Goal: Task Accomplishment & Management: Manage account settings

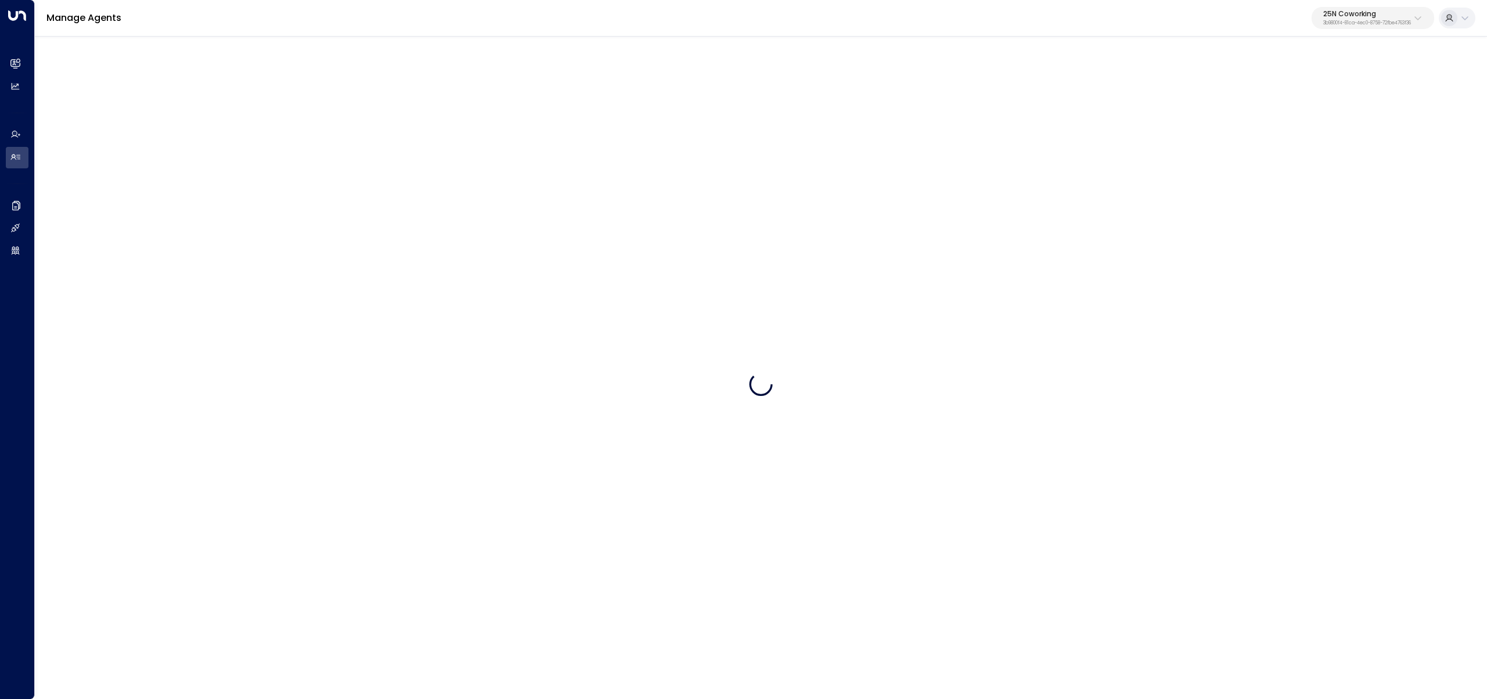
click at [1391, 17] on div "25N Coworking 3b9800f4-81ca-4ec0-8758-72fbe4763f36" at bounding box center [1367, 17] width 88 height 15
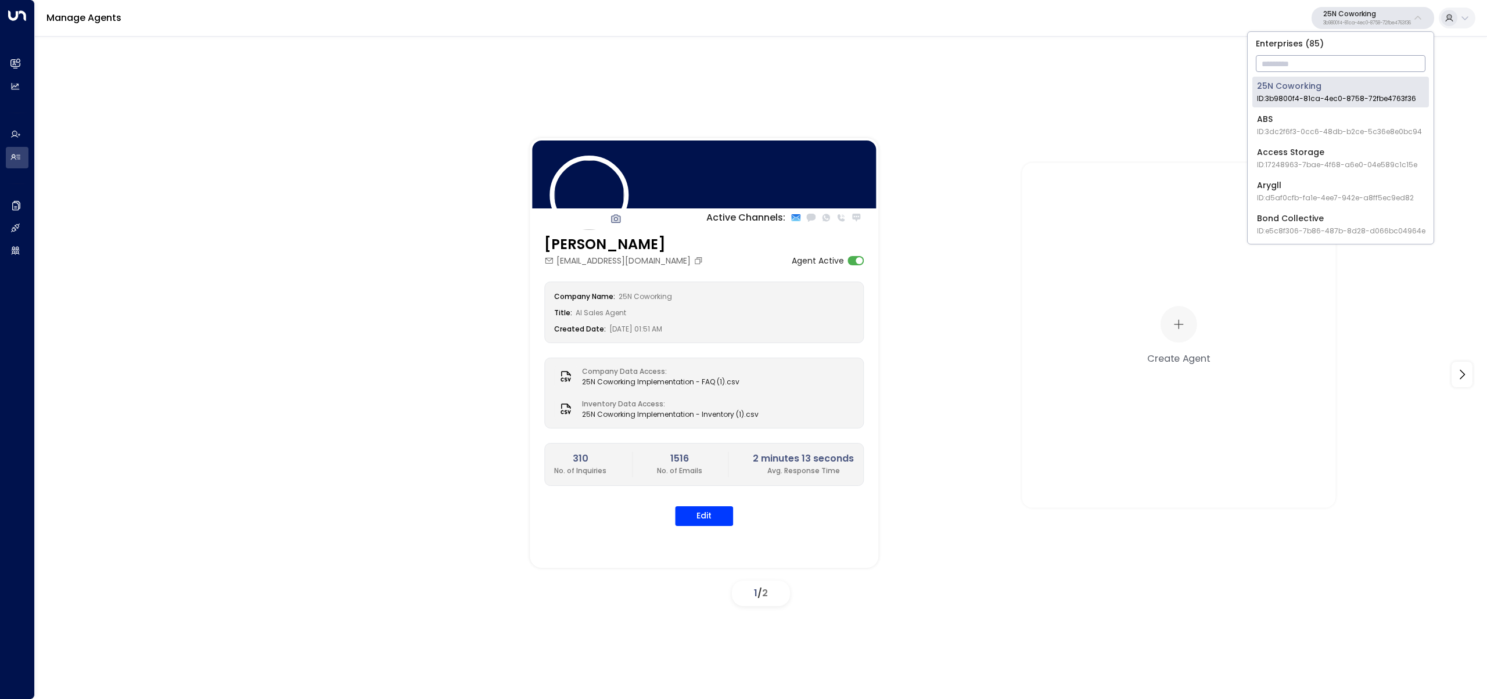
click at [1378, 53] on input "text" at bounding box center [1341, 63] width 170 height 21
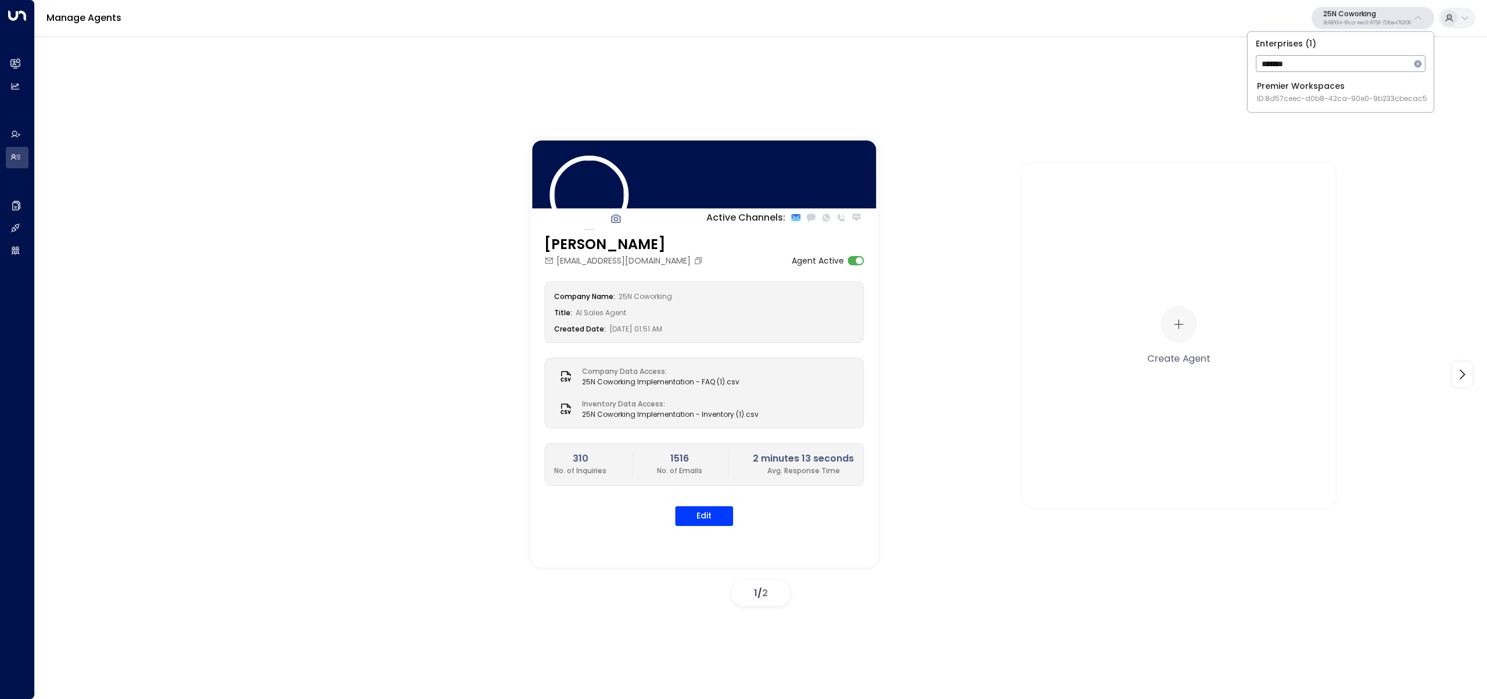
type input "*******"
click at [1255, 92] on li "Premier Workspaces ID: 8d57ceec-d0b8-42ca-90e0-9b233cbecac5" at bounding box center [1340, 92] width 177 height 31
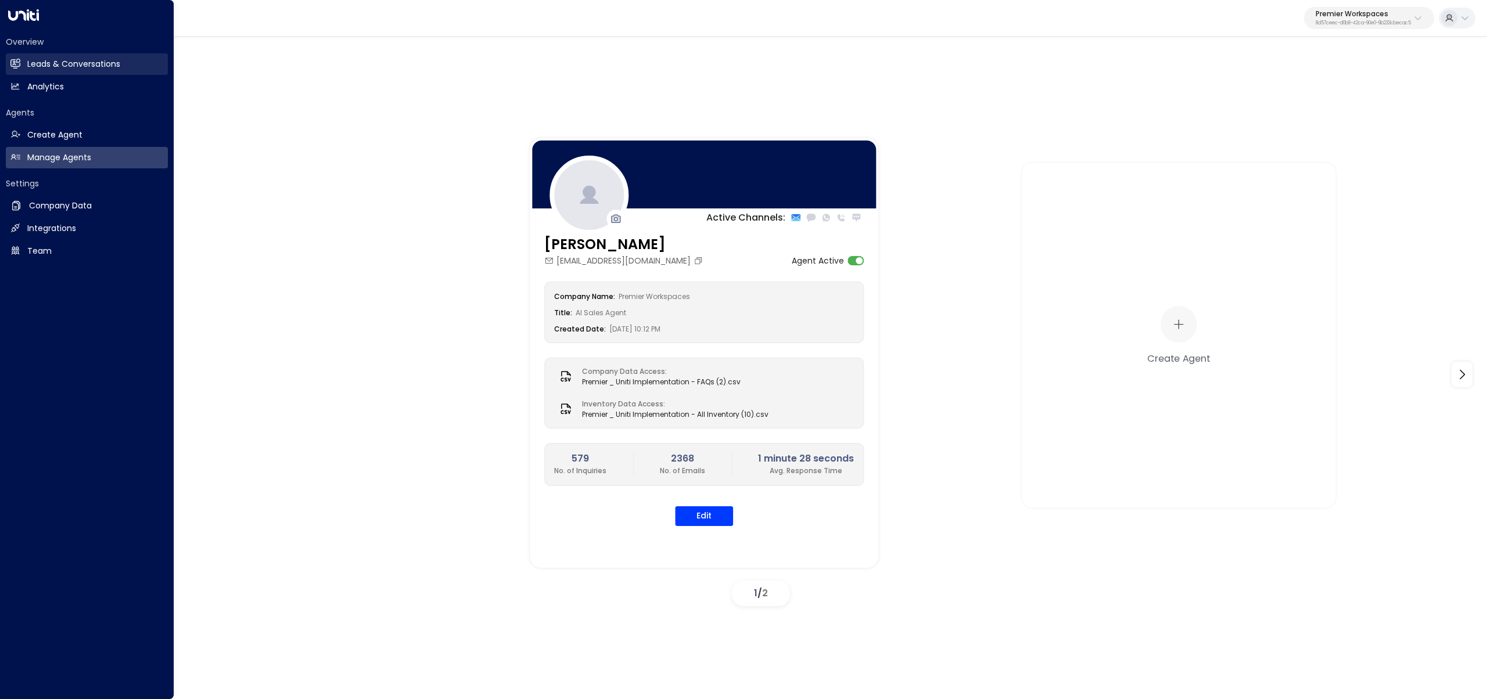
click at [17, 59] on icon at bounding box center [15, 64] width 10 height 10
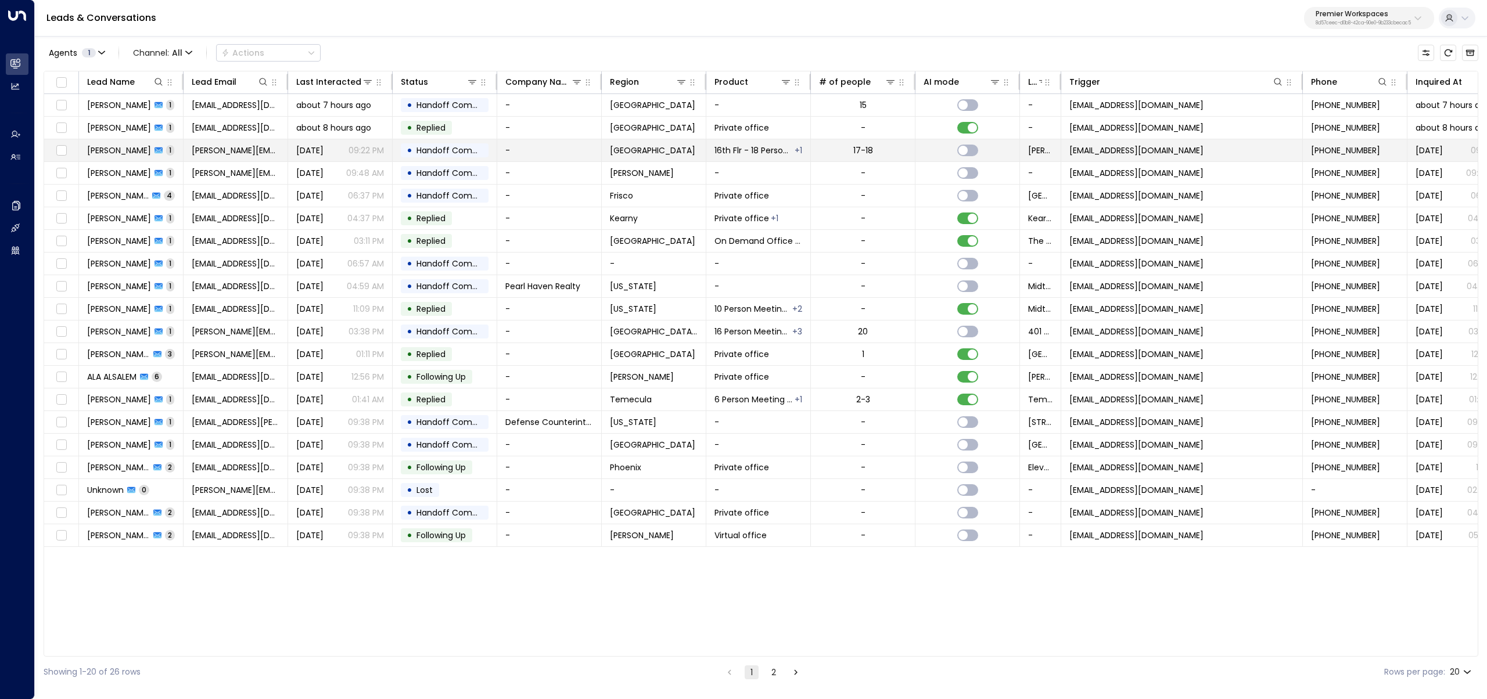
click at [307, 153] on span "Yesterday" at bounding box center [309, 151] width 27 height 12
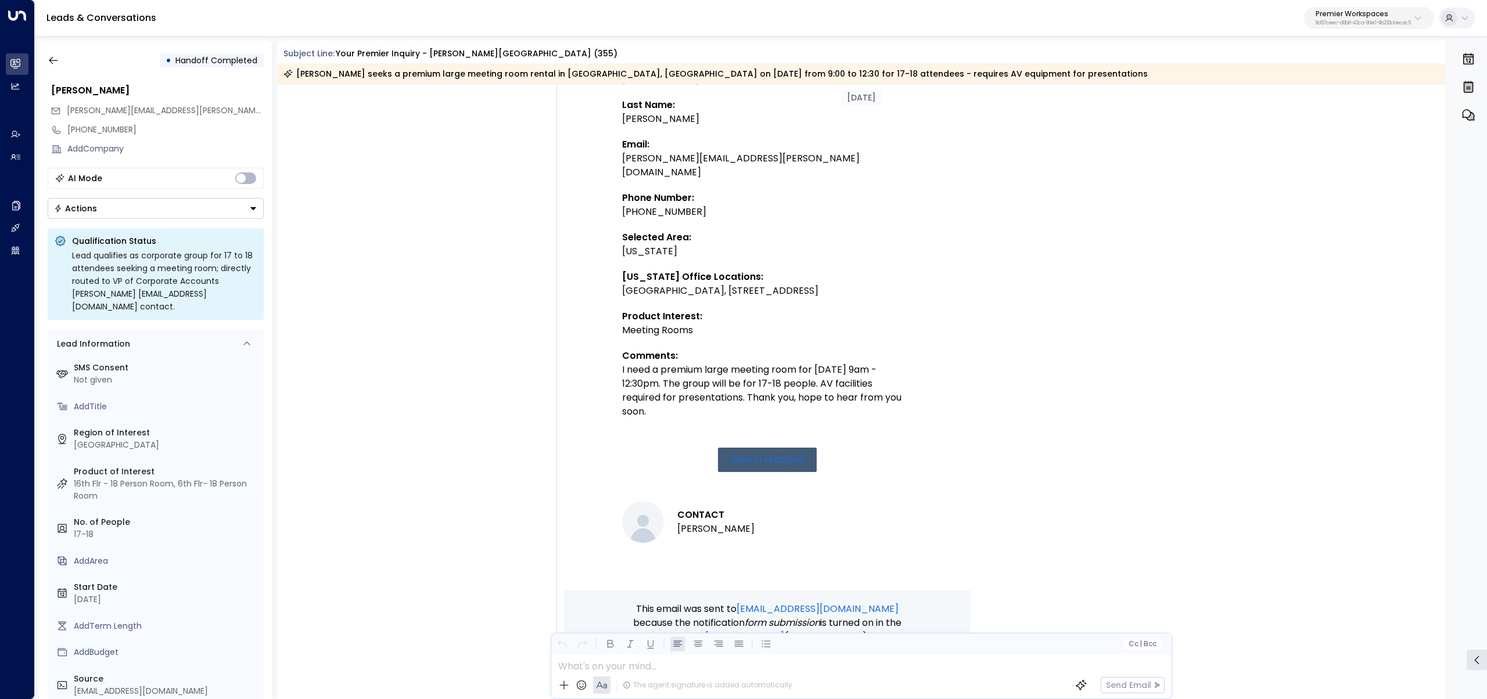
scroll to position [353, 0]
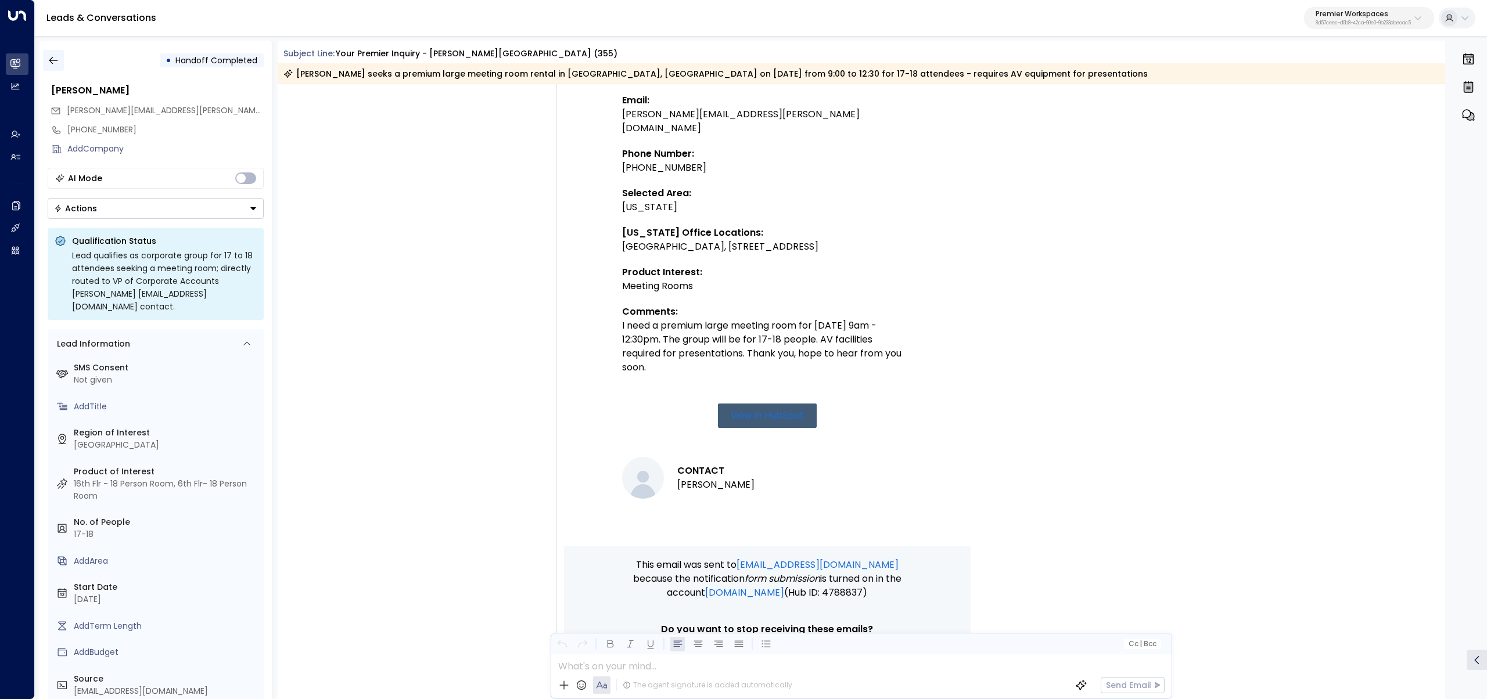
click at [45, 56] on button "button" at bounding box center [53, 60] width 21 height 21
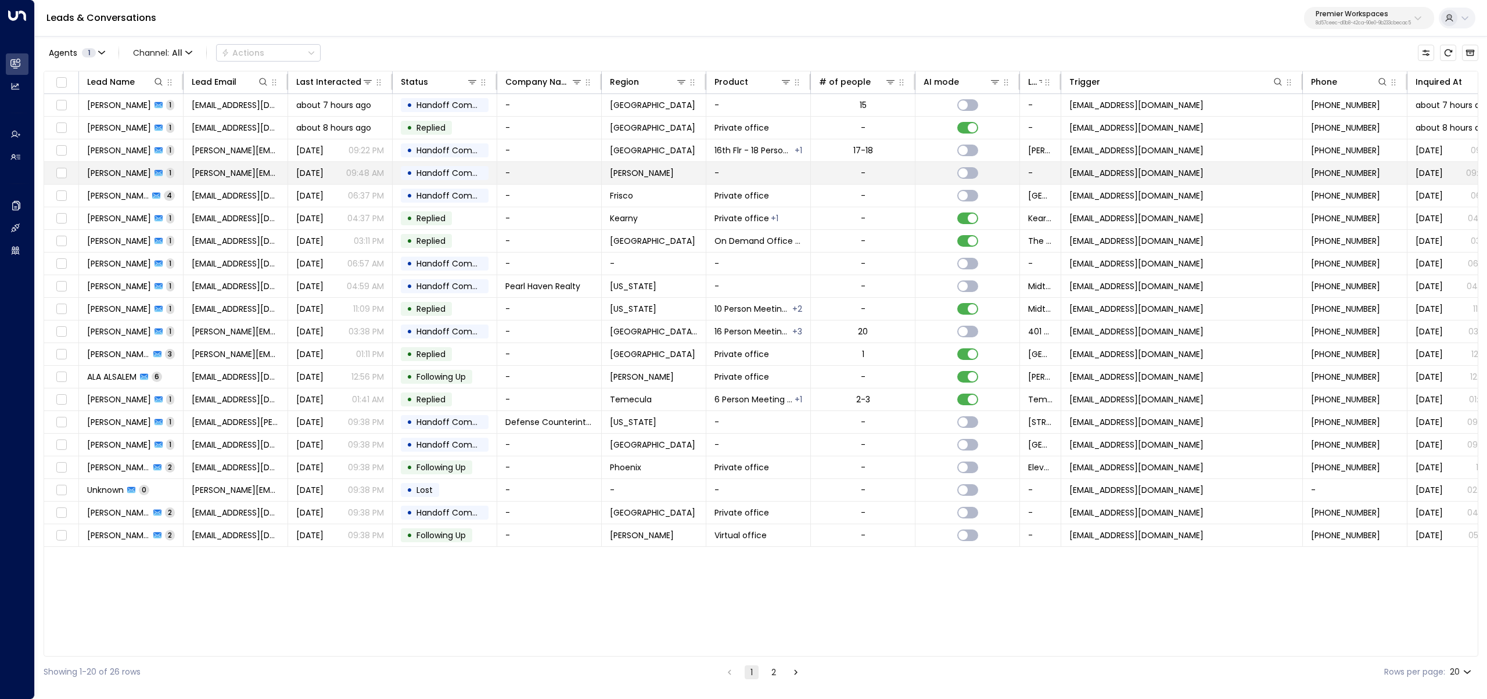
click at [171, 178] on div "Michelle Neumann 1" at bounding box center [130, 173] width 87 height 12
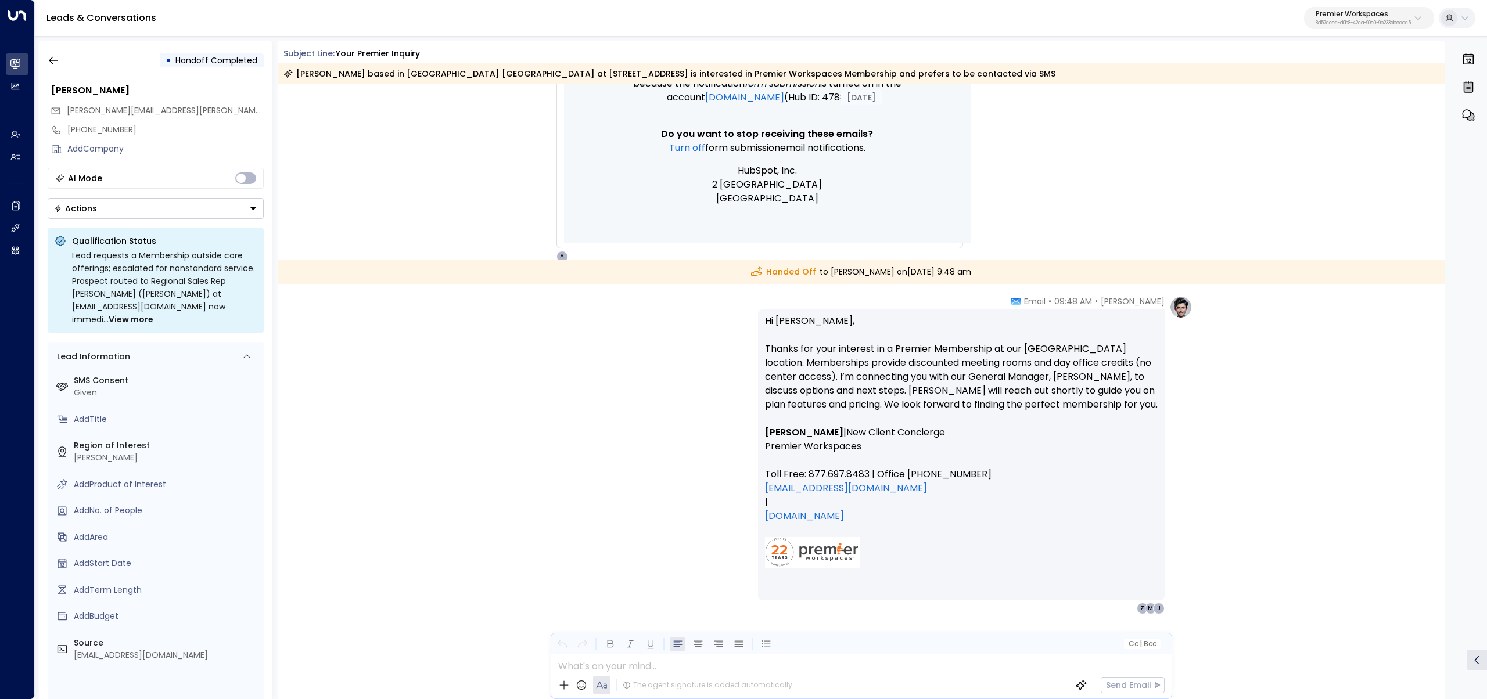
scroll to position [838, 0]
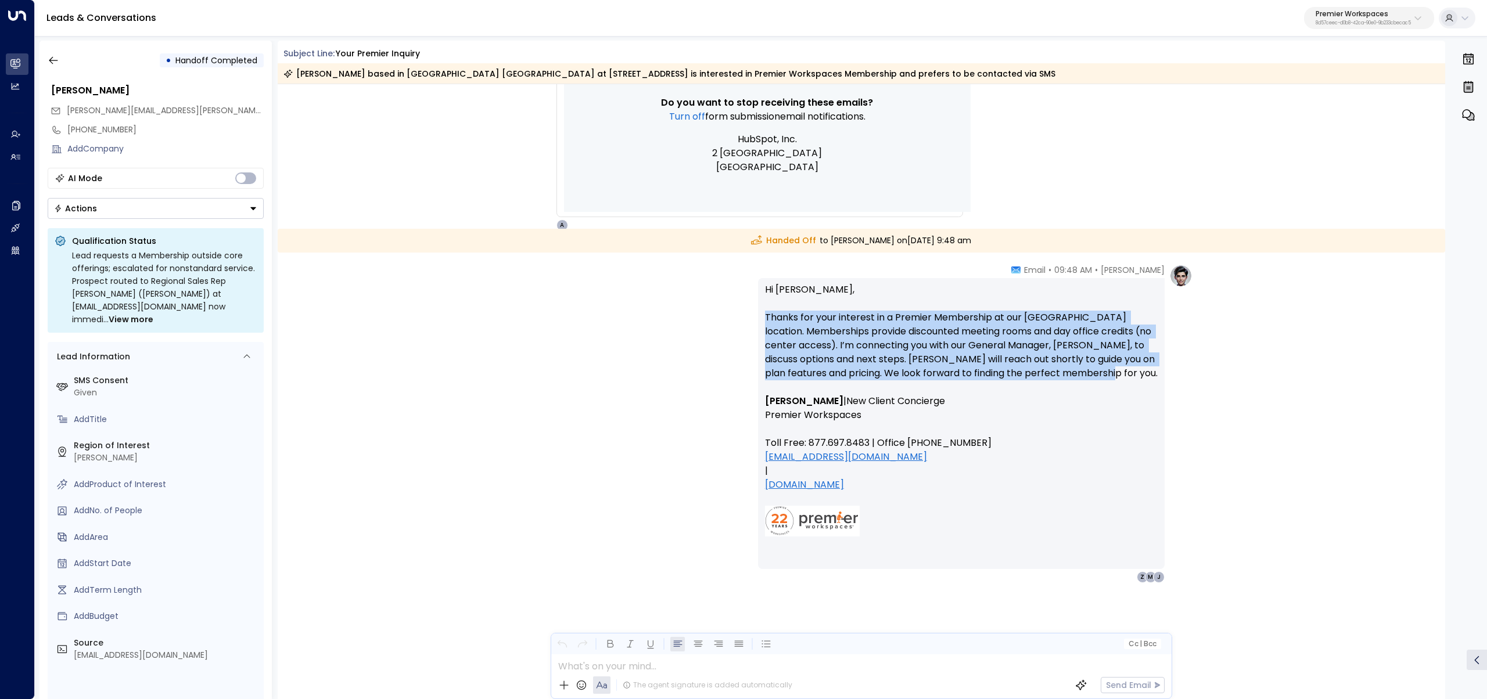
drag, startPoint x: 1119, startPoint y: 376, endPoint x: 696, endPoint y: 314, distance: 426.8
click at [696, 314] on div "Ava Blake • 09:48 AM • Email Hi Michelle, Thanks for your interest in a Premier…" at bounding box center [861, 423] width 662 height 319
copy p "Thanks for your interest in a Premier Membership at our McKinney location. Memb…"
click at [48, 63] on icon "button" at bounding box center [54, 61] width 12 height 12
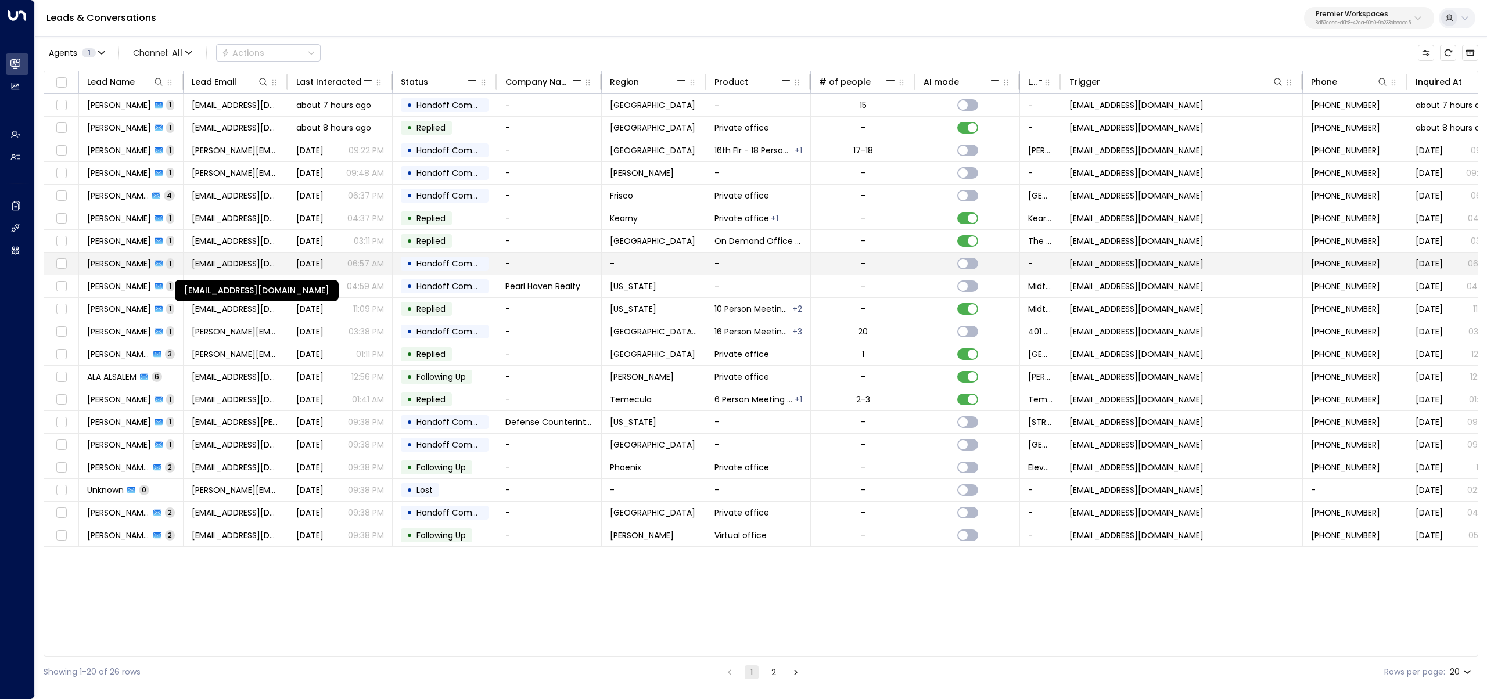
click at [206, 267] on span "khazirkhan6@gmail.com" at bounding box center [236, 264] width 88 height 12
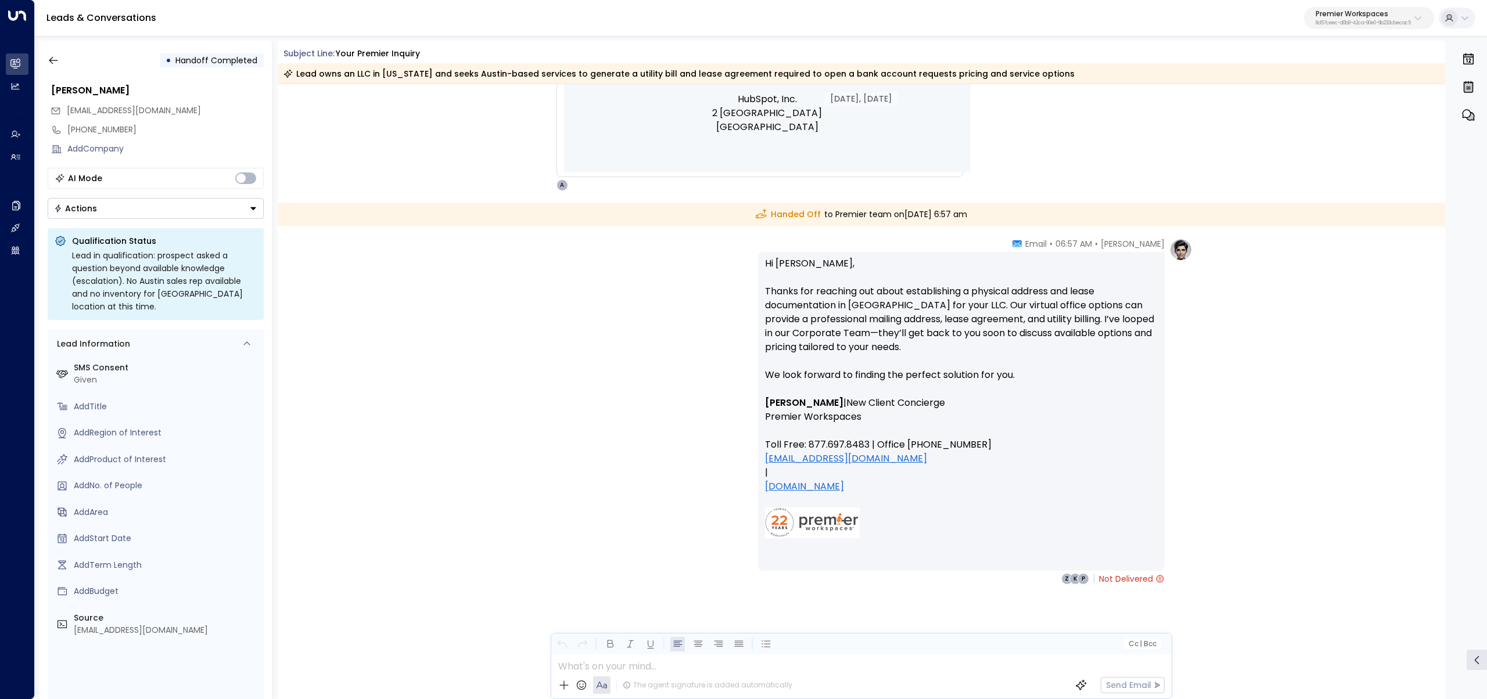
scroll to position [907, 0]
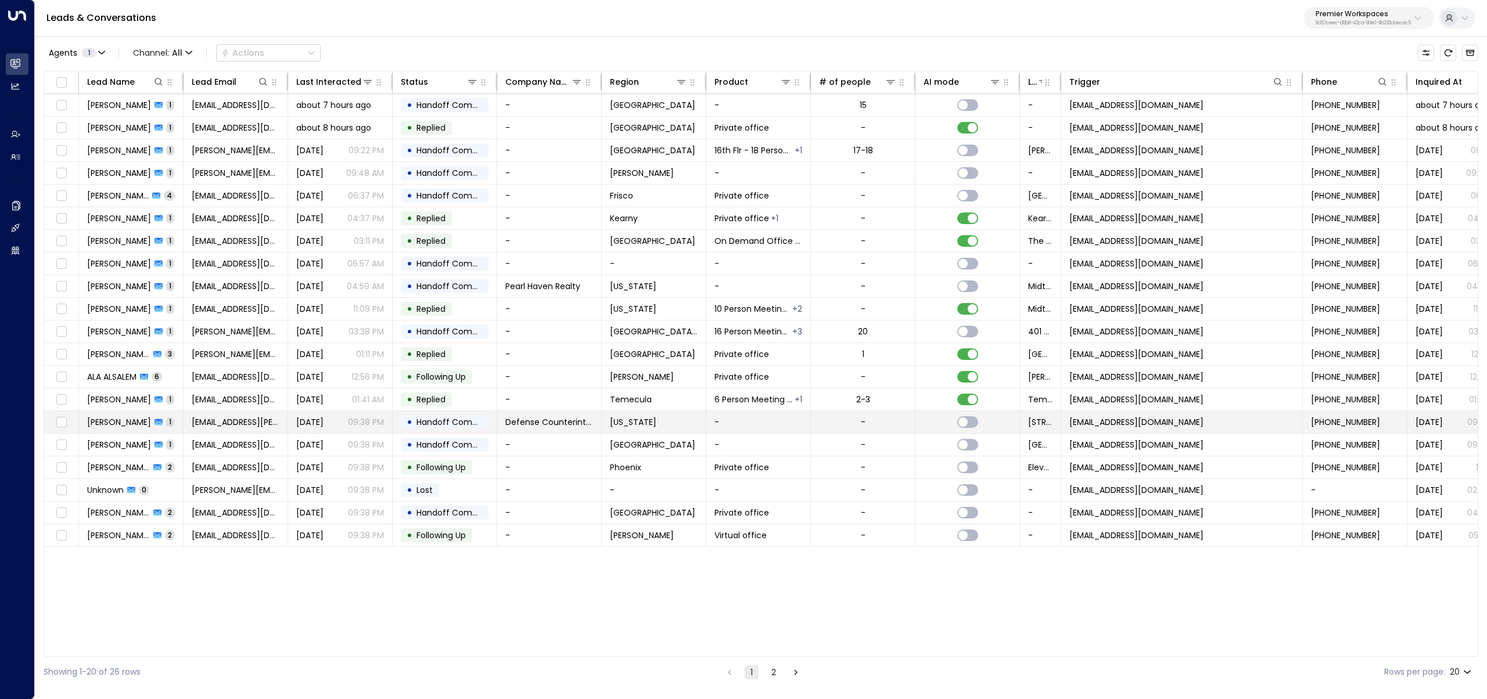
click at [310, 428] on span "Aug 21, 2025" at bounding box center [309, 422] width 27 height 12
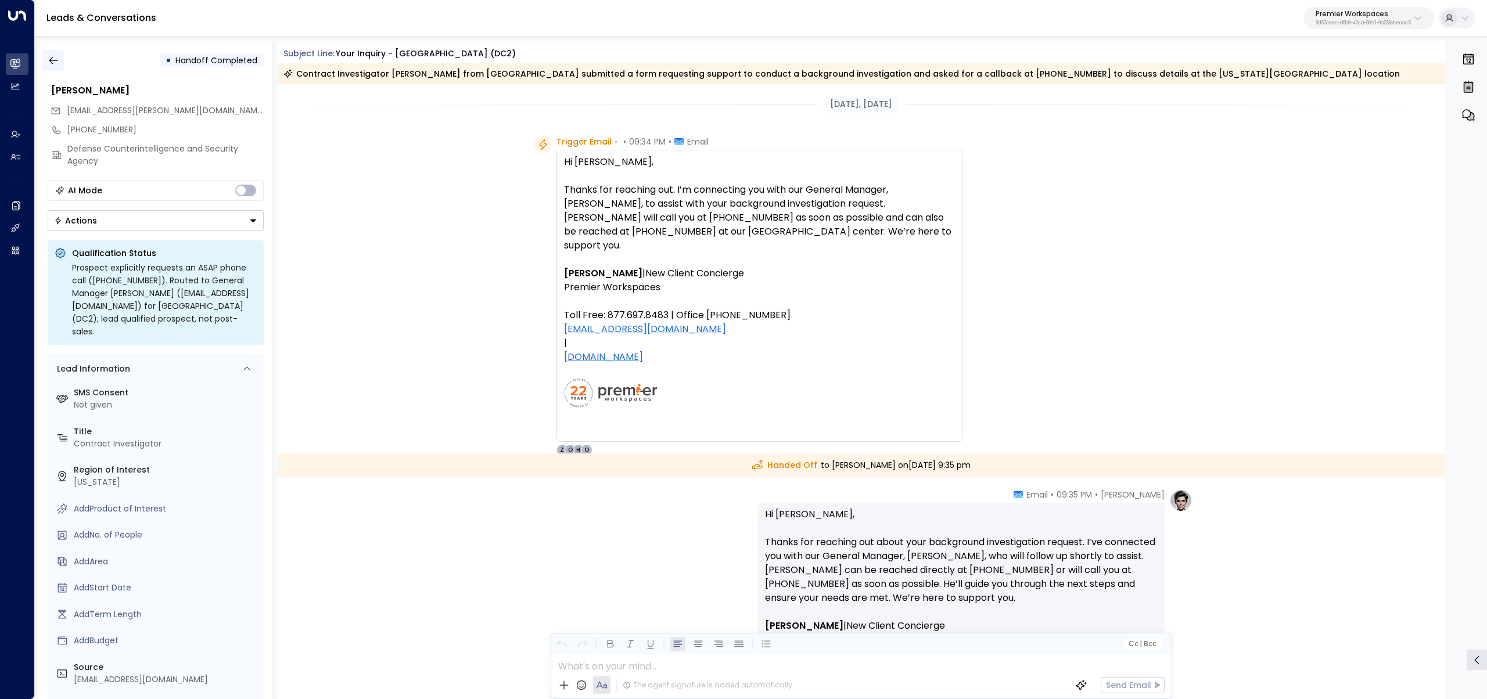
click at [58, 68] on button "button" at bounding box center [53, 60] width 21 height 21
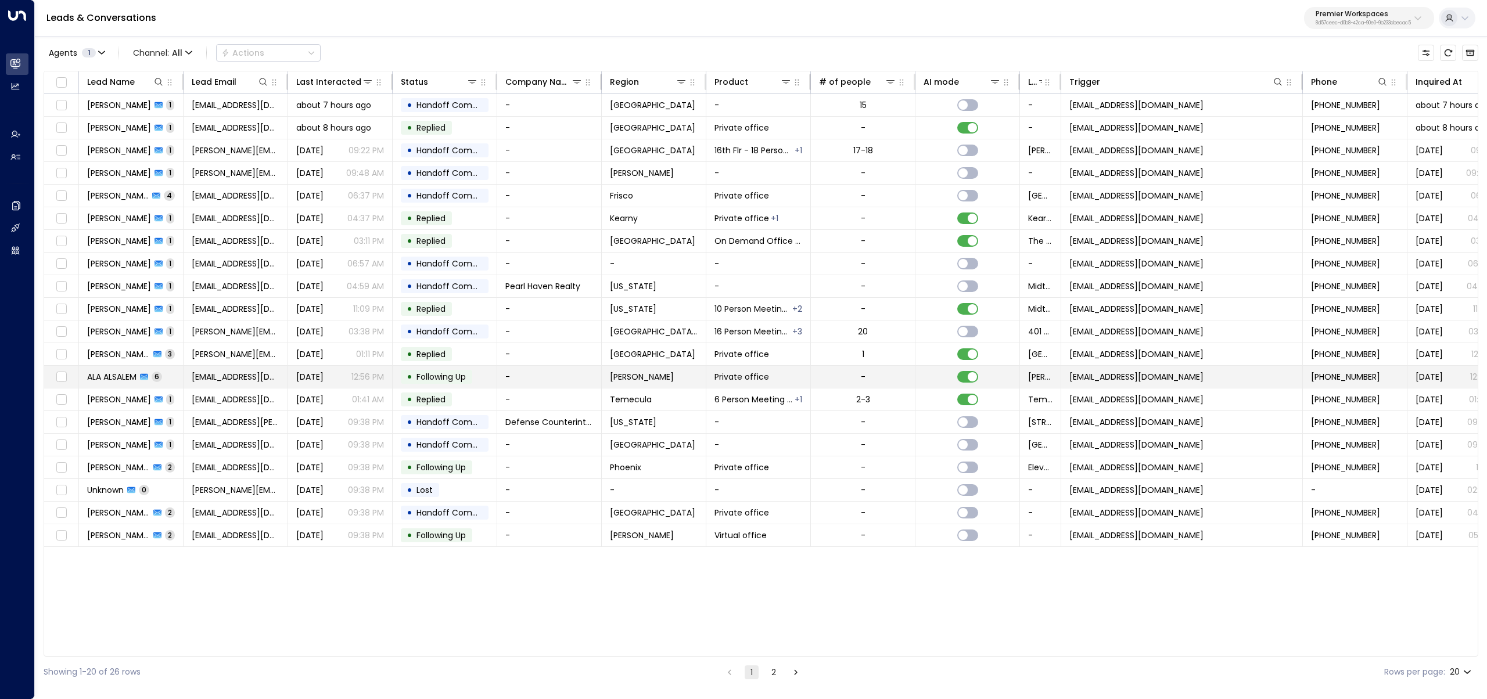
click at [118, 370] on td "ALA ALSALEM 6" at bounding box center [131, 377] width 105 height 22
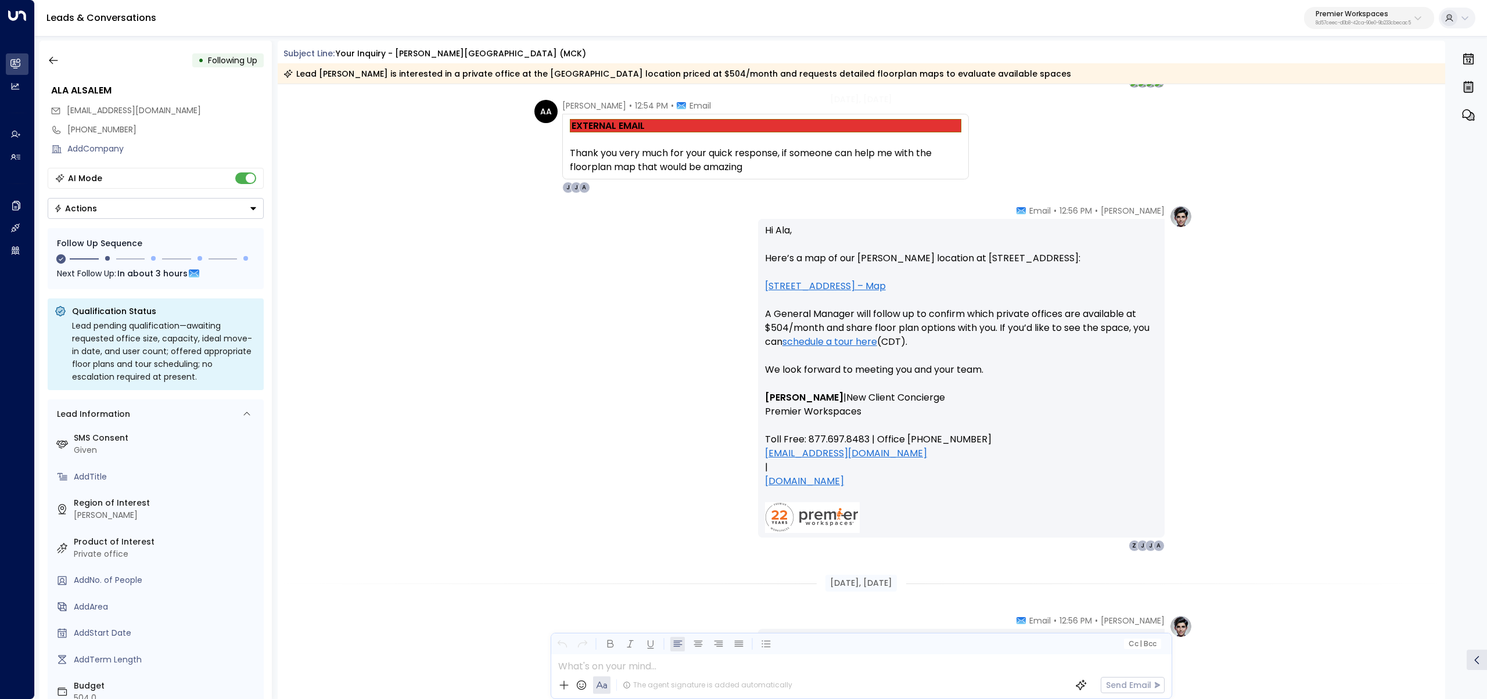
scroll to position [1698, 0]
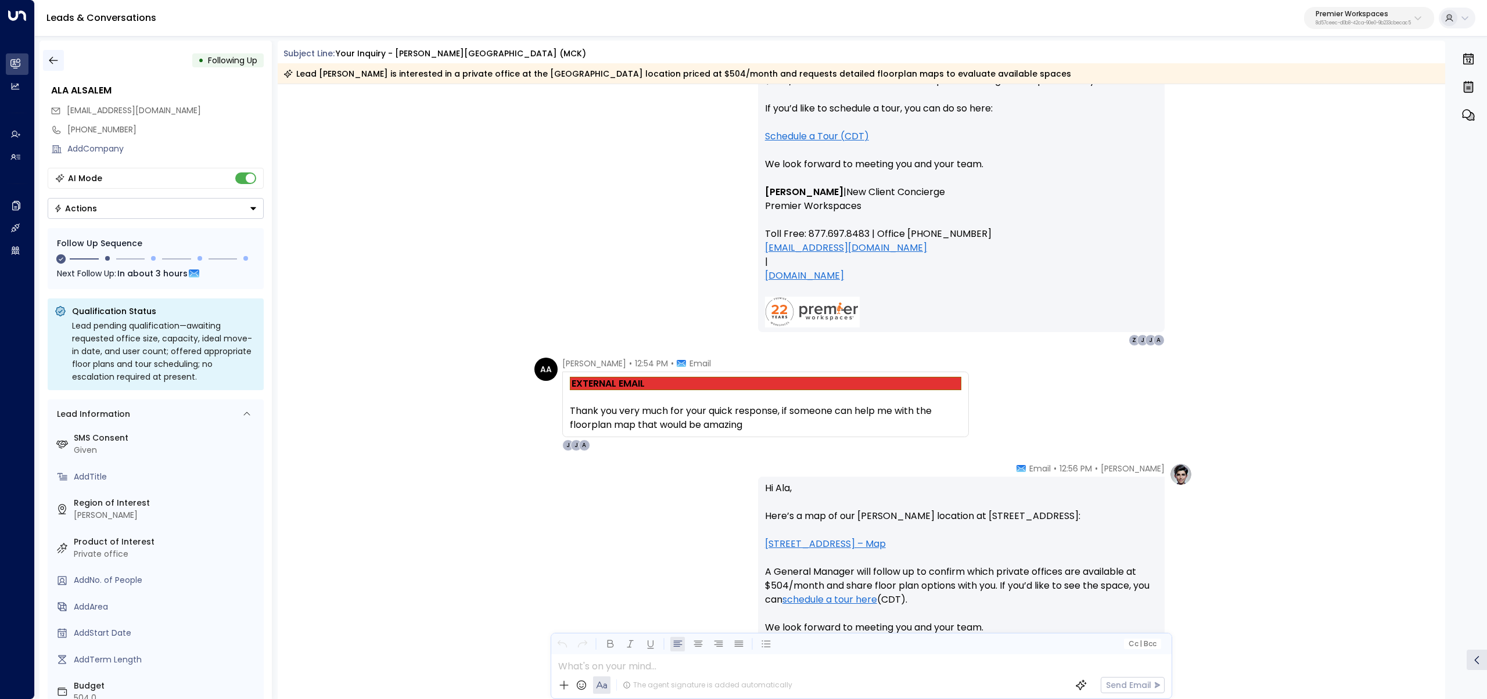
click at [56, 63] on icon "button" at bounding box center [54, 61] width 12 height 12
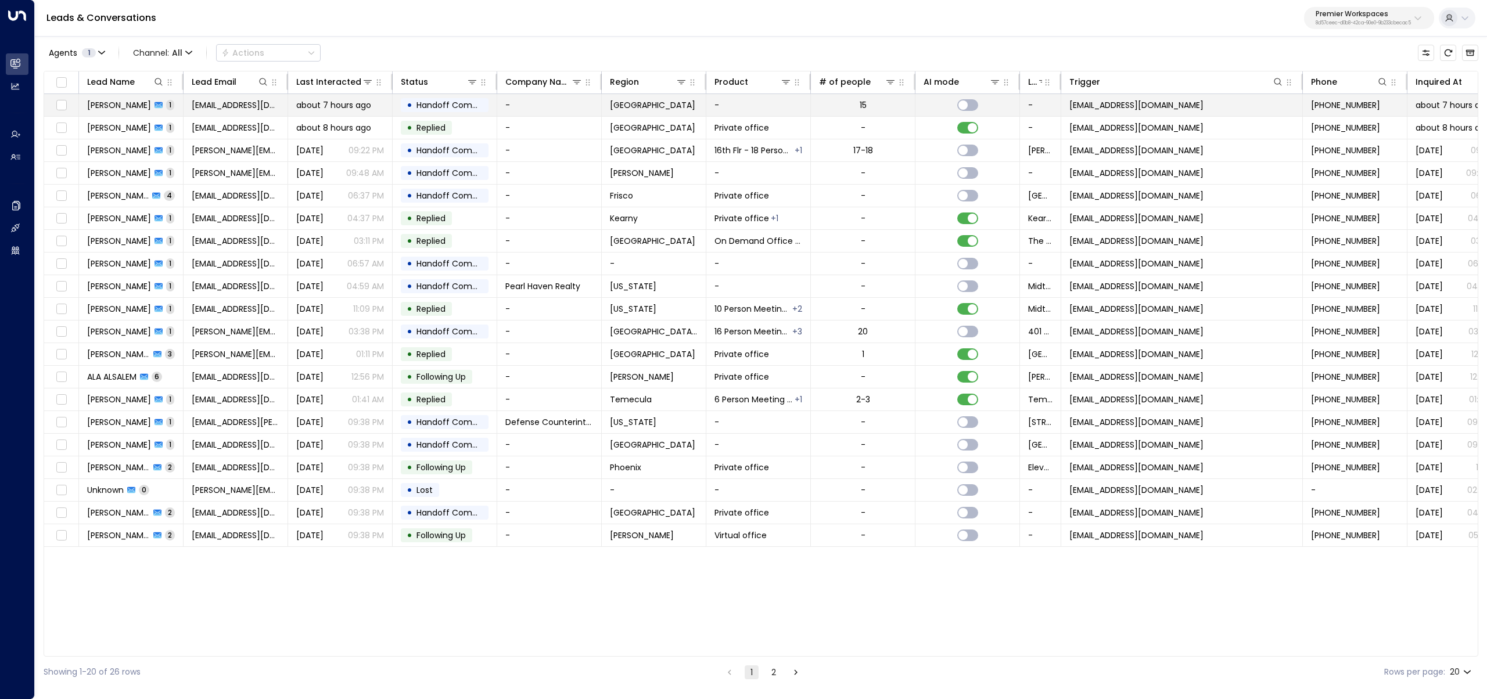
click at [130, 103] on span "Sheri Jordan" at bounding box center [119, 105] width 64 height 12
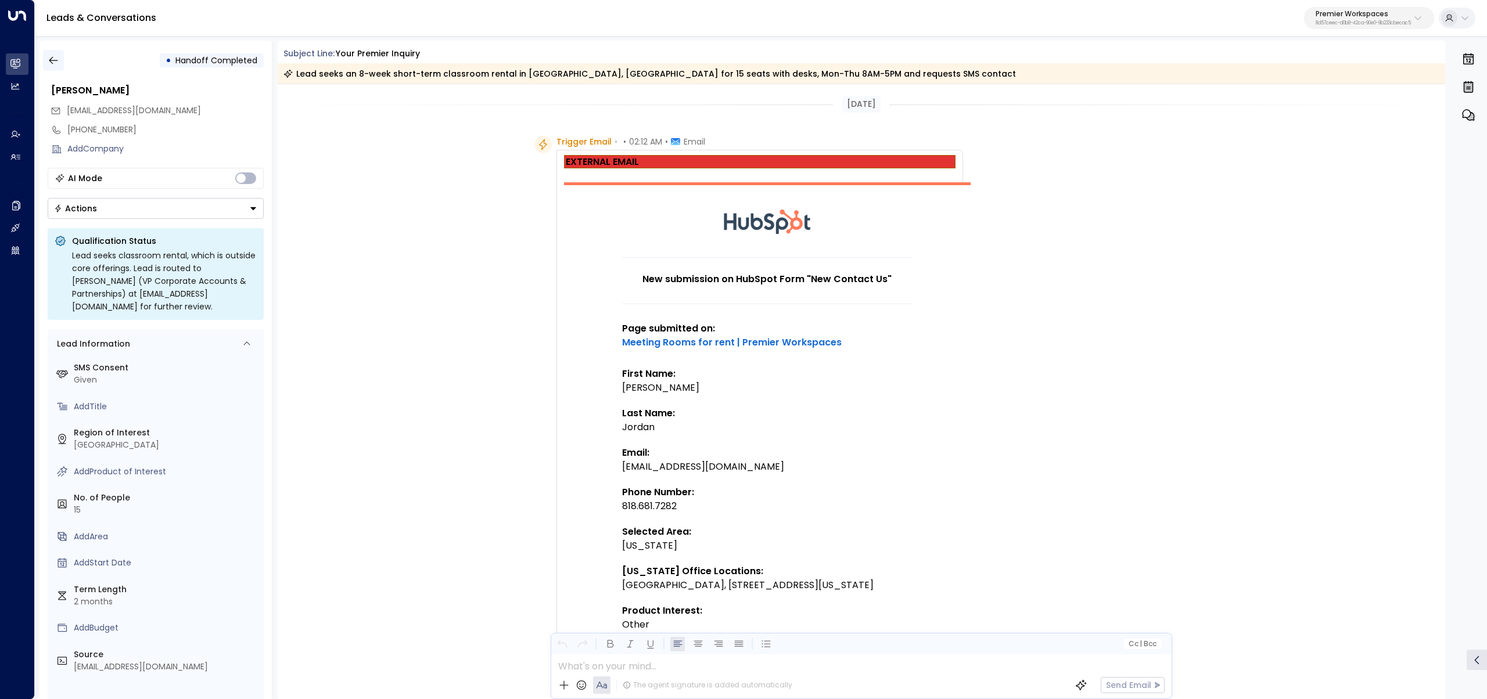
click at [57, 66] on button "button" at bounding box center [53, 60] width 21 height 21
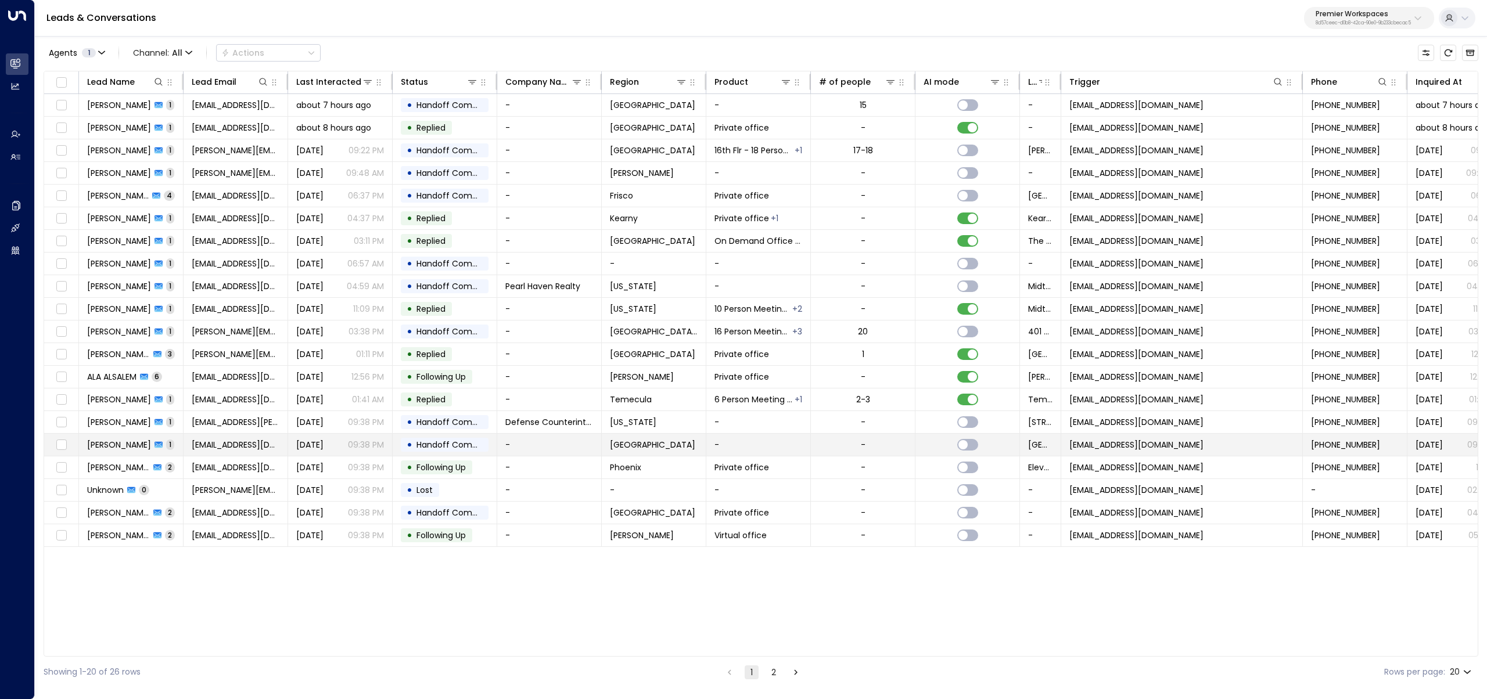
click at [156, 444] on icon at bounding box center [159, 445] width 8 height 6
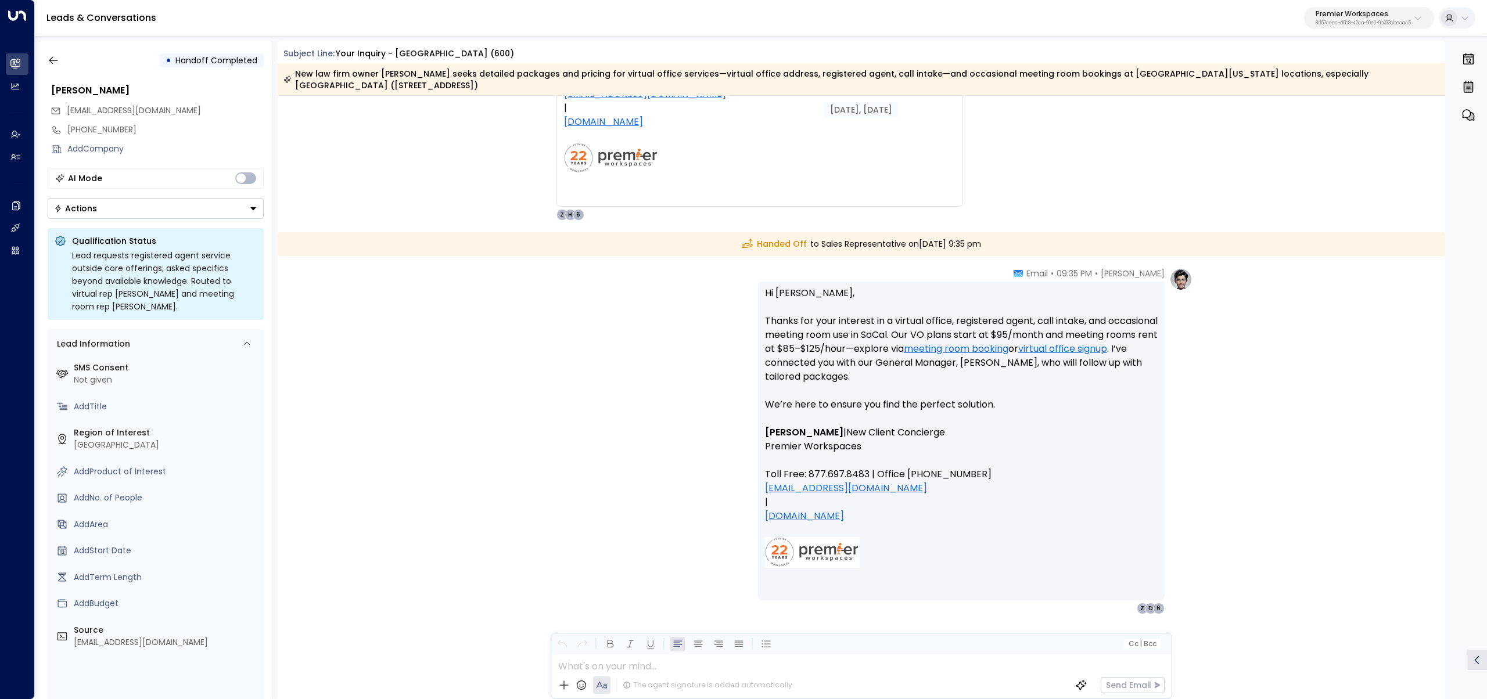
scroll to position [320, 0]
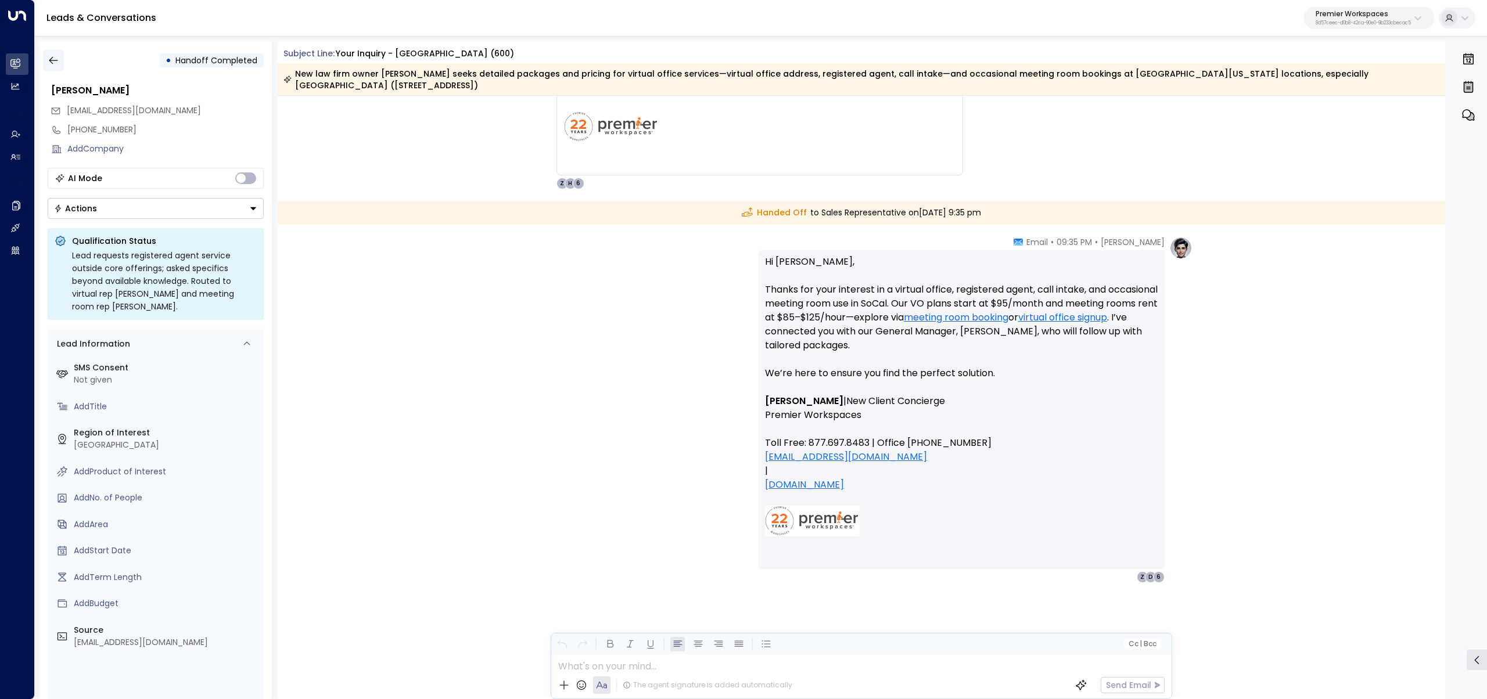
click at [50, 58] on icon "button" at bounding box center [54, 61] width 12 height 12
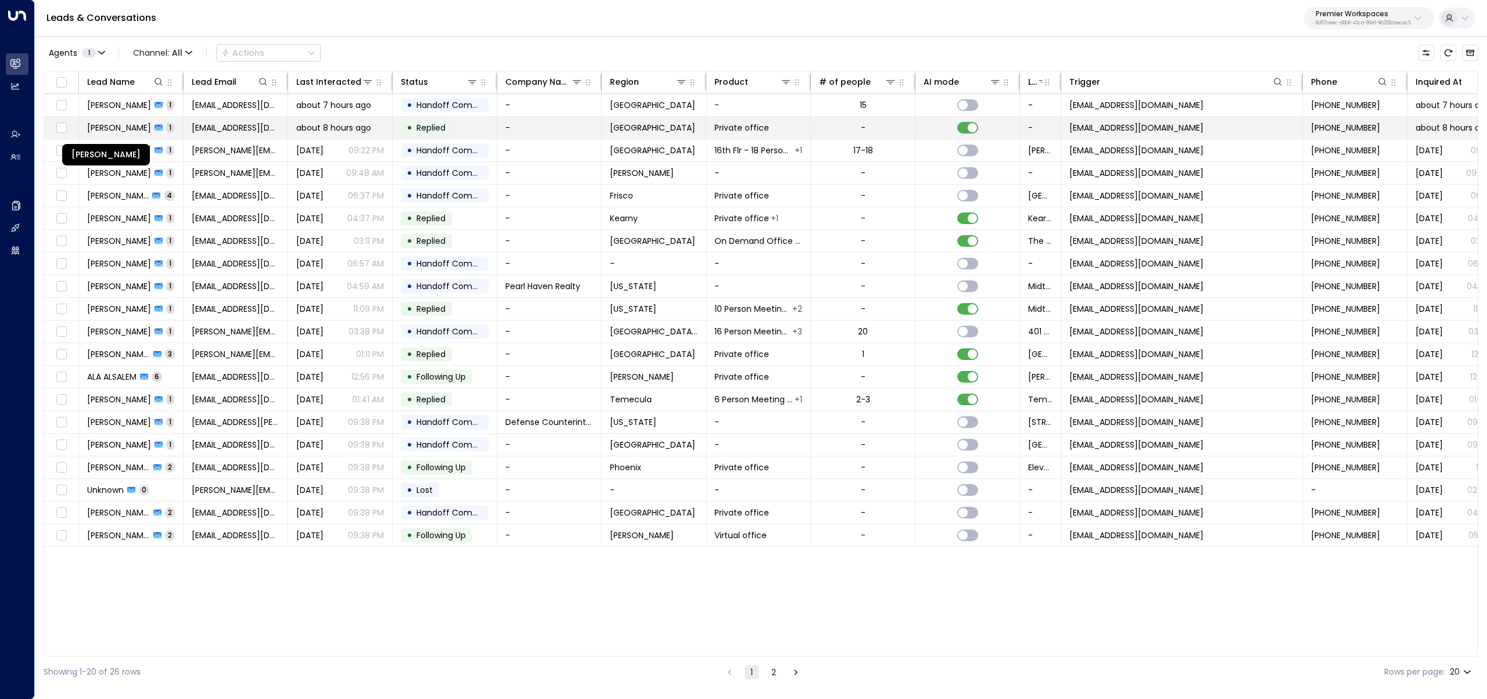
click at [127, 125] on span "Muhammad Noman Ali" at bounding box center [119, 128] width 64 height 12
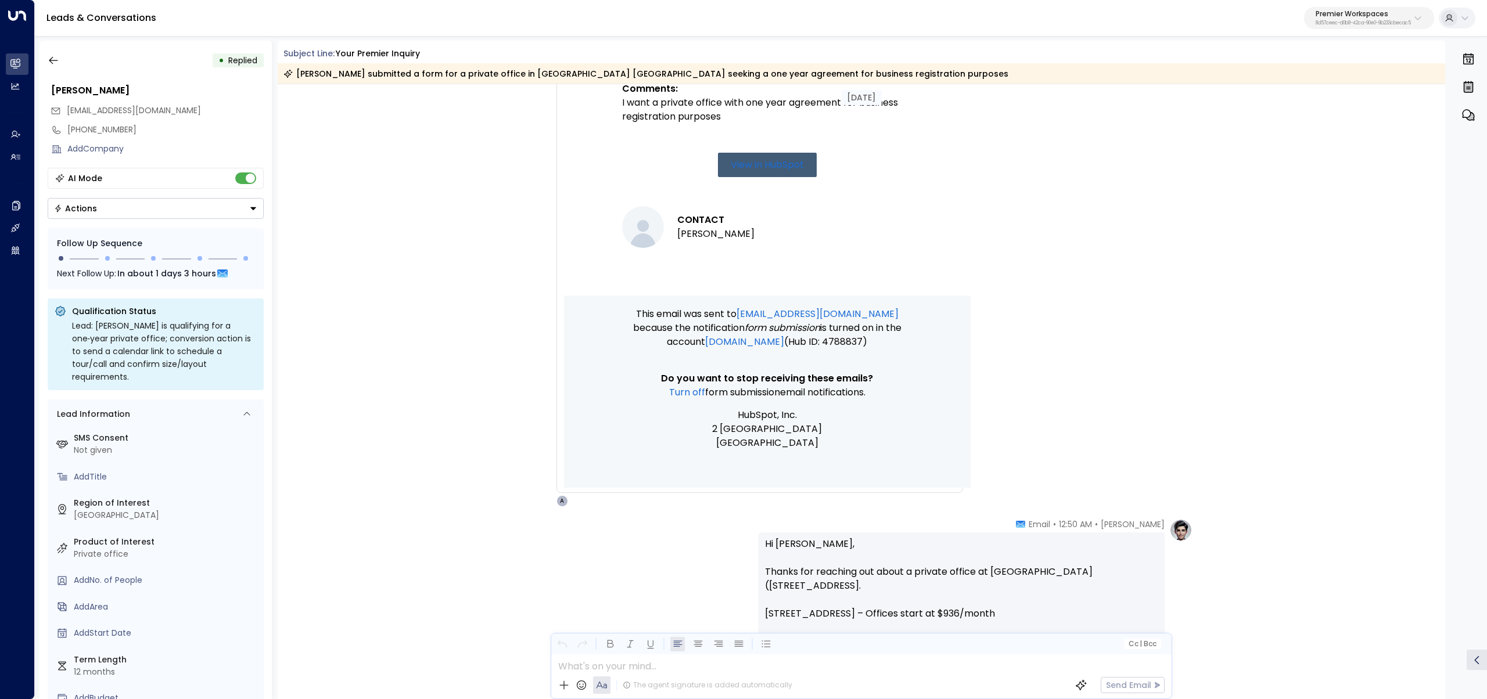
scroll to position [956, 0]
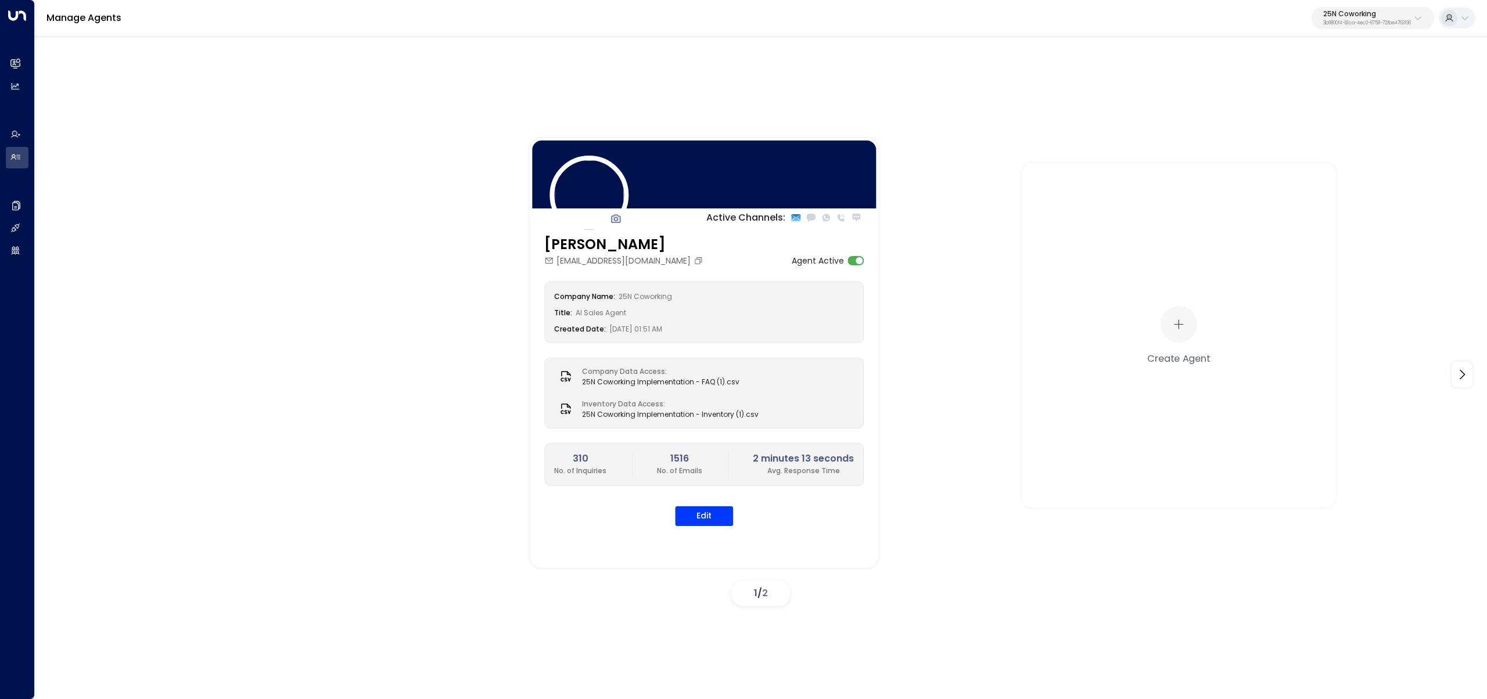
click at [1343, 23] on p "3b9800f4-81ca-4ec0-8758-72fbe4763f36" at bounding box center [1367, 23] width 88 height 5
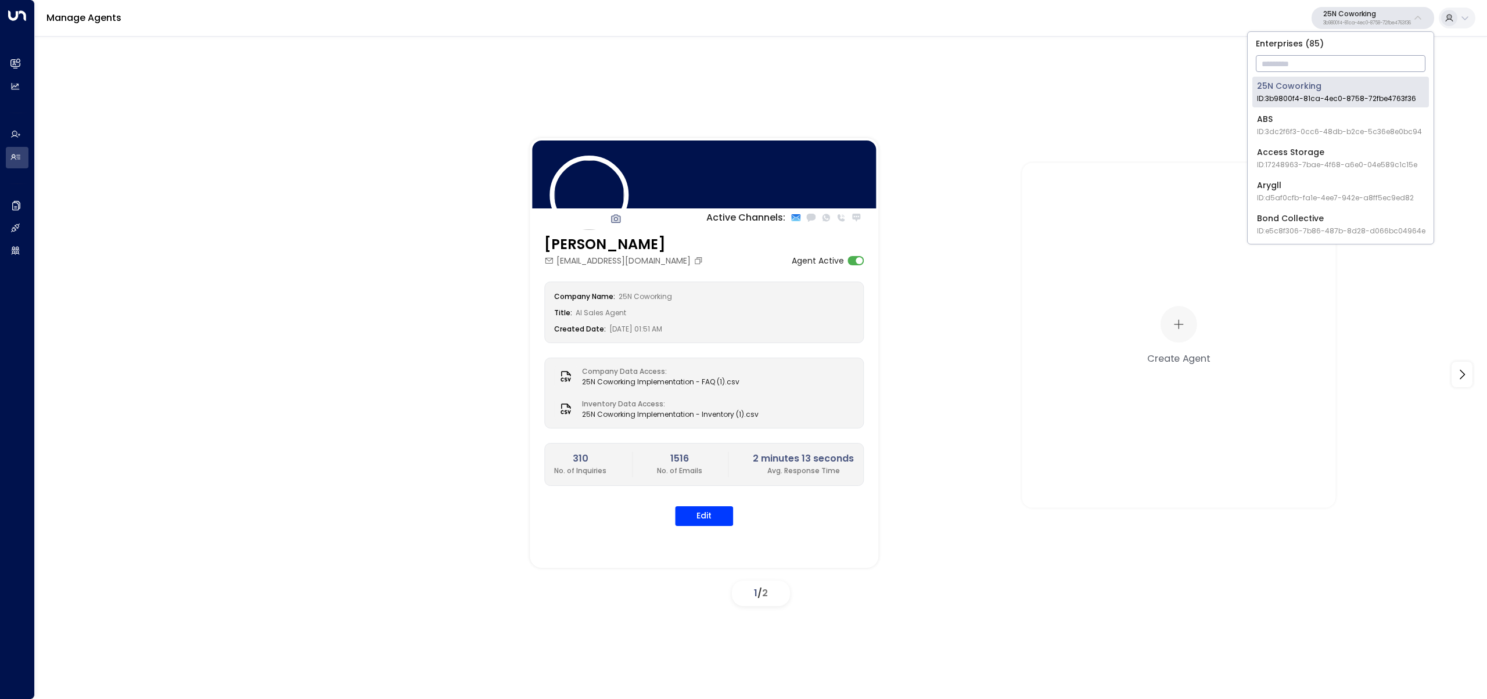
click at [1338, 66] on input "text" at bounding box center [1341, 63] width 170 height 21
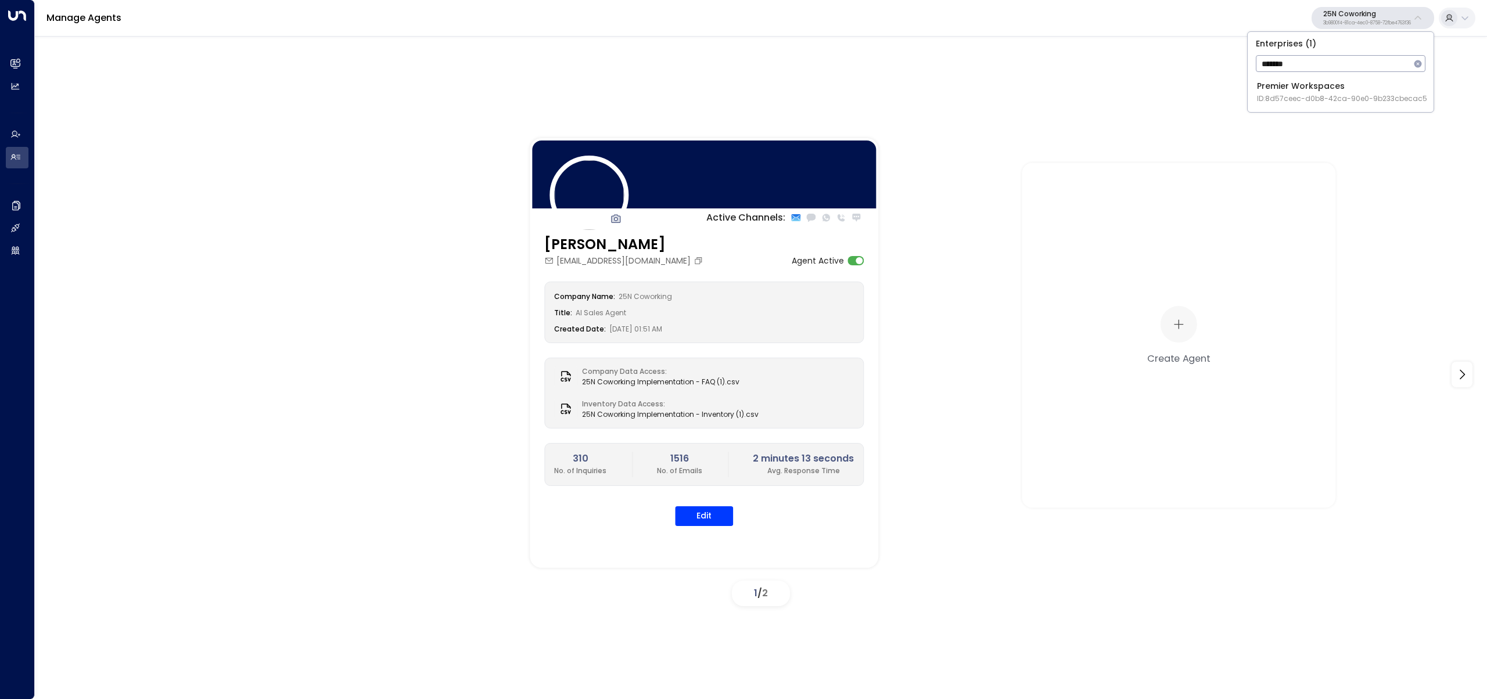
type input "*******"
click at [1299, 89] on div "Premier Workspaces ID: 8d57ceec-d0b8-42ca-90e0-9b233cbecac5" at bounding box center [1342, 92] width 170 height 24
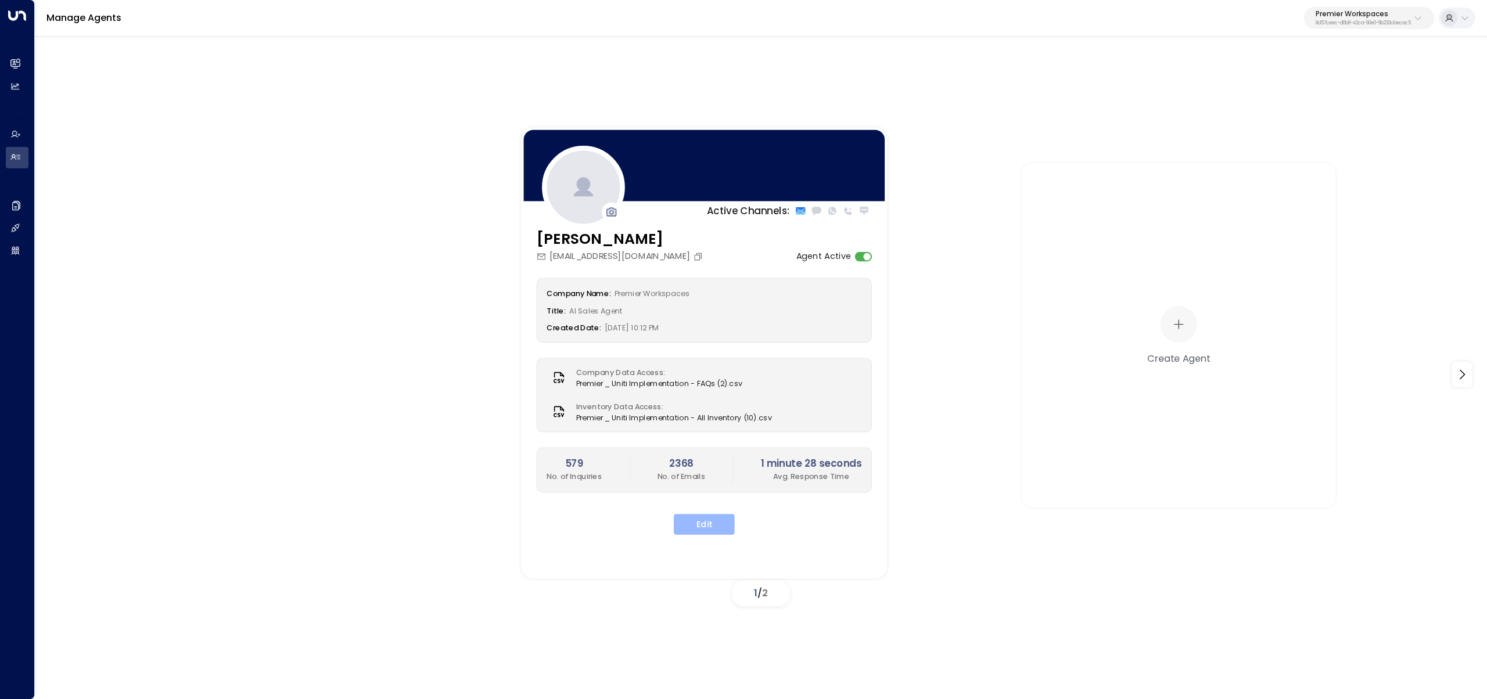
click at [714, 522] on button "Edit" at bounding box center [704, 524] width 61 height 21
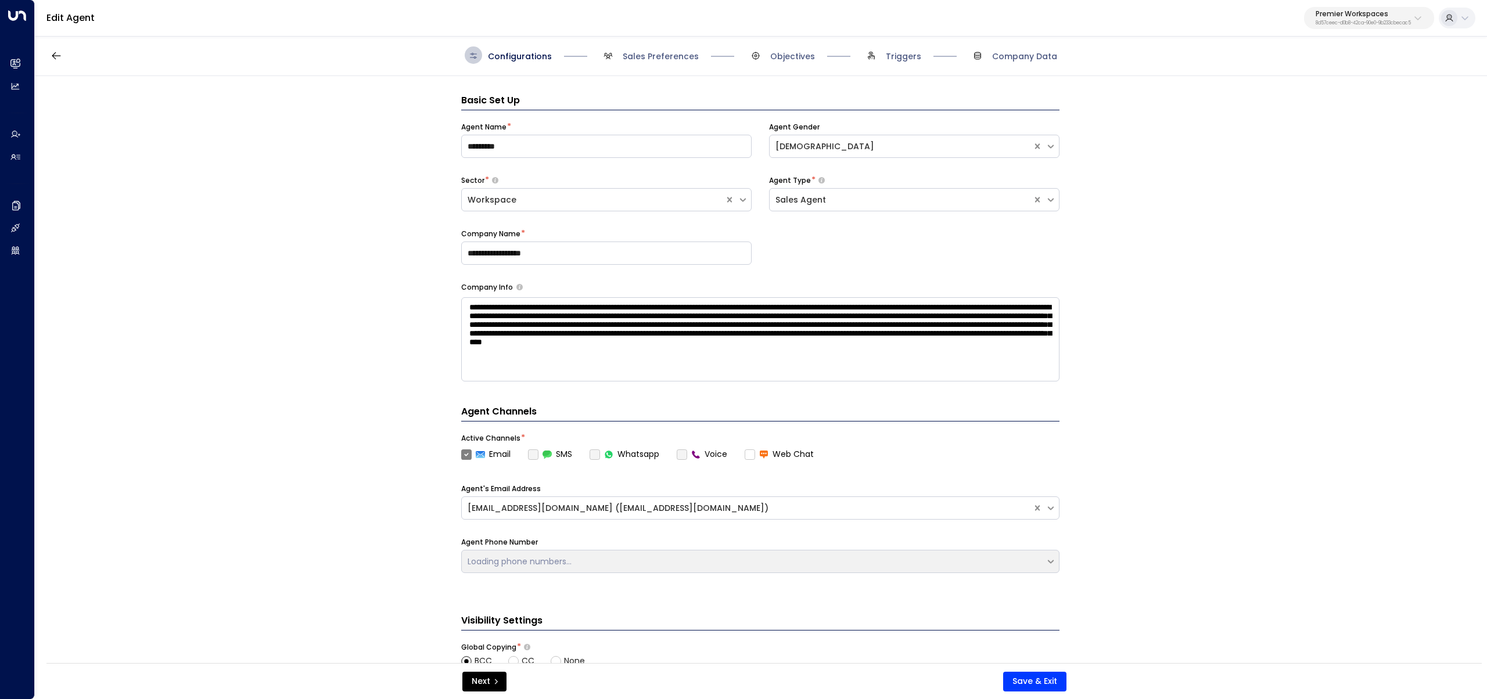
scroll to position [17, 0]
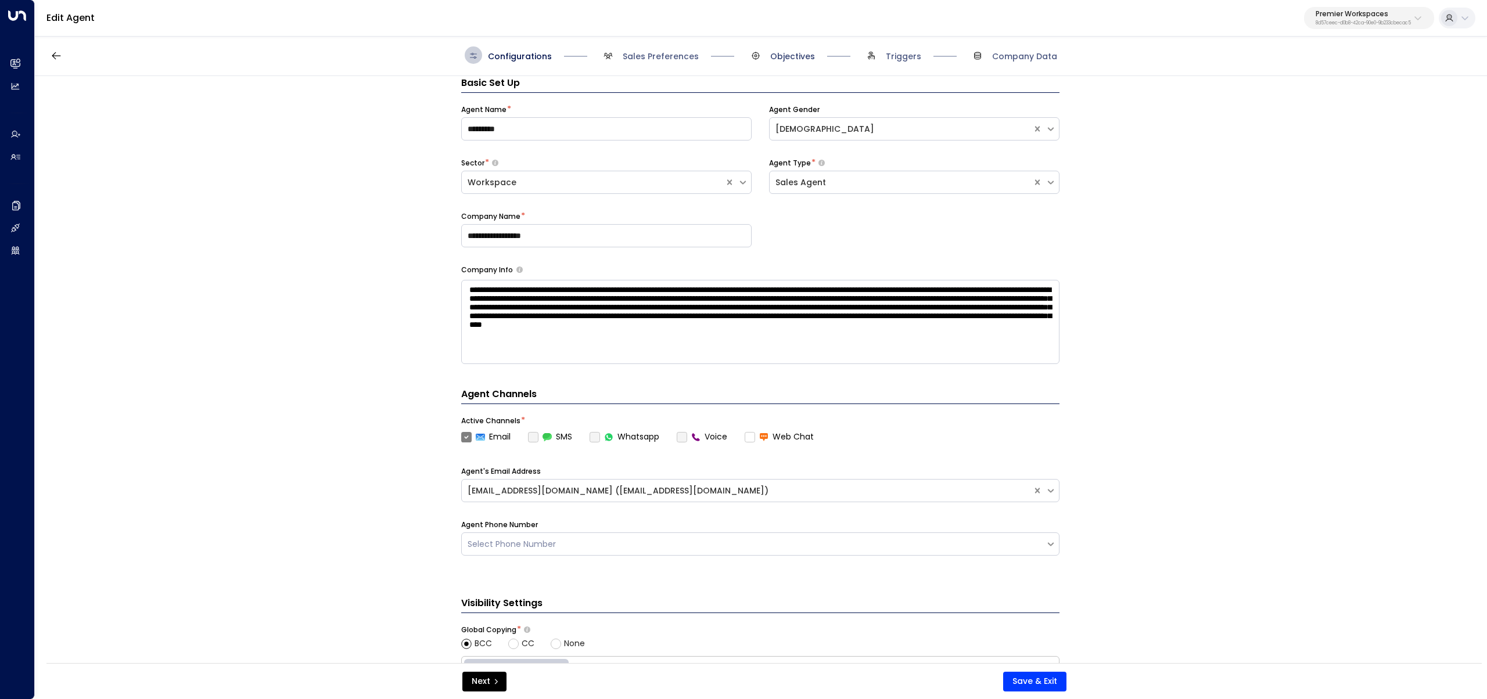
click at [791, 51] on span "Objectives" at bounding box center [792, 57] width 45 height 12
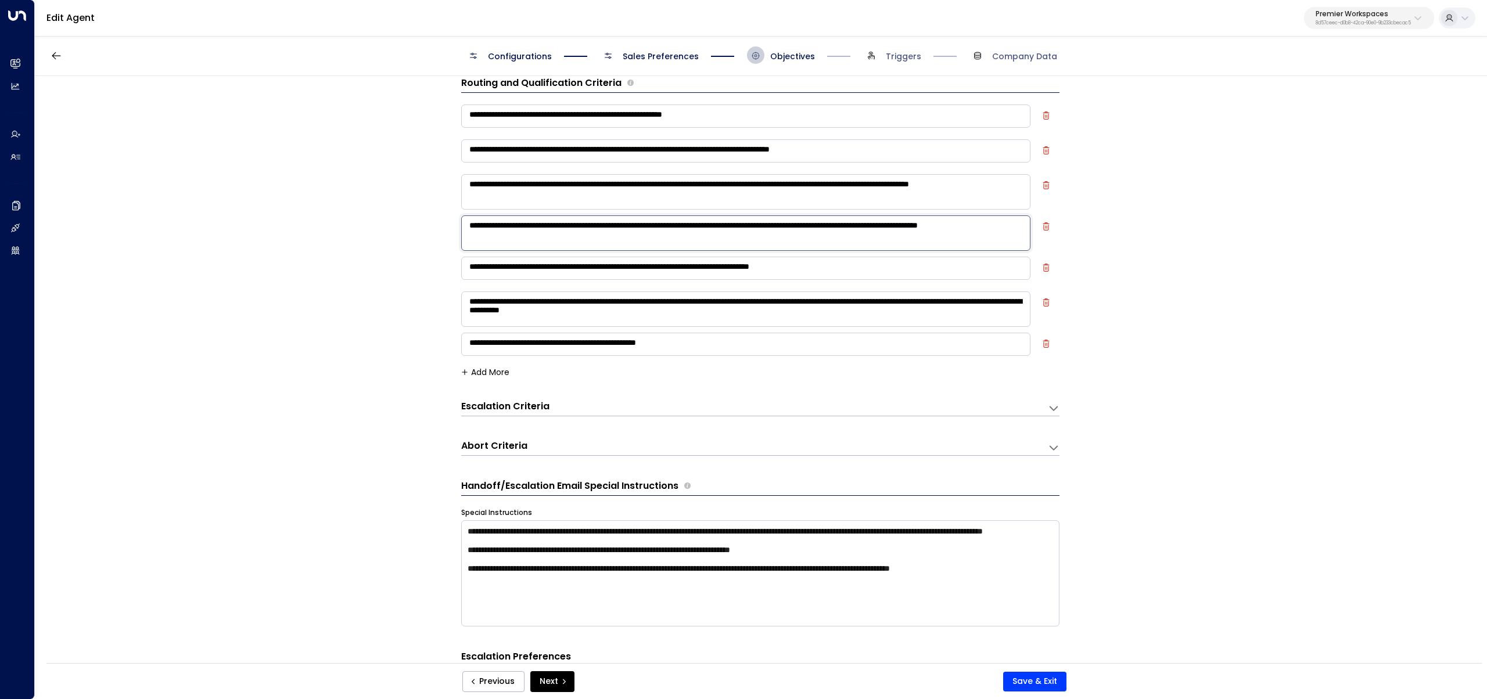
drag, startPoint x: 629, startPoint y: 236, endPoint x: 437, endPoint y: 209, distance: 193.1
click at [437, 209] on div "**********" at bounding box center [760, 373] width 1451 height 595
drag, startPoint x: 318, startPoint y: 239, endPoint x: 327, endPoint y: 252, distance: 15.5
click at [318, 244] on div "**********" at bounding box center [760, 373] width 1451 height 595
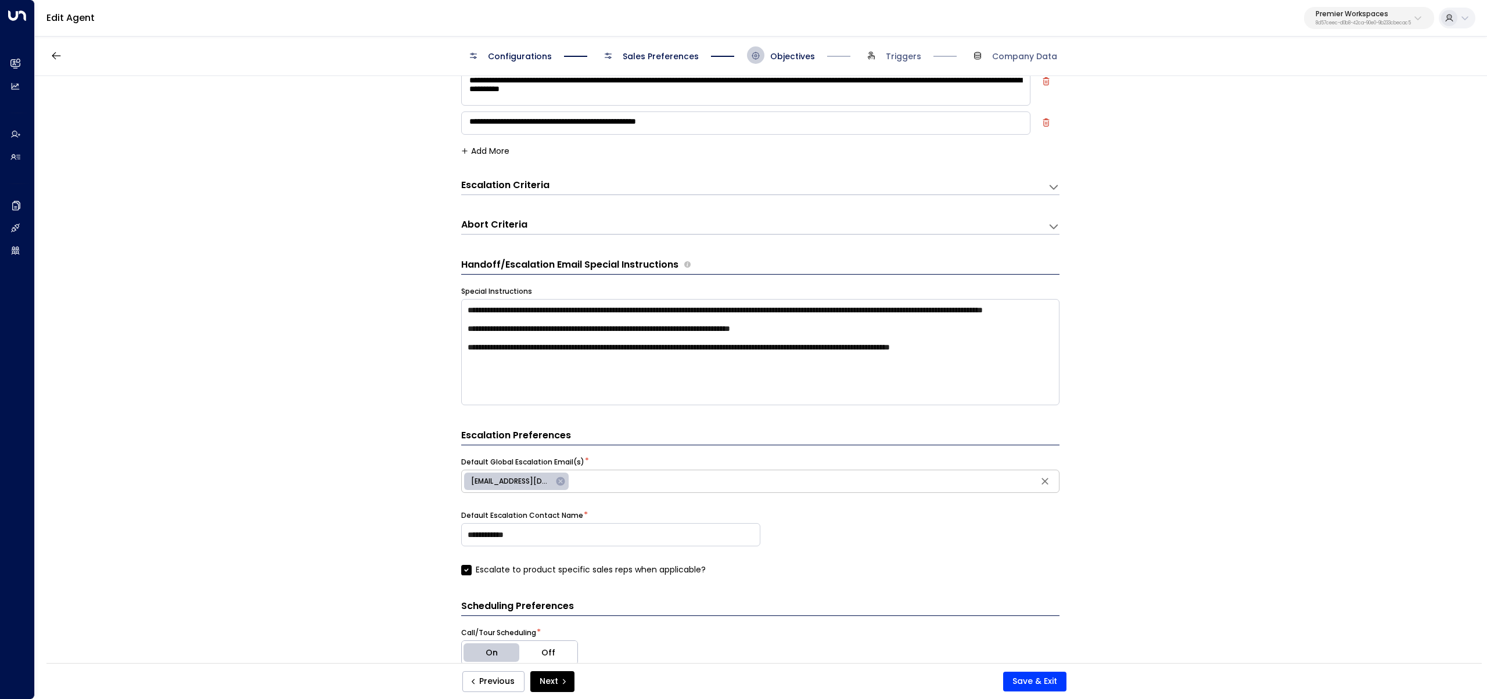
scroll to position [304, 0]
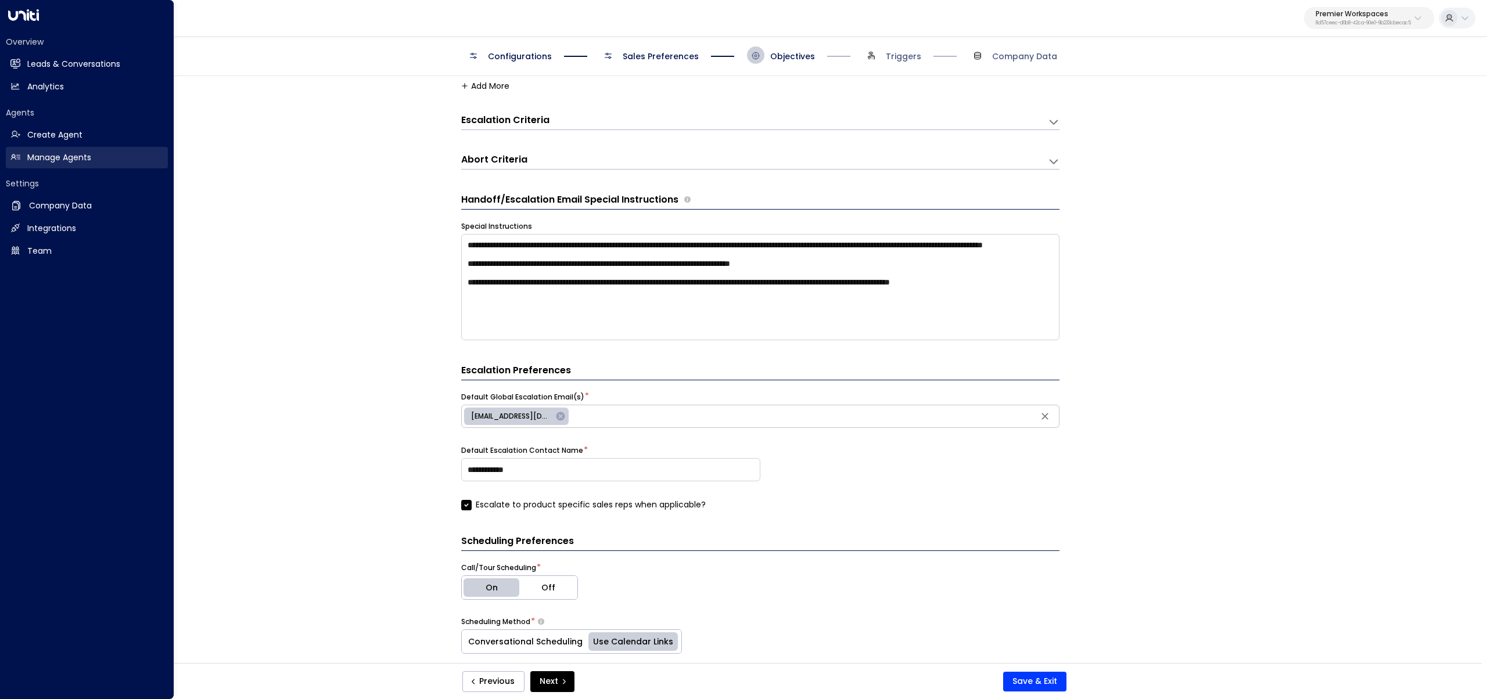
click at [37, 153] on h2 "Manage Agents" at bounding box center [59, 158] width 64 height 12
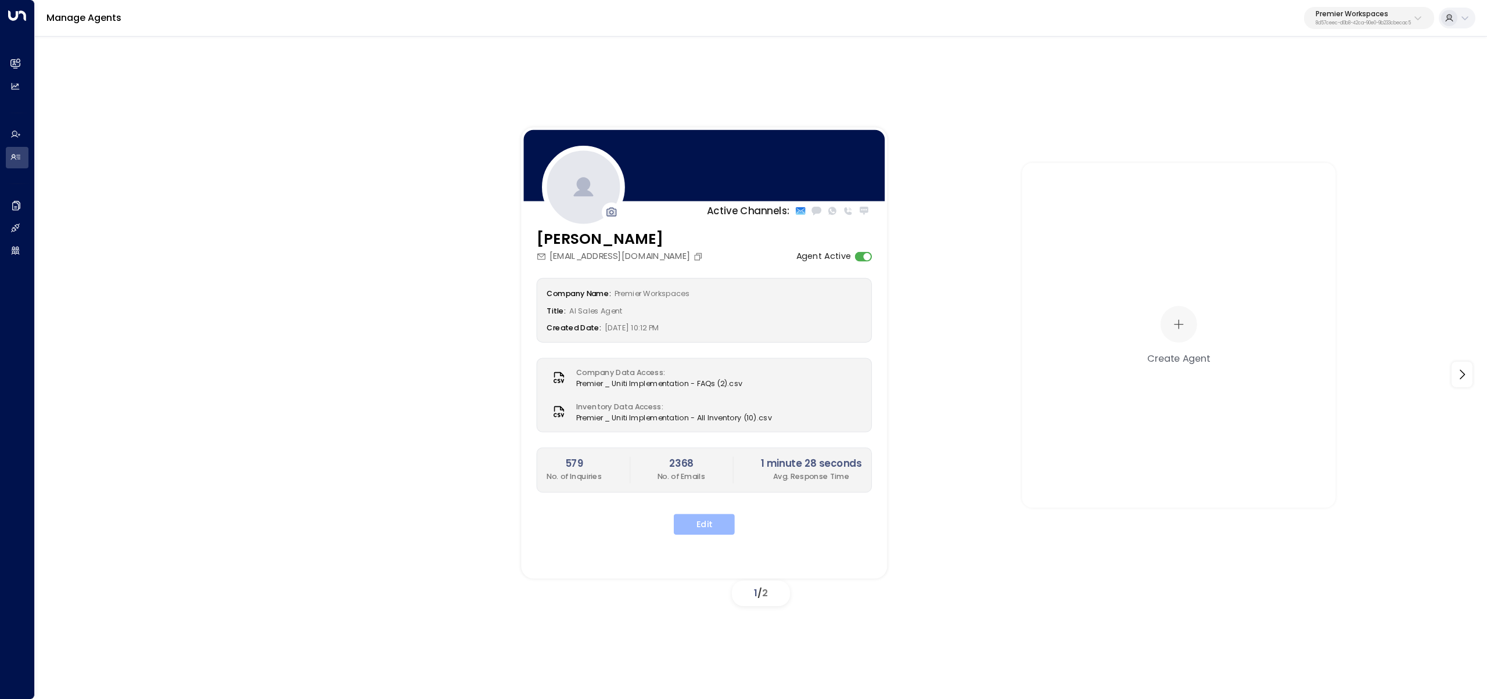
click at [710, 519] on button "Edit" at bounding box center [704, 524] width 61 height 21
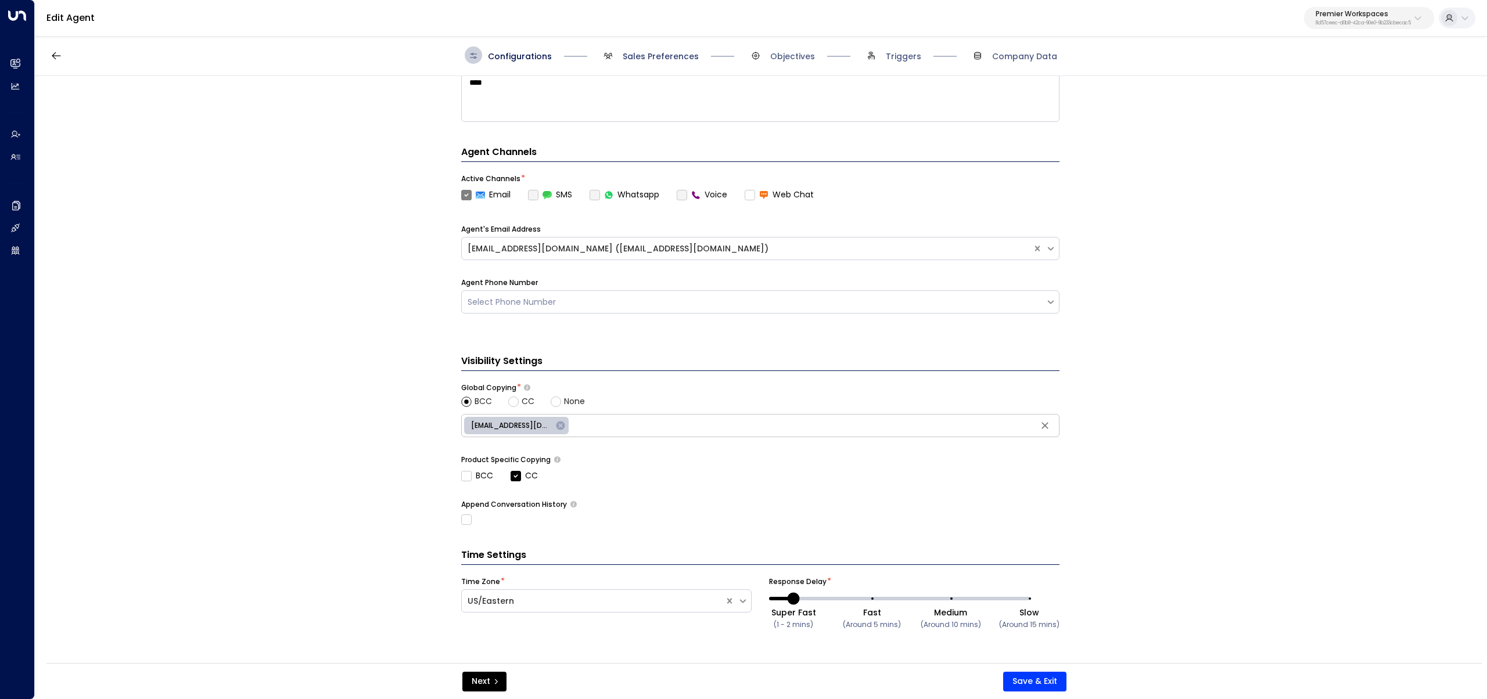
click at [650, 53] on span "Sales Preferences" at bounding box center [661, 57] width 76 height 12
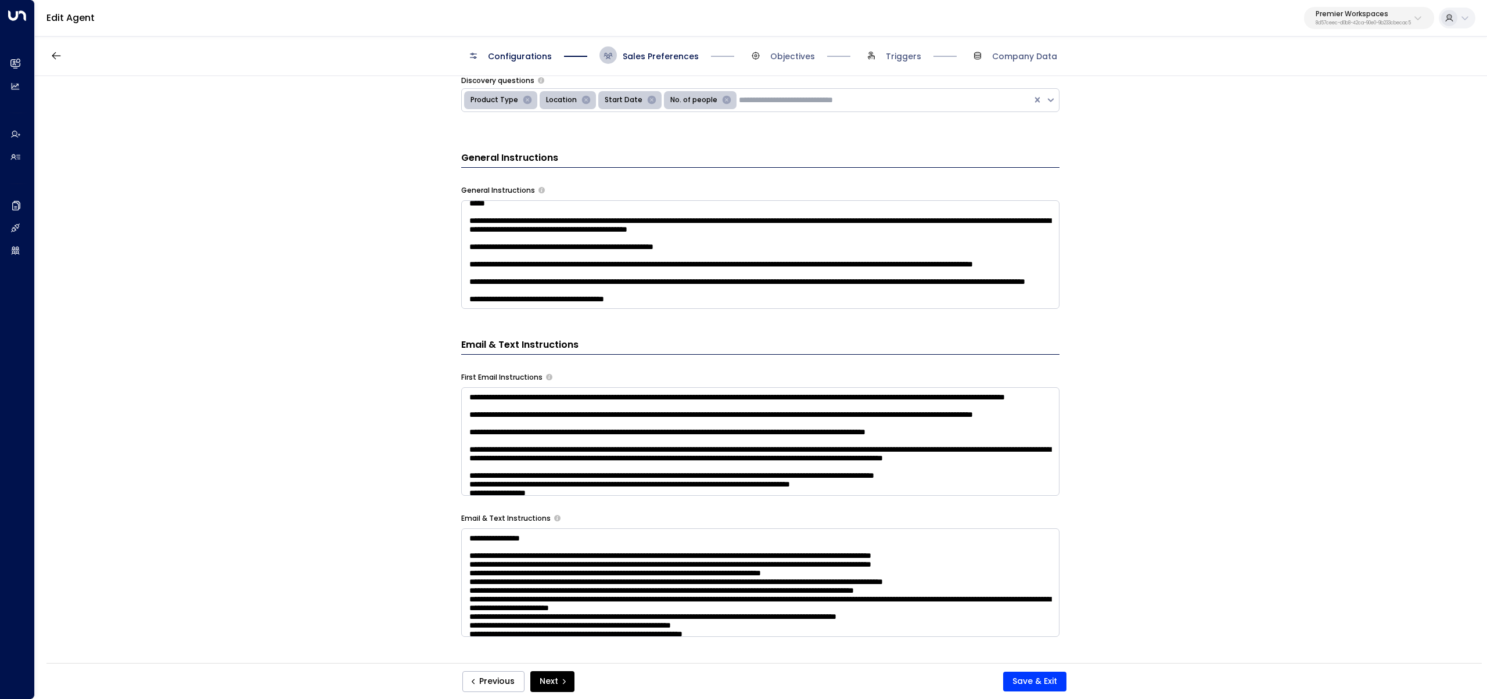
scroll to position [67, 0]
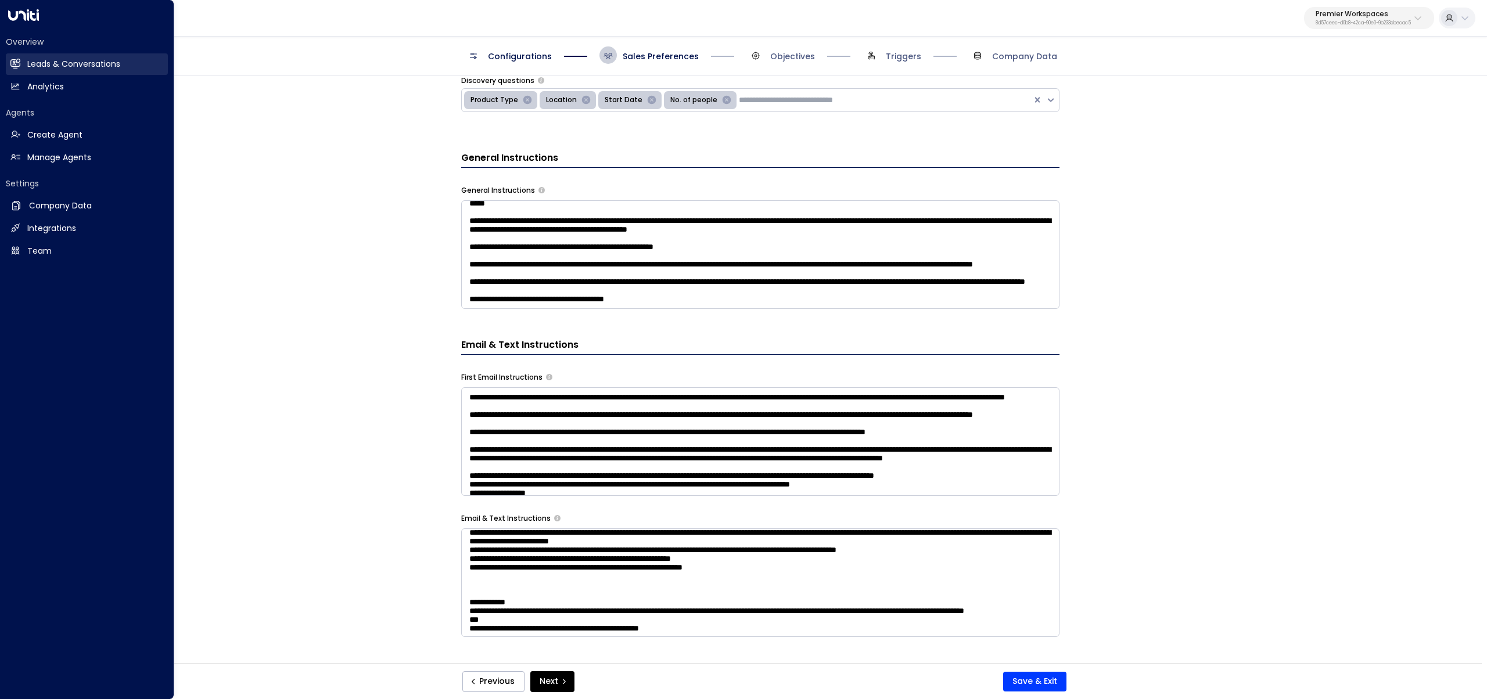
click at [21, 65] on link "Leads & Conversations Leads & Conversations" at bounding box center [87, 63] width 162 height 21
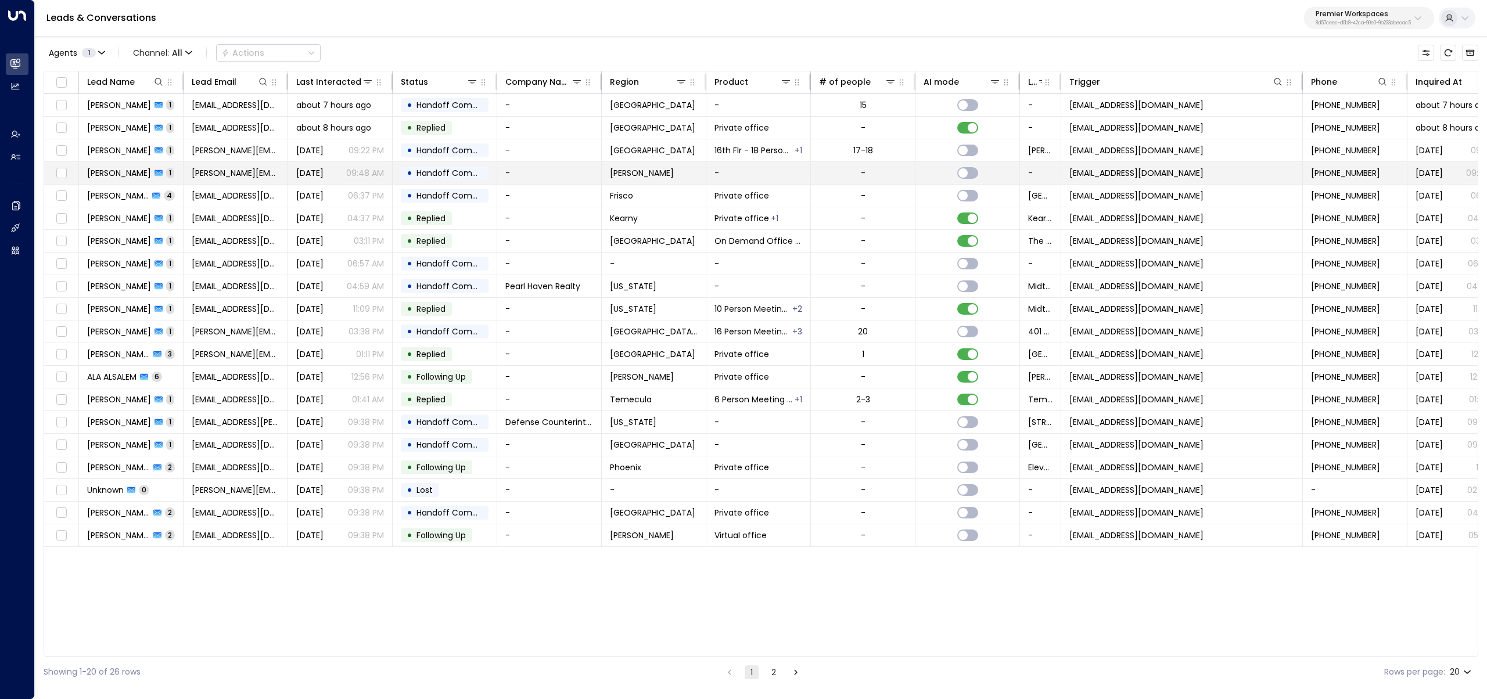
click at [134, 179] on td "Michelle Neumann 1" at bounding box center [131, 173] width 105 height 22
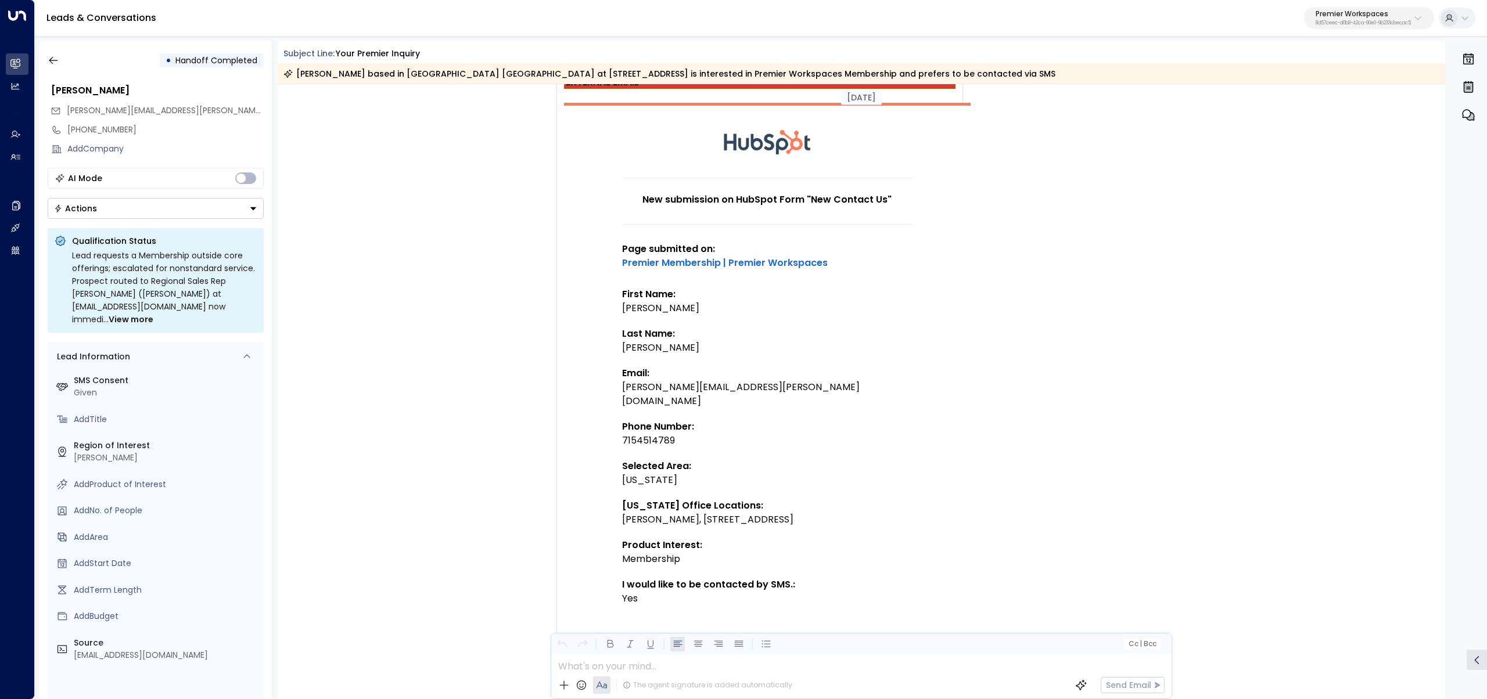
scroll to position [82, 0]
click at [50, 59] on icon "button" at bounding box center [53, 61] width 9 height 8
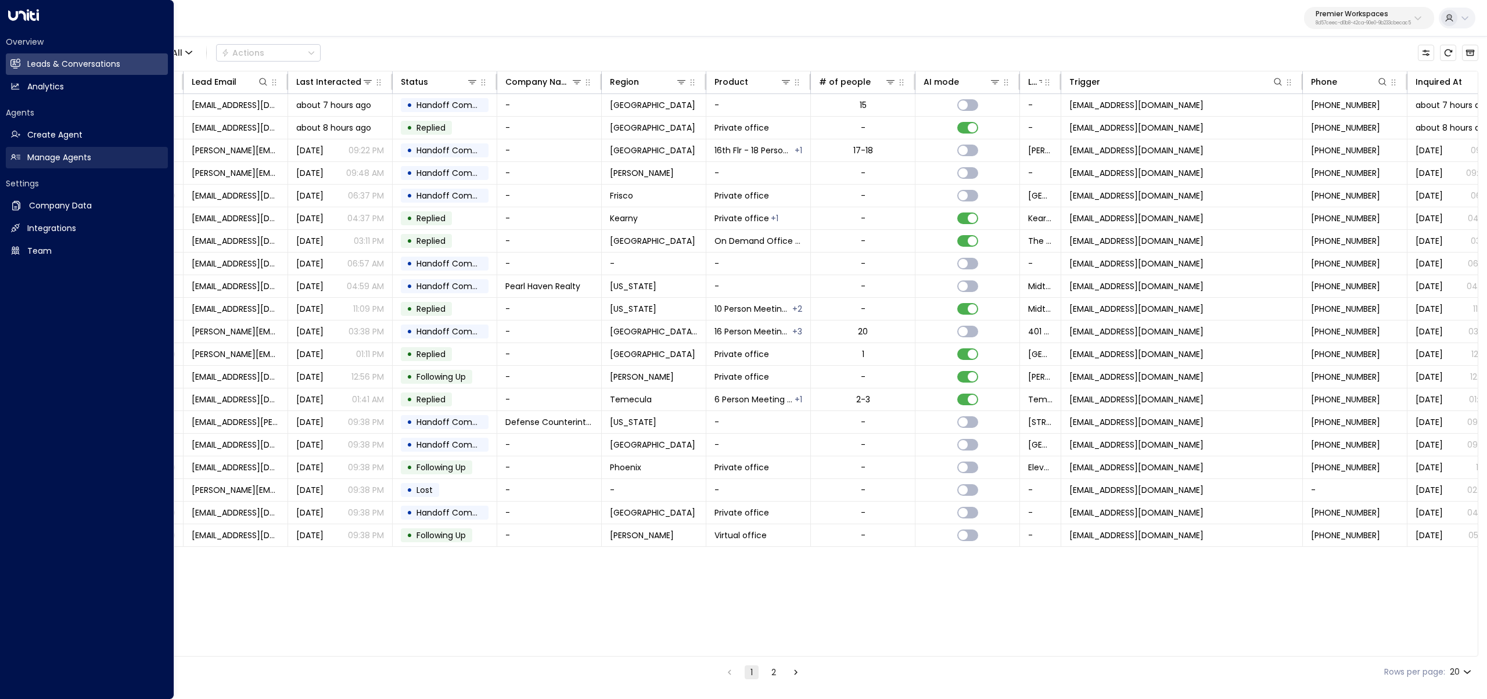
click at [41, 163] on h2 "Manage Agents" at bounding box center [59, 158] width 64 height 12
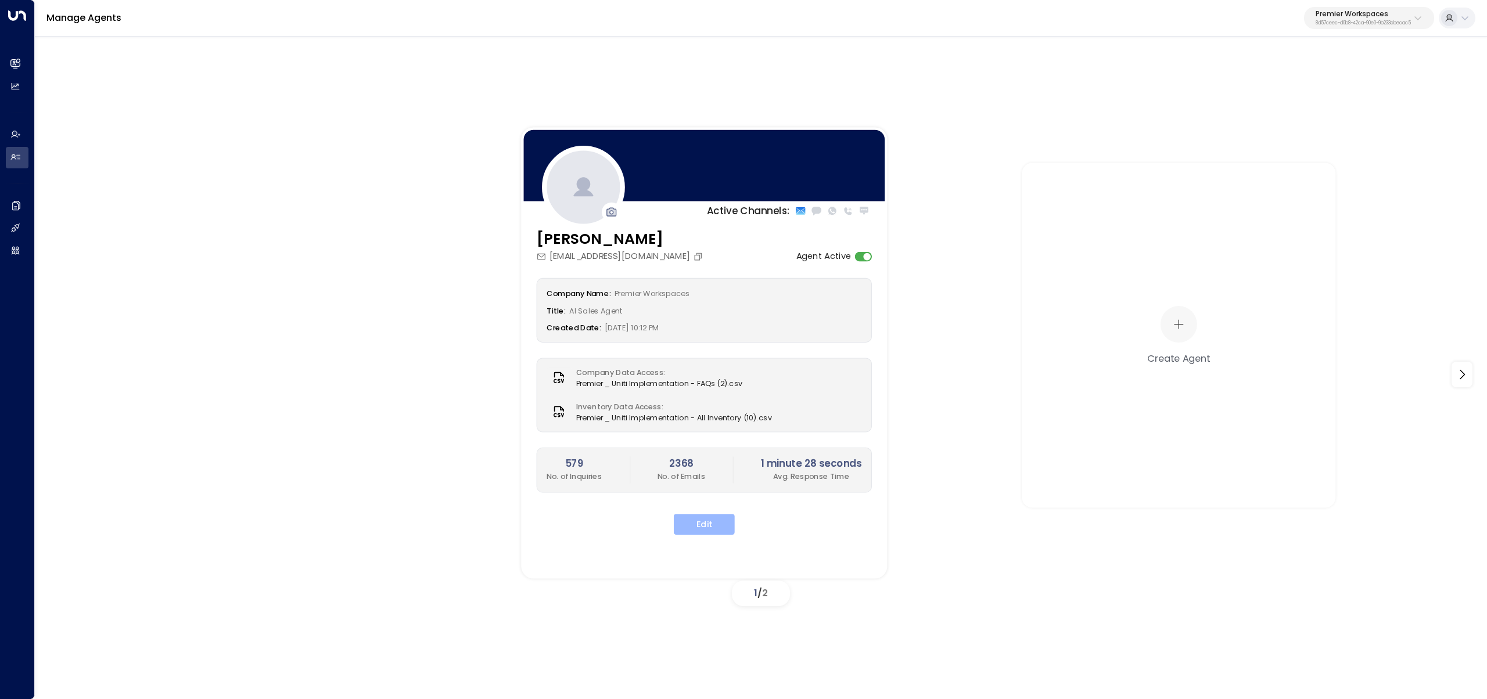
click at [699, 532] on button "Edit" at bounding box center [704, 524] width 61 height 21
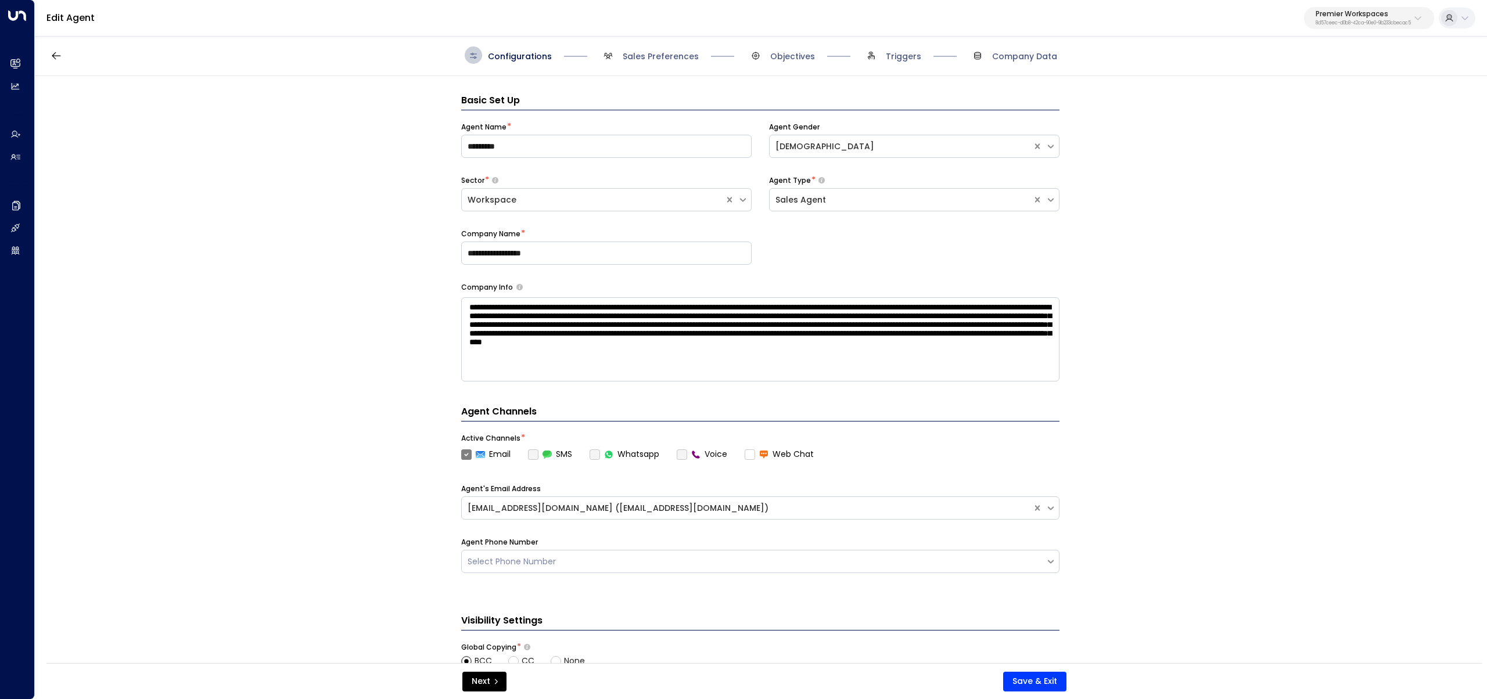
scroll to position [17, 0]
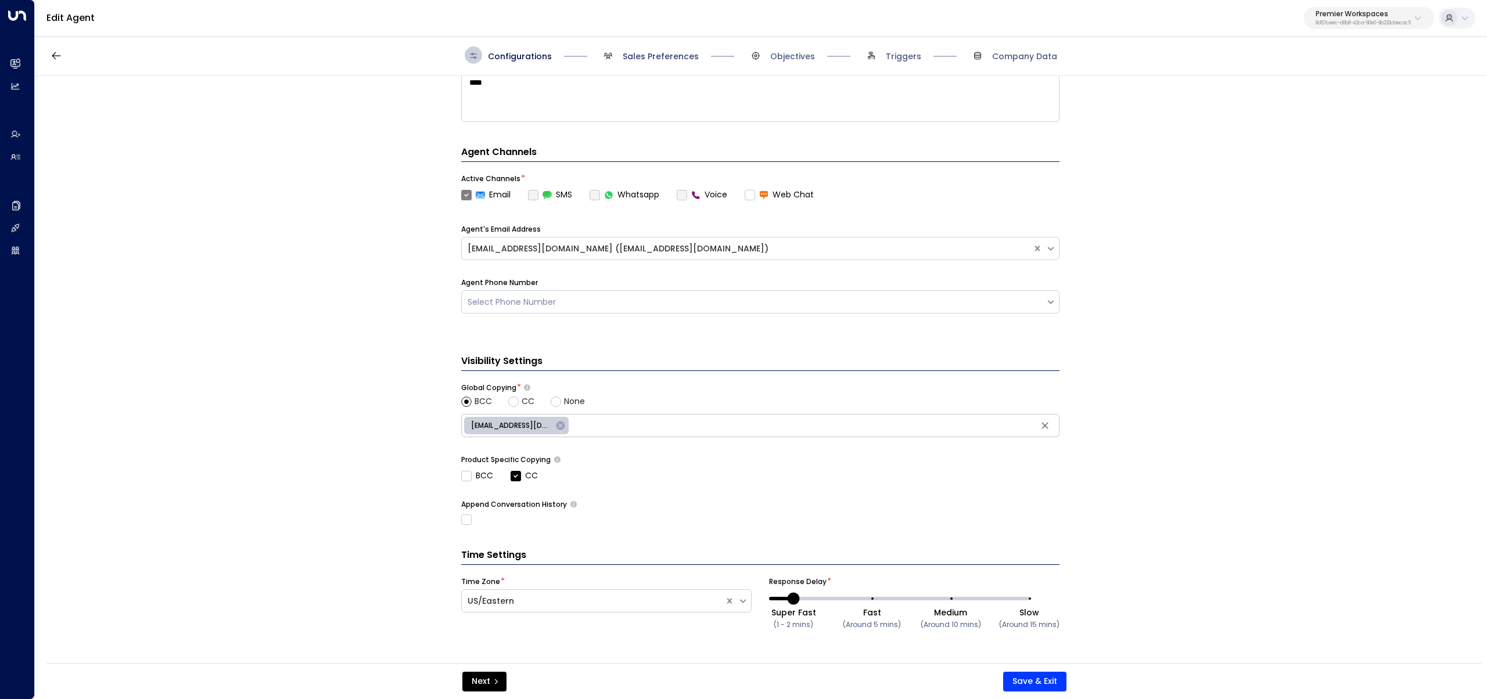
click at [647, 56] on span "Sales Preferences" at bounding box center [661, 57] width 76 height 12
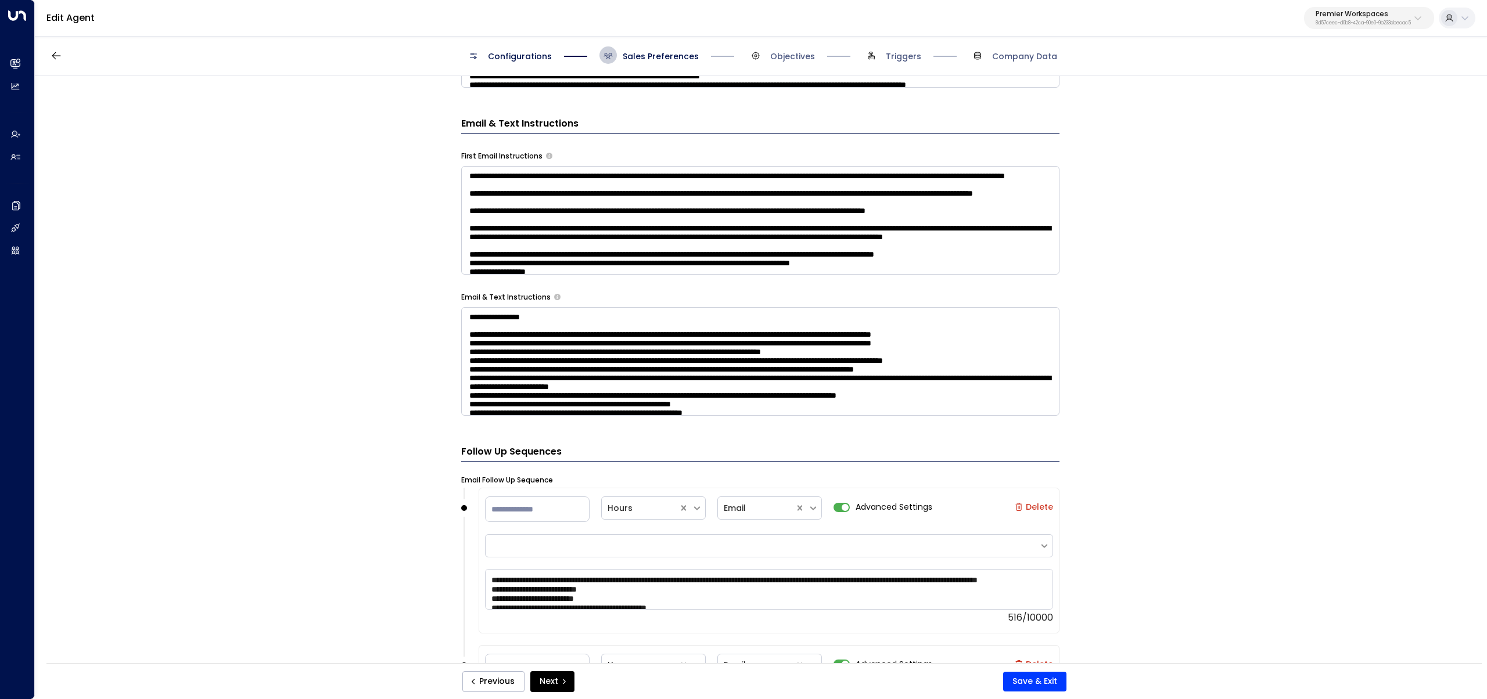
scroll to position [319, 0]
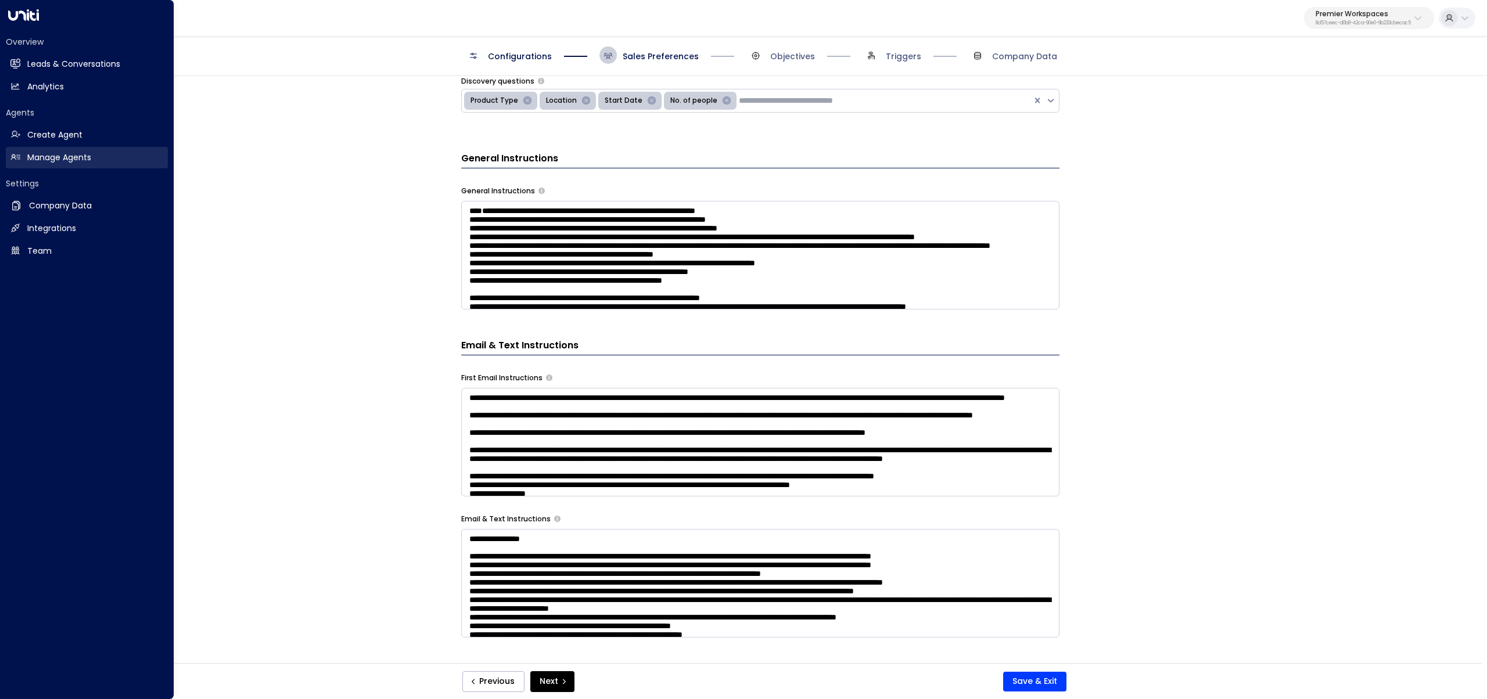
click at [25, 162] on link "Manage Agents Manage Agents" at bounding box center [87, 157] width 162 height 21
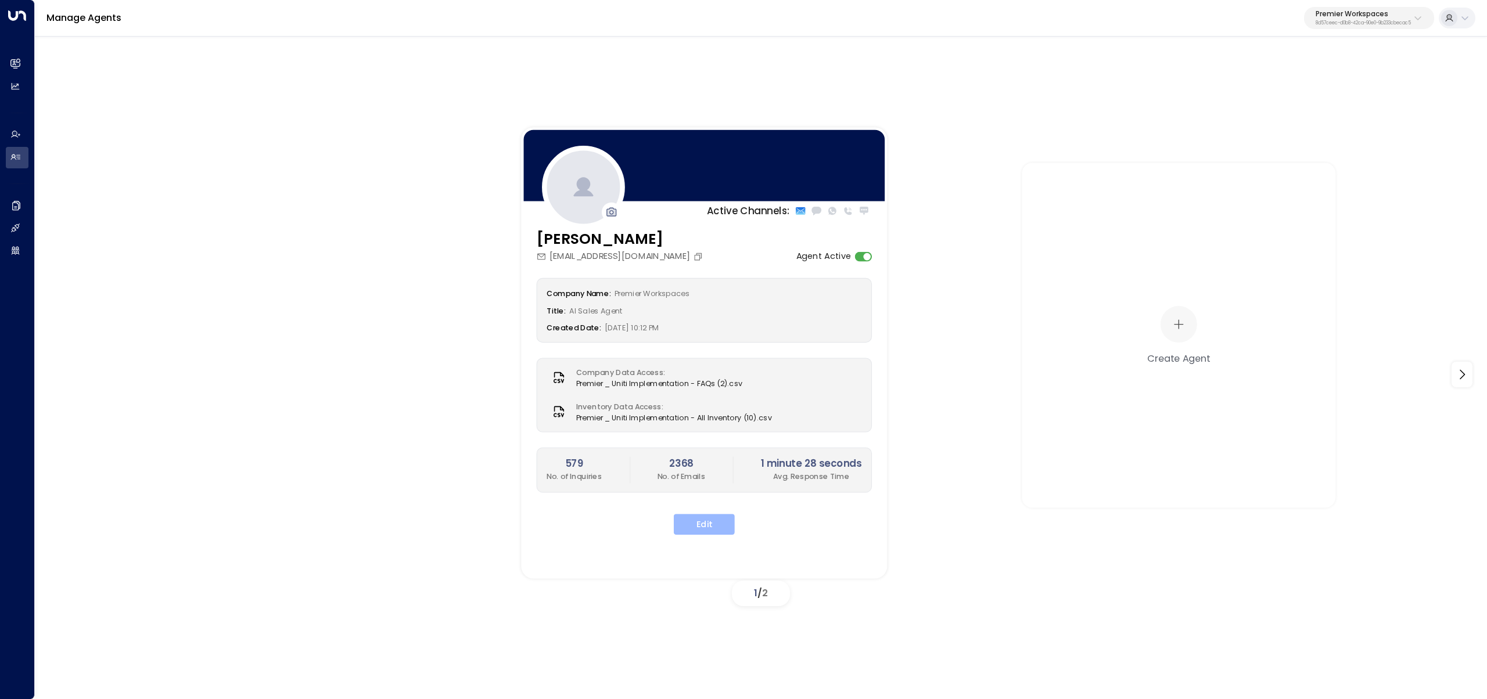
click at [704, 520] on button "Edit" at bounding box center [704, 524] width 61 height 21
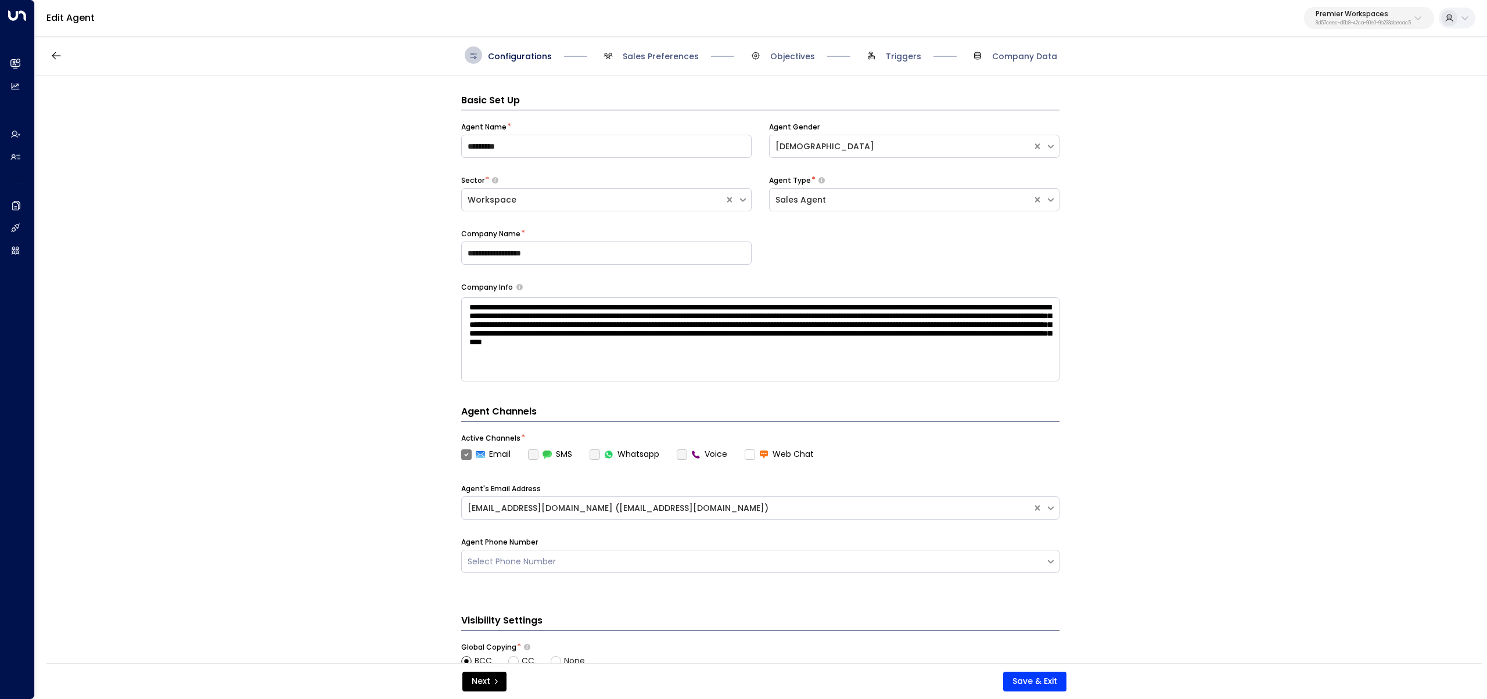
scroll to position [17, 0]
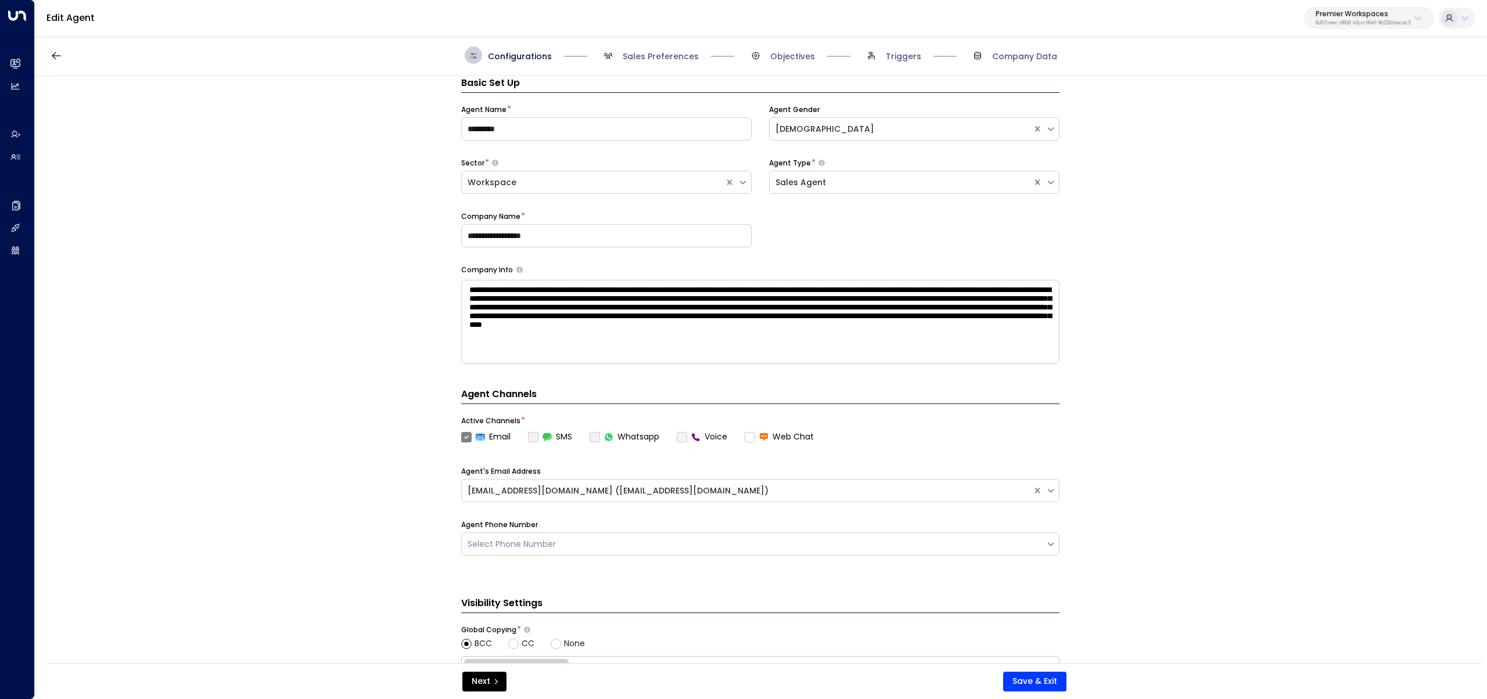
click at [627, 63] on span "Sales Preferences" at bounding box center [648, 54] width 99 height 17
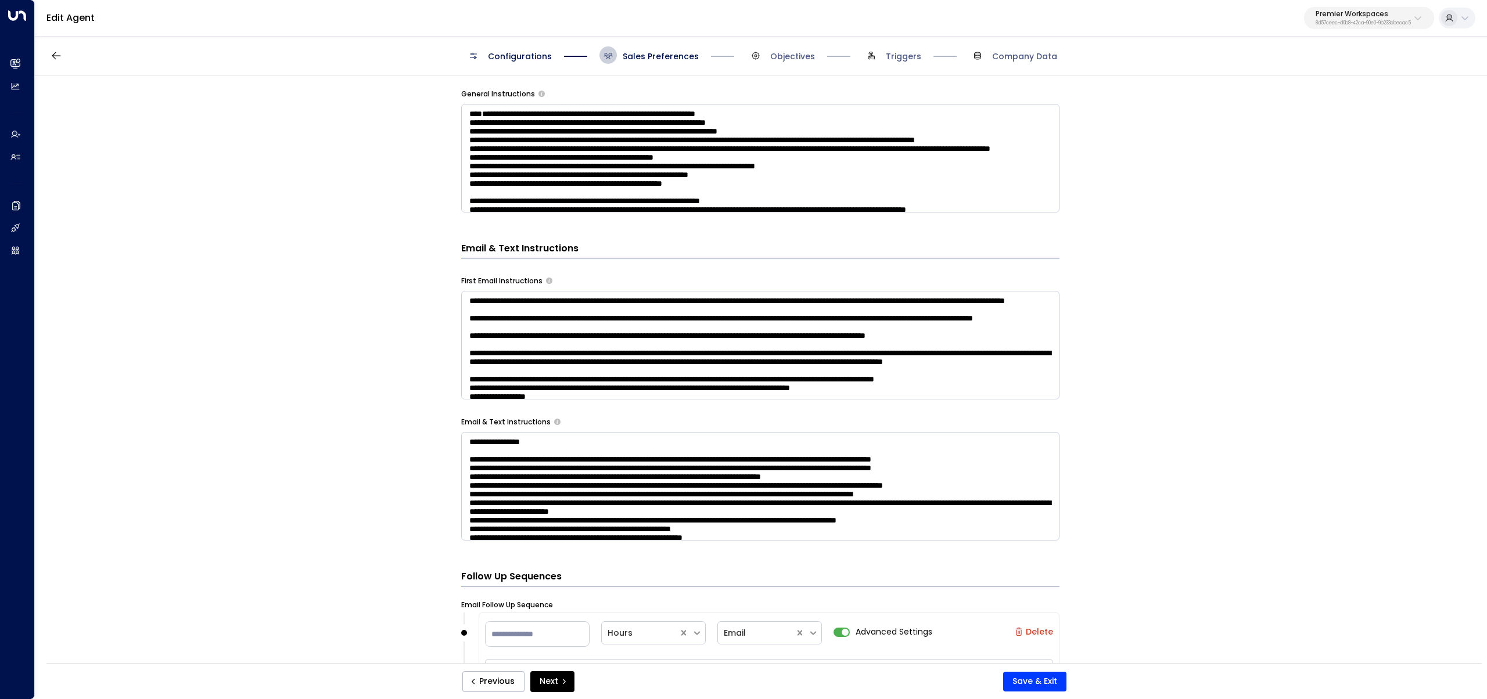
scroll to position [419, 0]
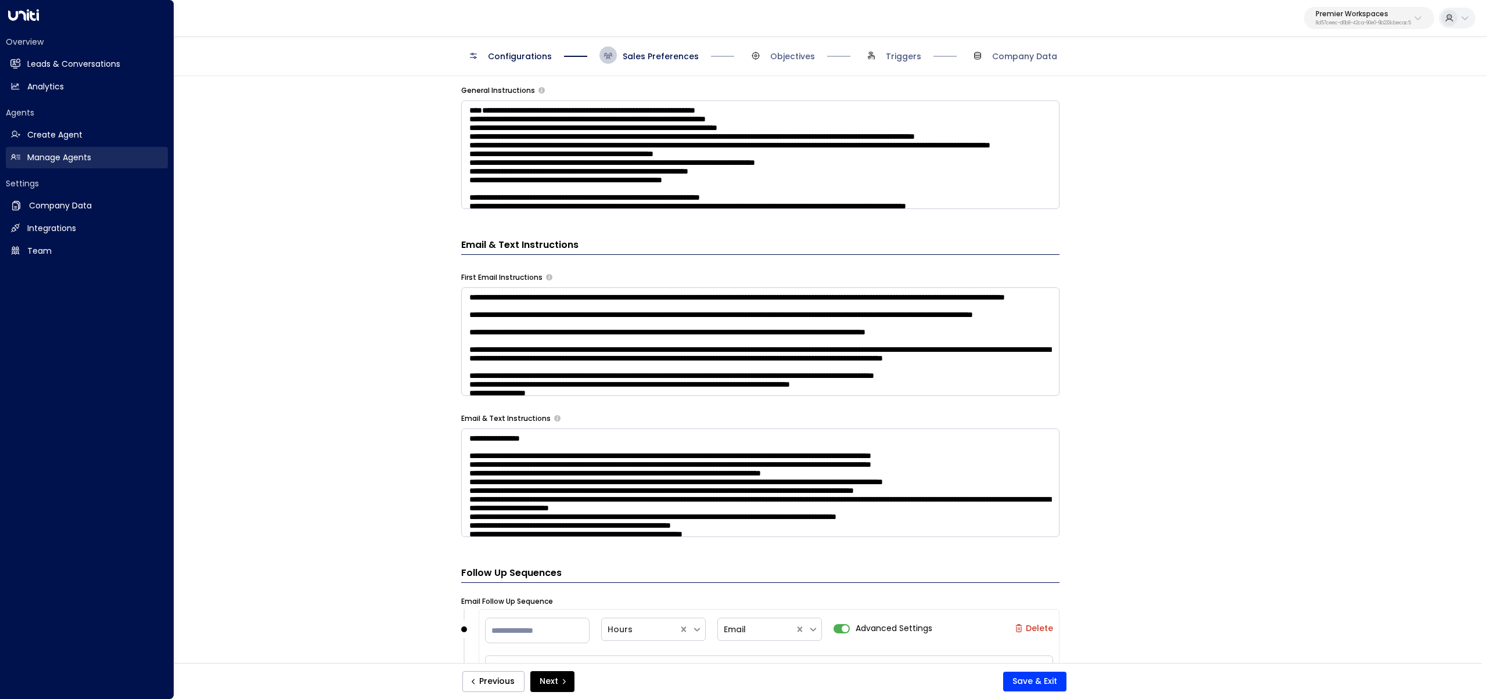
click at [77, 156] on h2 "Manage Agents" at bounding box center [59, 158] width 64 height 12
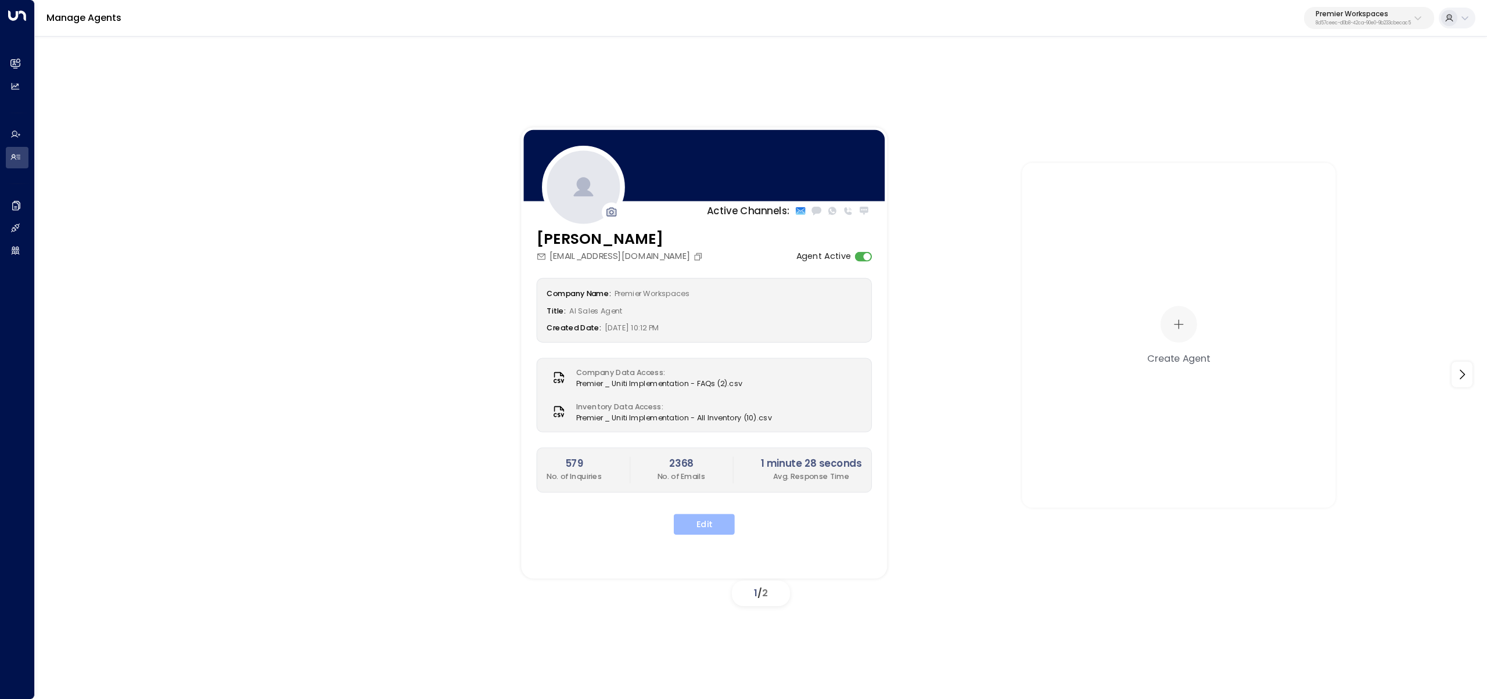
click at [703, 526] on button "Edit" at bounding box center [704, 524] width 61 height 21
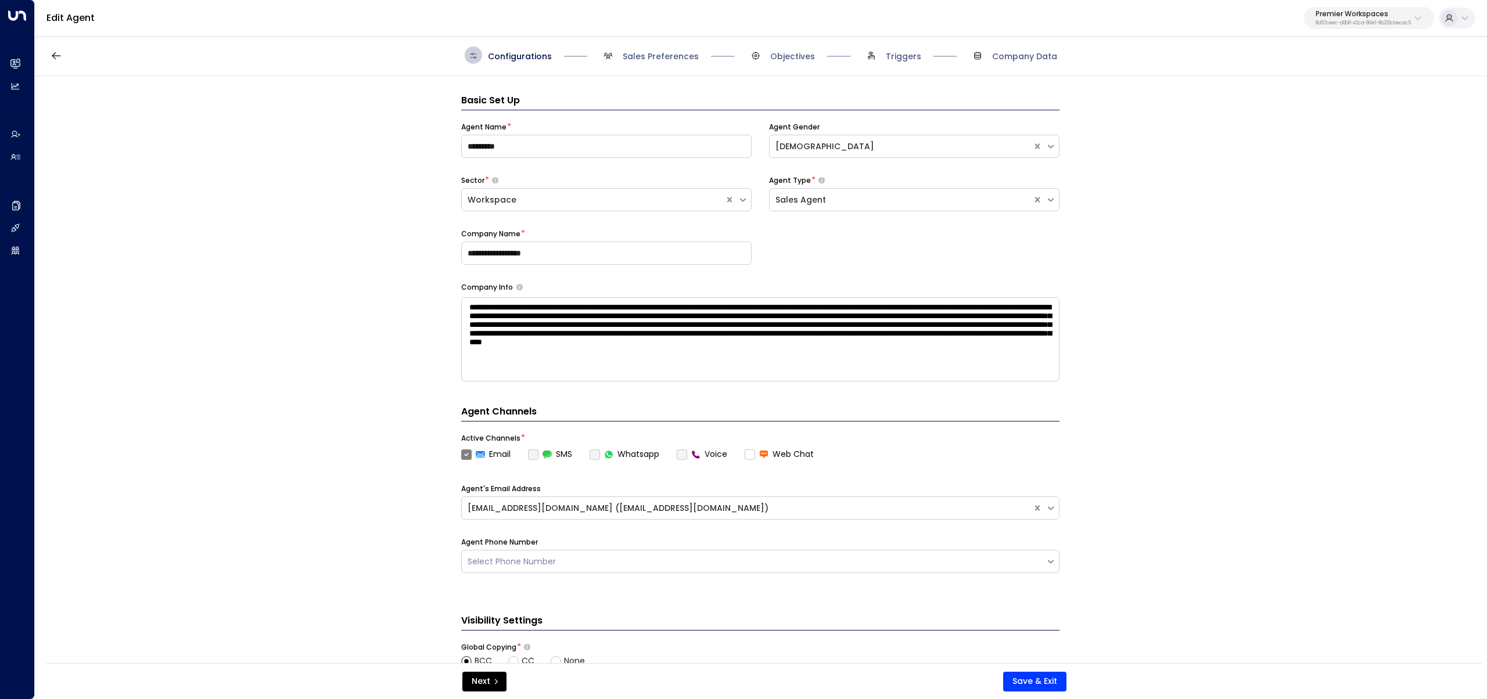
scroll to position [17, 0]
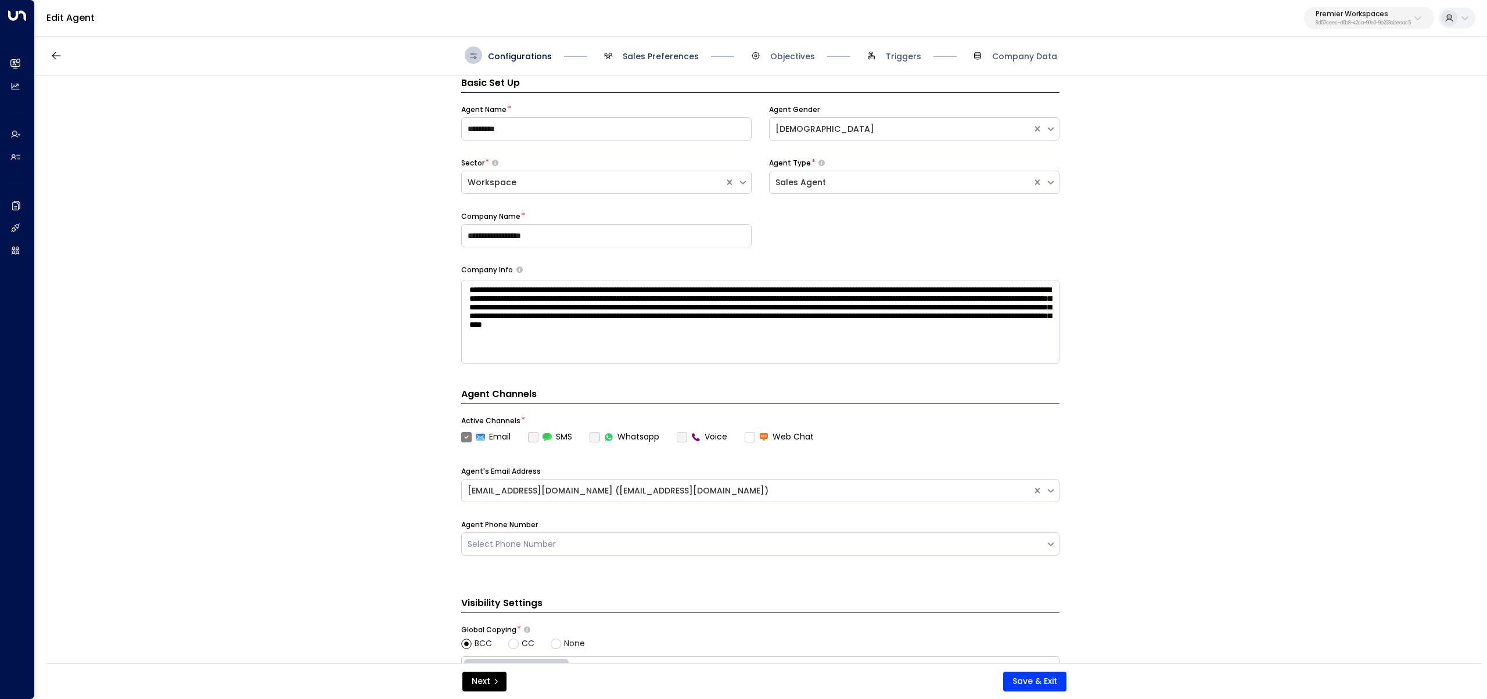
click at [670, 56] on span "Sales Preferences" at bounding box center [661, 57] width 76 height 12
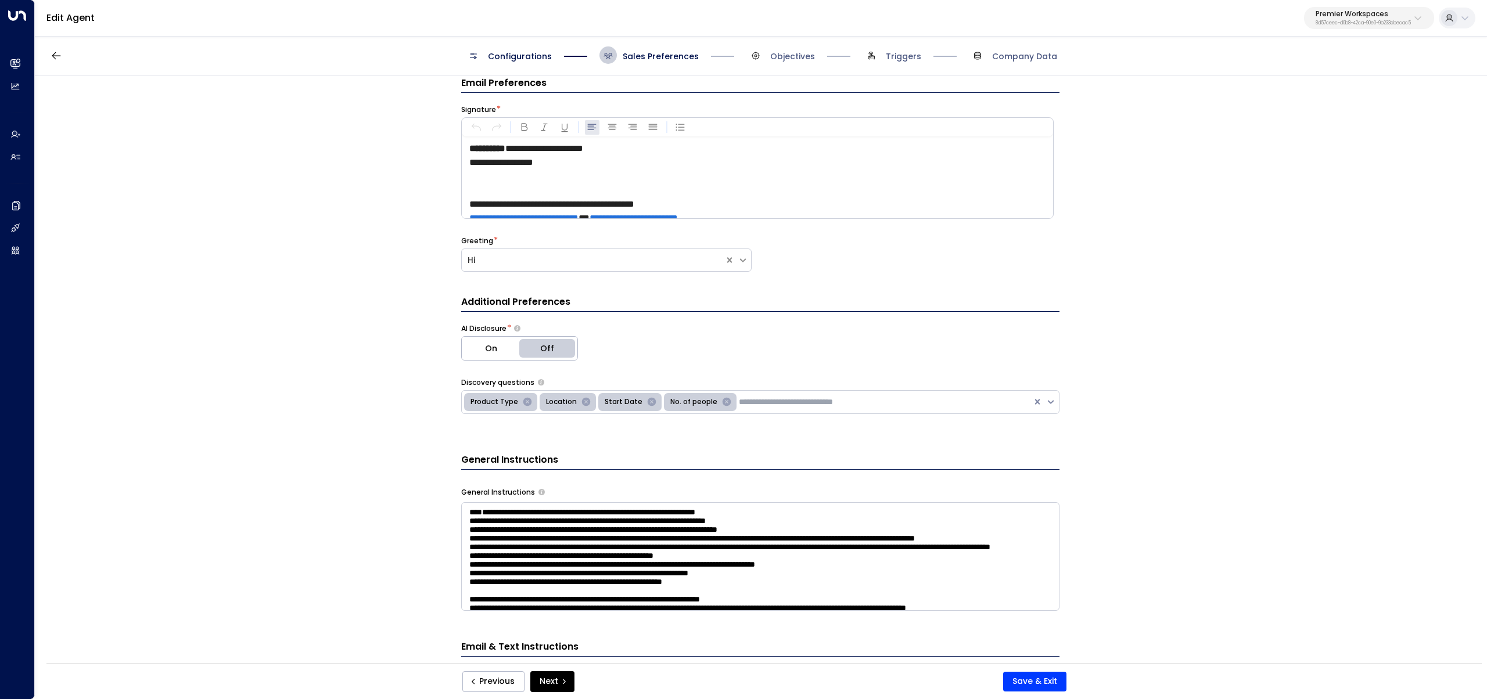
click at [524, 58] on span "Configurations" at bounding box center [520, 57] width 64 height 12
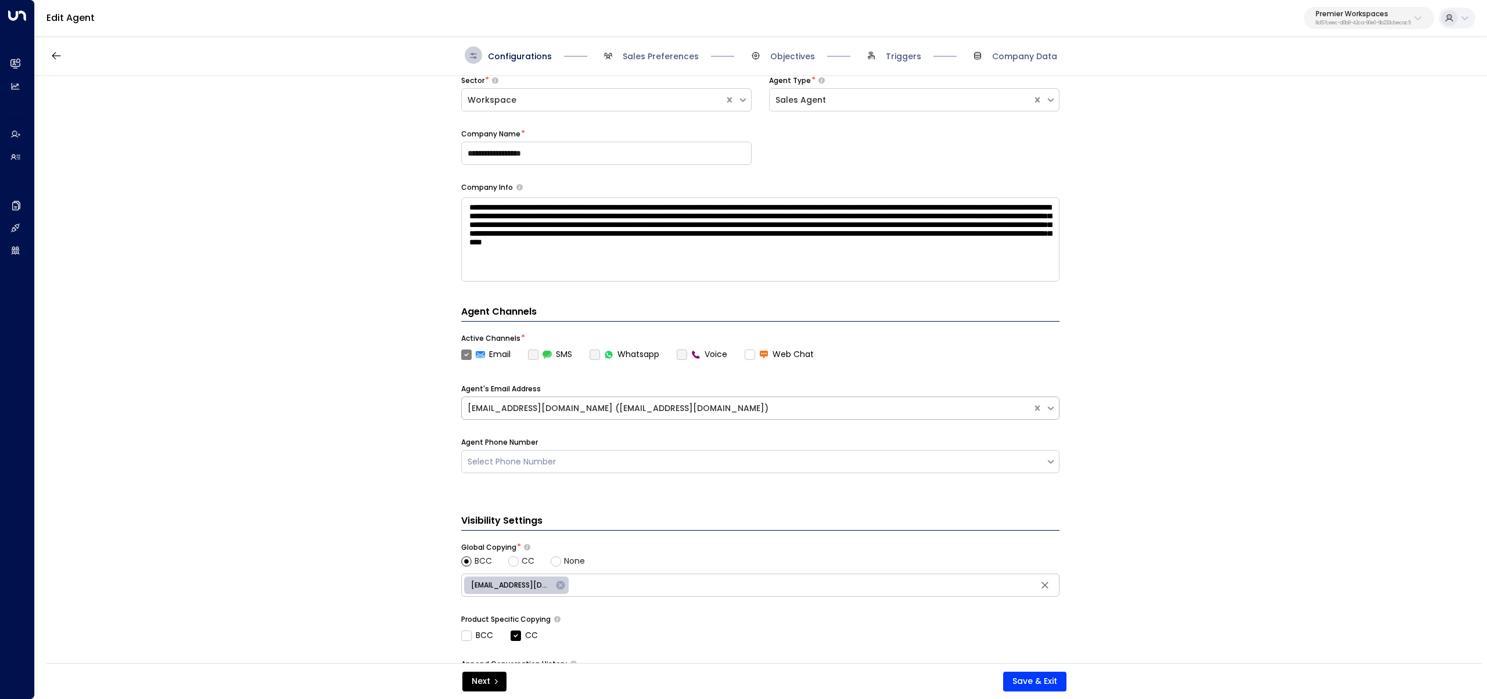
scroll to position [127, 0]
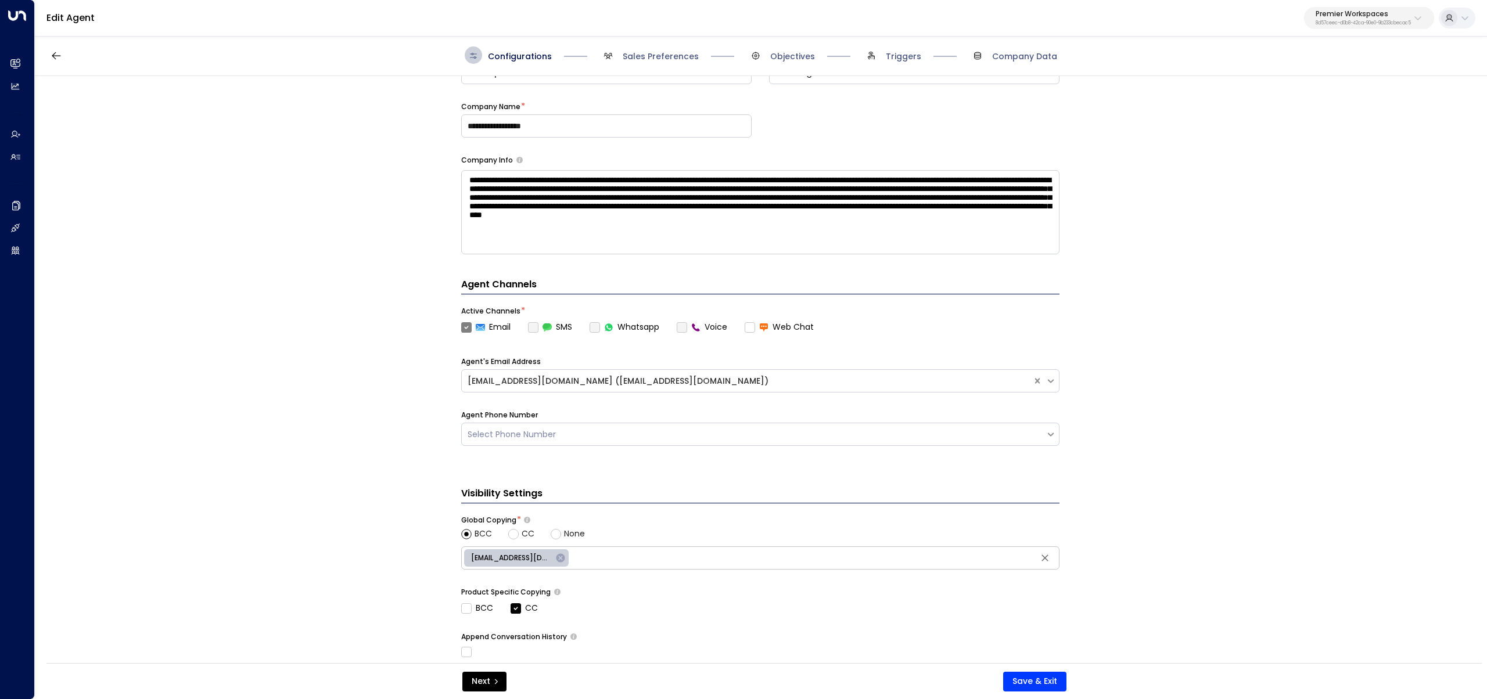
drag, startPoint x: 693, startPoint y: 60, endPoint x: 696, endPoint y: 70, distance: 9.7
click at [692, 60] on span "Sales Preferences" at bounding box center [661, 57] width 76 height 12
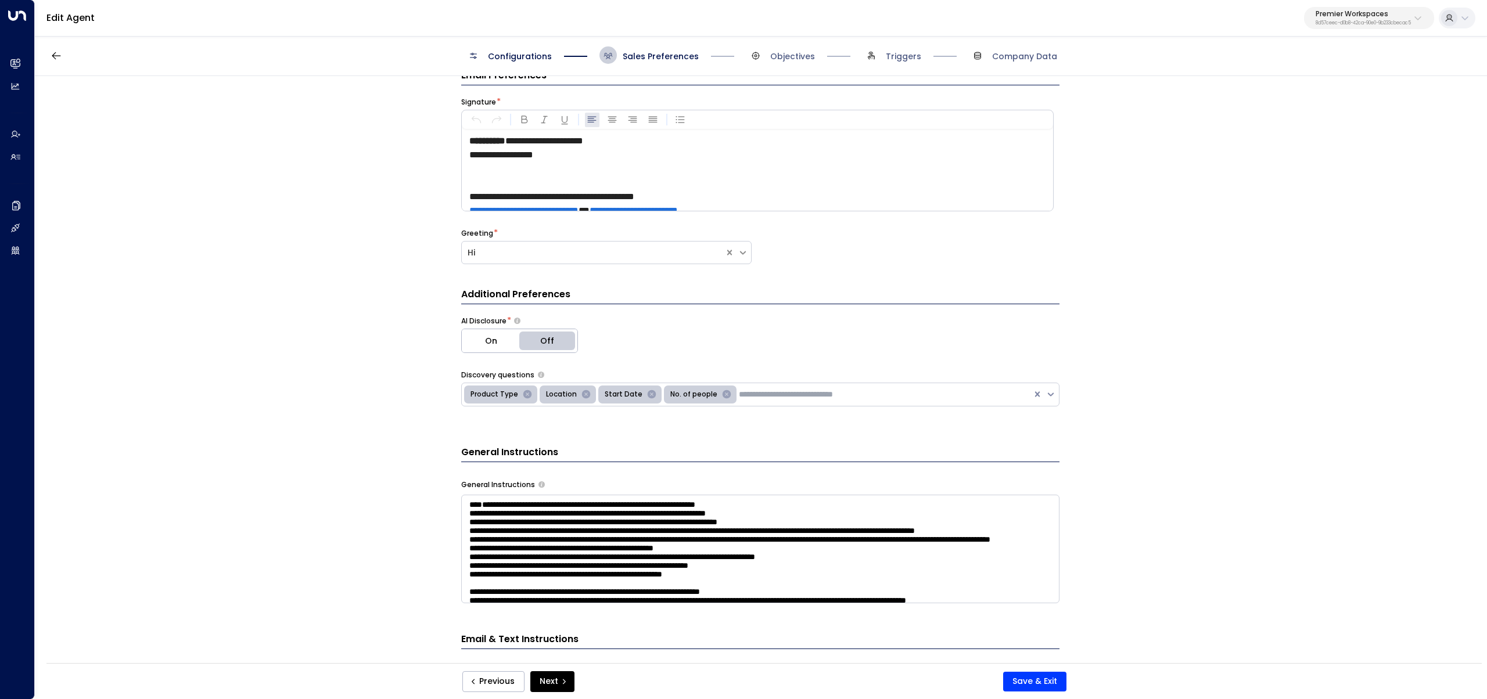
scroll to position [17, 0]
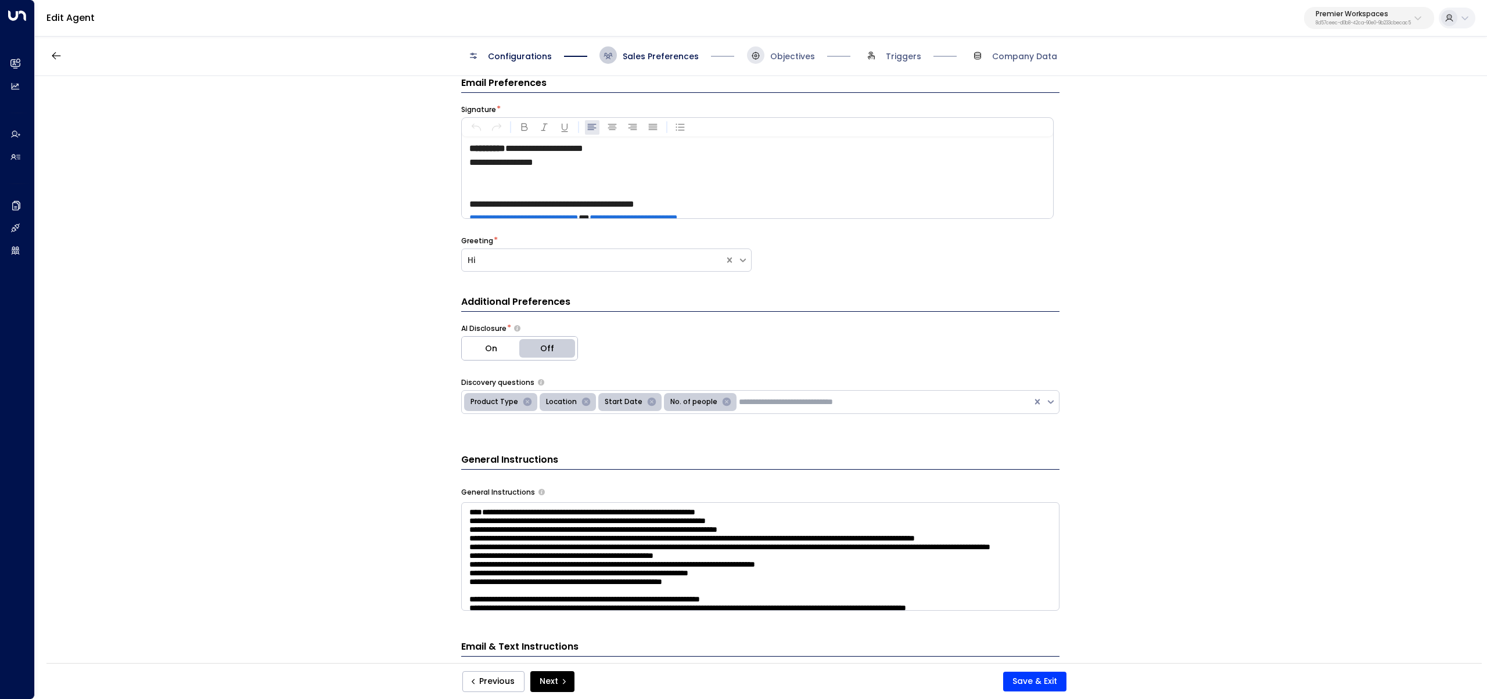
click at [763, 47] on span "Objectives" at bounding box center [781, 54] width 68 height 17
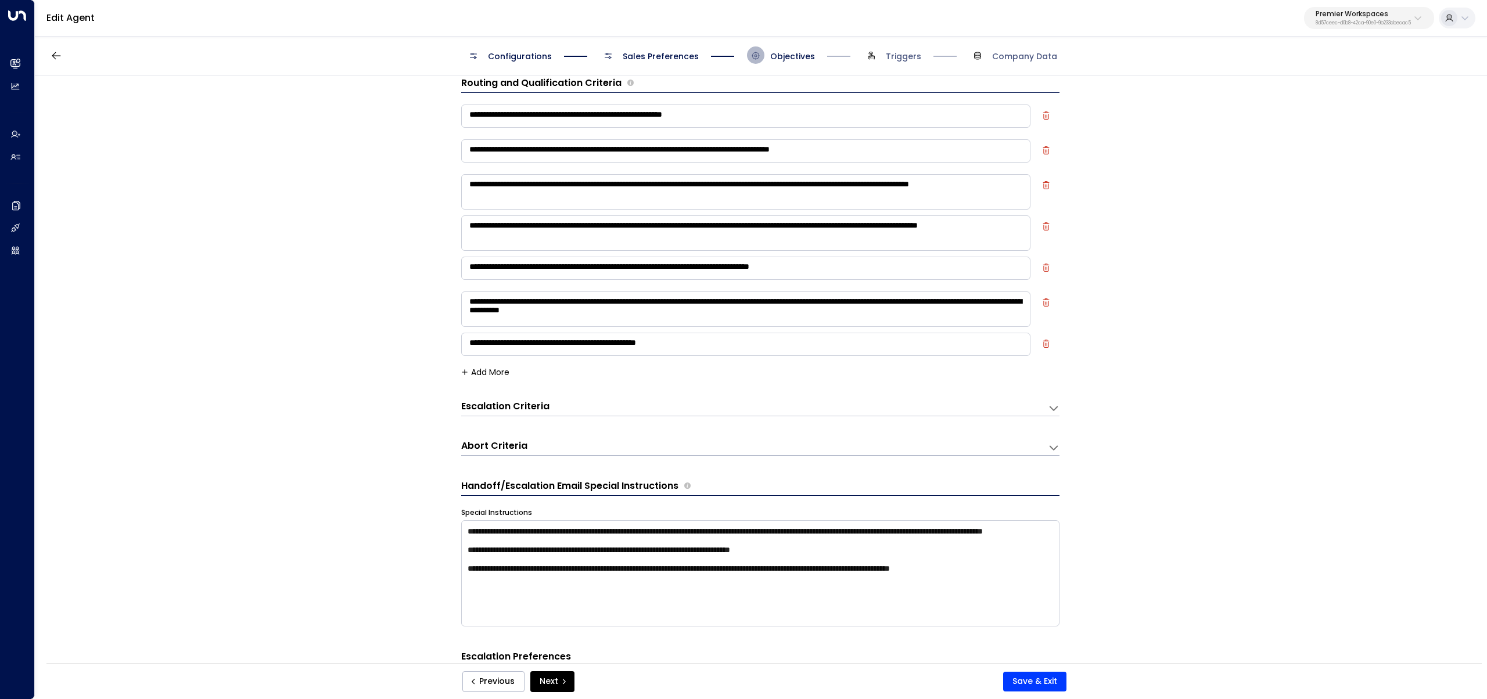
click at [762, 52] on span at bounding box center [755, 54] width 17 height 17
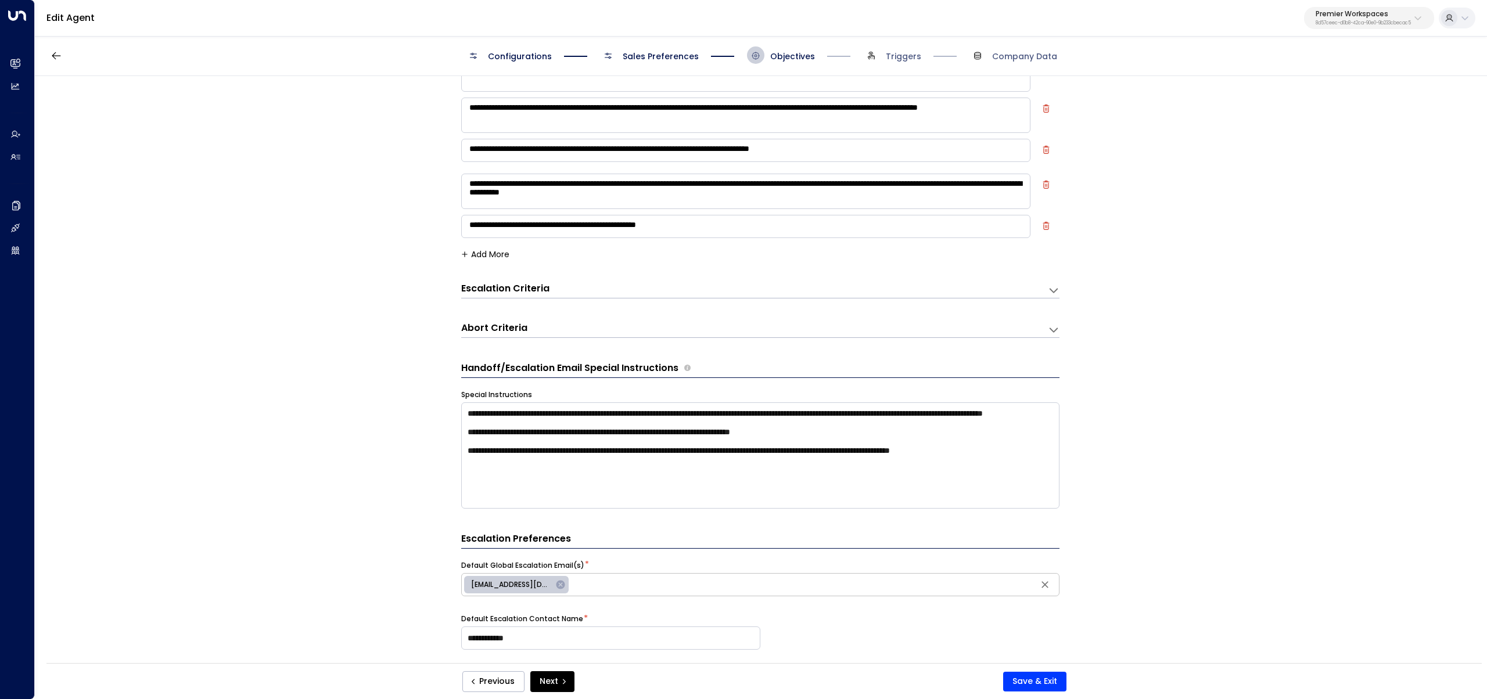
scroll to position [135, 0]
click at [635, 284] on div "Escalation Criteria Reset" at bounding box center [748, 288] width 575 height 13
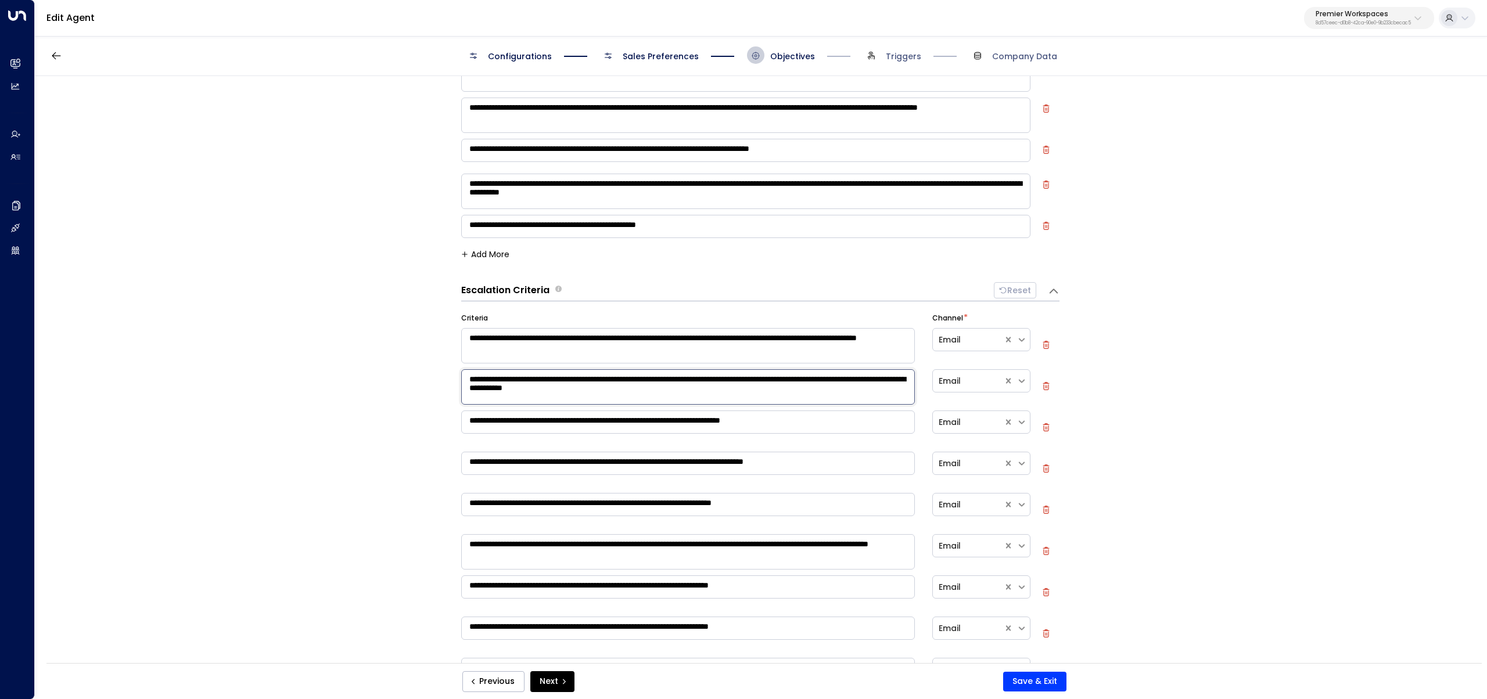
click at [687, 394] on textarea "**********" at bounding box center [688, 386] width 454 height 35
click at [861, 381] on textarea "**********" at bounding box center [688, 386] width 454 height 35
type textarea "**********"
click at [1046, 685] on button "Save & Exit" at bounding box center [1034, 682] width 63 height 20
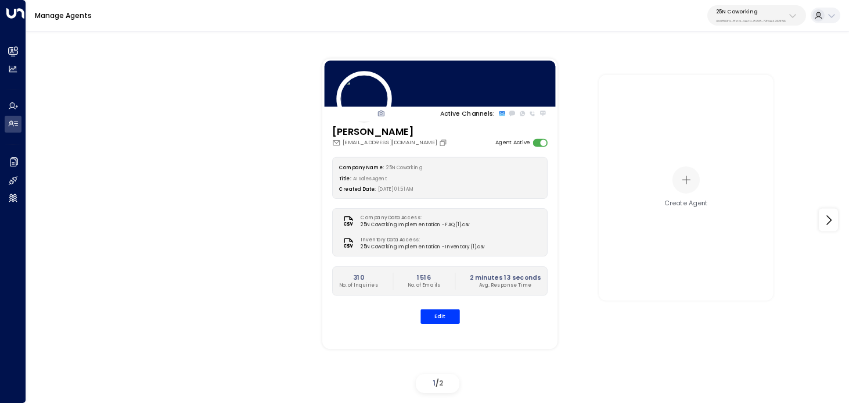
click at [745, 21] on p "3b9800f4-81ca-4ec0-8758-72fbe4763f36" at bounding box center [751, 21] width 70 height 5
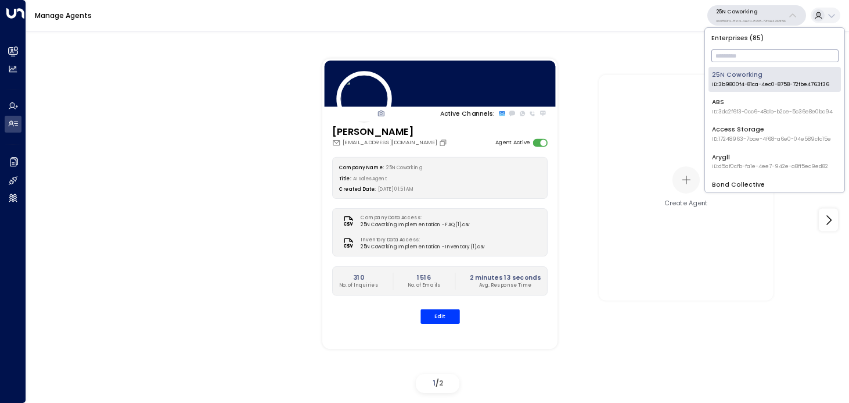
click at [741, 47] on input "text" at bounding box center [775, 55] width 127 height 19
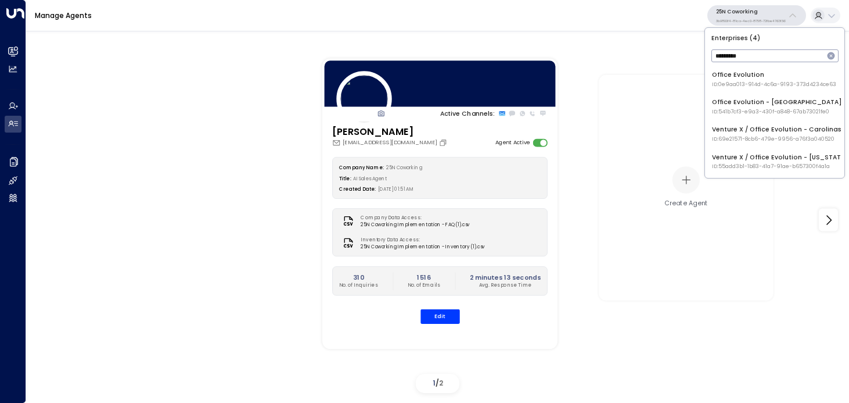
type input "*********"
click at [731, 89] on li "Office Evolution ID: 0e9aa013-914d-4c6a-9193-373d4234ce63" at bounding box center [775, 79] width 132 height 25
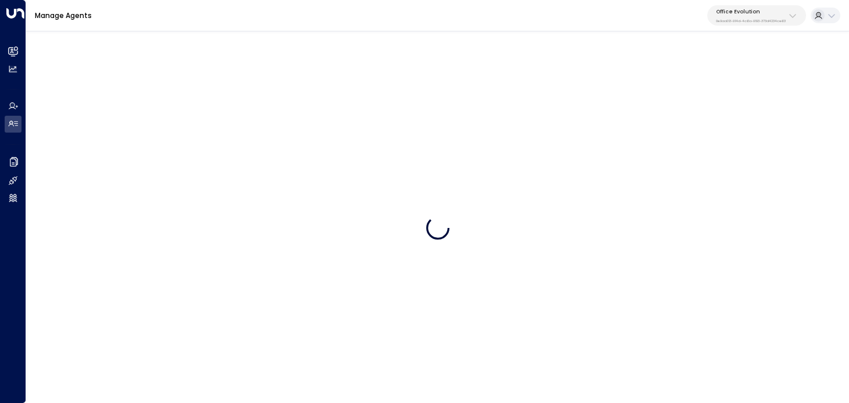
click at [765, 19] on p "0e9aa013-914d-4c6a-9193-373d4234ce63" at bounding box center [751, 21] width 70 height 5
click at [753, 53] on input "text" at bounding box center [773, 55] width 127 height 19
type input "********"
click at [739, 26] on div "Manage Agents Office Evolution 0e9aa013-914d-4c6a-9193-373d4234ce63" at bounding box center [437, 15] width 823 height 31
click at [745, 15] on div "Office Evolution 0e9aa013-914d-4c6a-9193-373d4234ce63" at bounding box center [751, 15] width 70 height 15
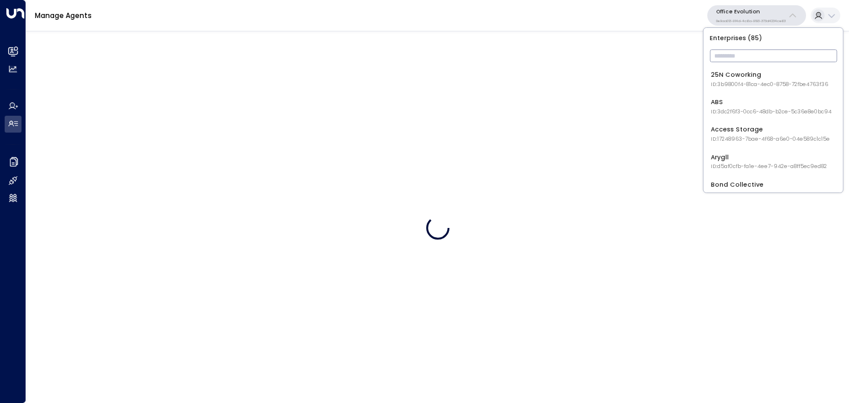
click at [745, 49] on input "text" at bounding box center [773, 55] width 127 height 19
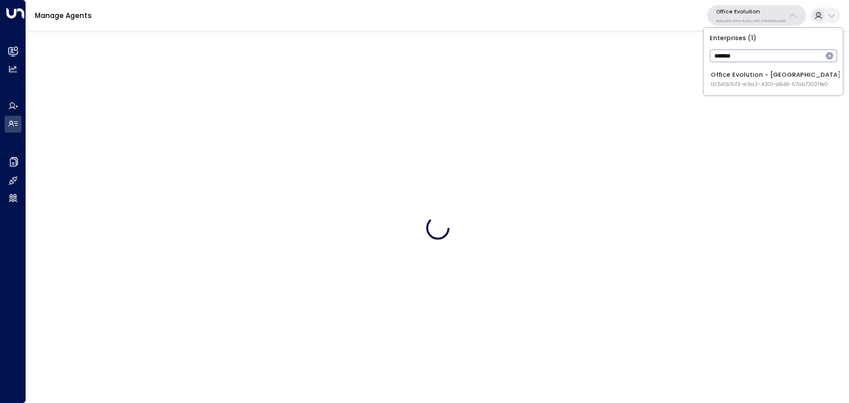
type input "*******"
click at [757, 85] on span "ID: 541b7cf3-e9a3-430f-a848-67ab73021fe0" at bounding box center [776, 85] width 130 height 8
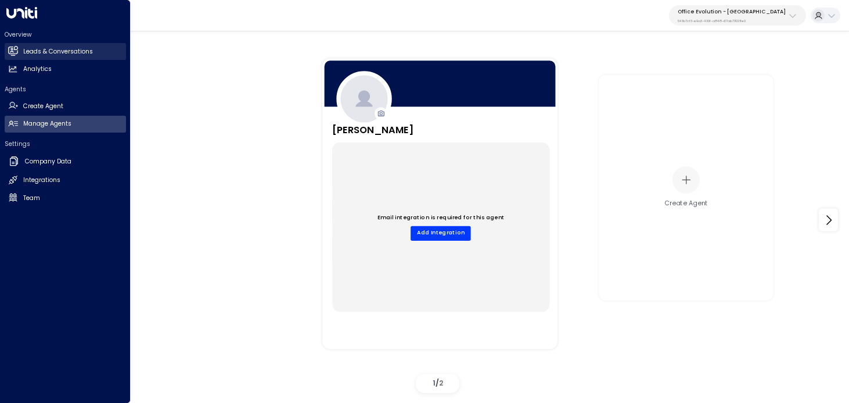
click at [22, 50] on link "Leads & Conversations Leads & Conversations" at bounding box center [65, 51] width 121 height 17
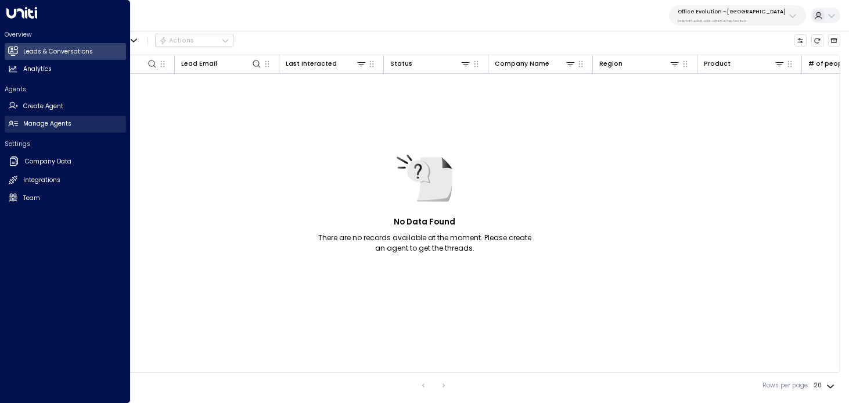
click at [81, 121] on link "Manage Agents Manage Agents" at bounding box center [65, 124] width 121 height 17
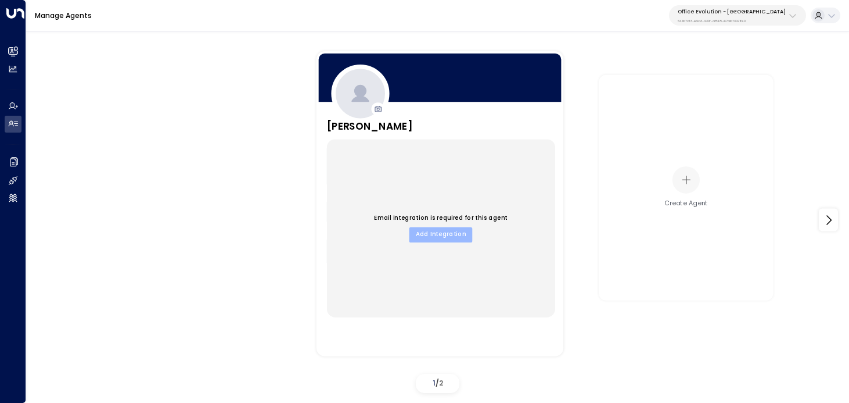
click at [439, 228] on button "Add Integration" at bounding box center [440, 234] width 63 height 15
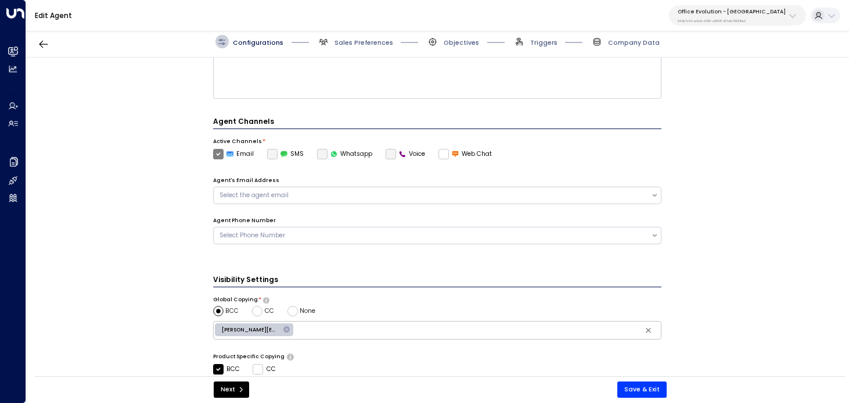
scroll to position [306, 0]
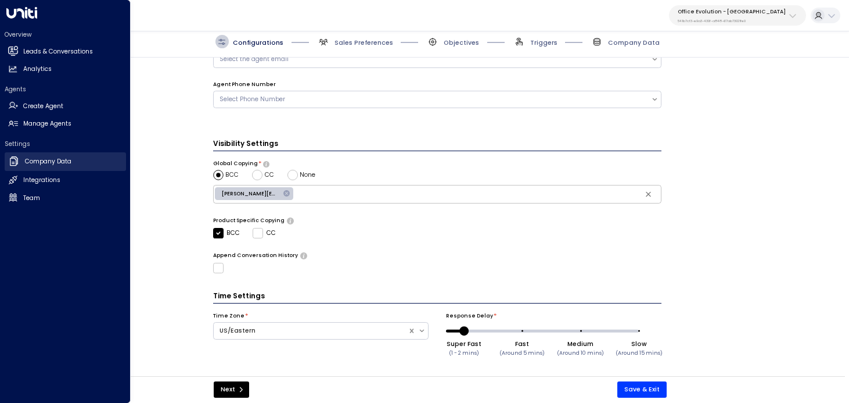
click at [63, 157] on link "Company Data Company Data" at bounding box center [65, 161] width 121 height 19
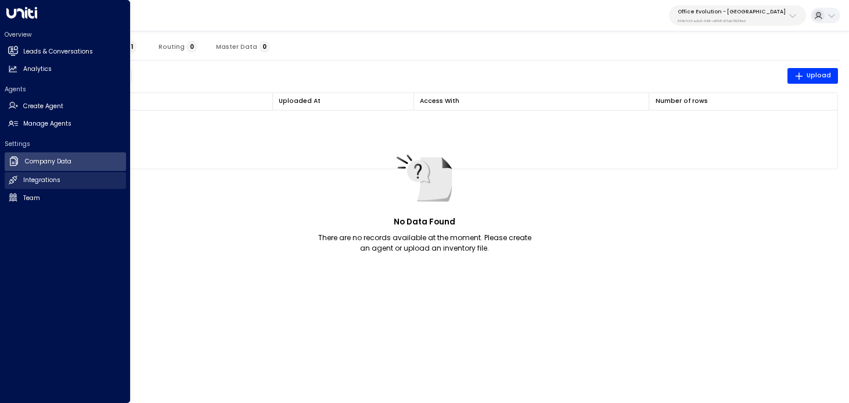
click at [61, 179] on link "Integrations Integrations" at bounding box center [65, 180] width 121 height 17
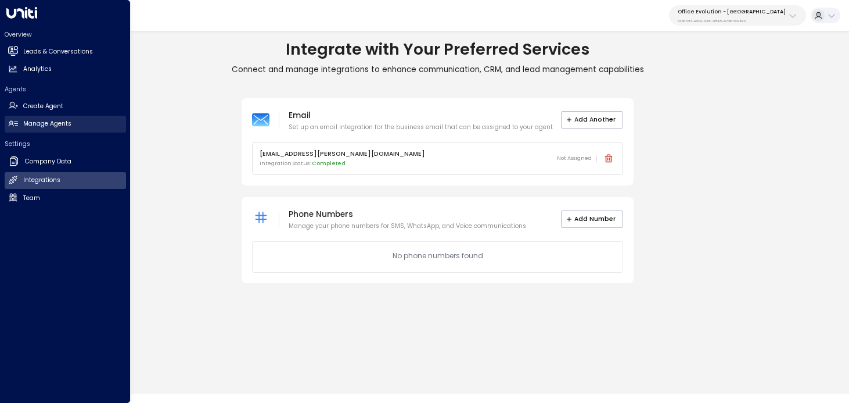
click at [77, 123] on link "Manage Agents Manage Agents" at bounding box center [65, 124] width 121 height 17
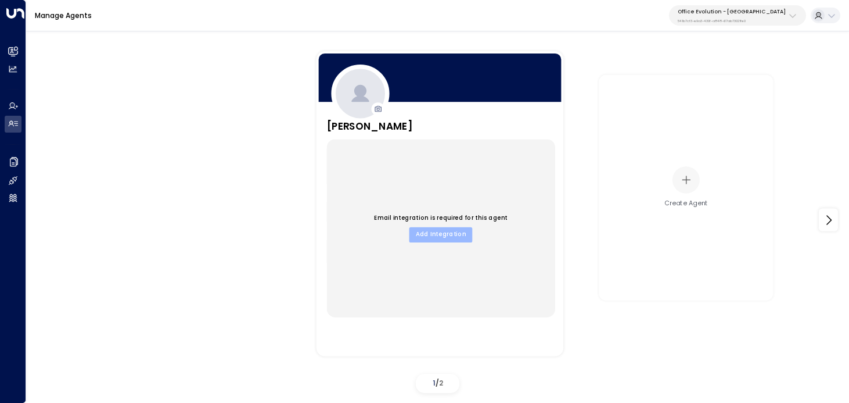
click at [447, 236] on button "Add Integration" at bounding box center [440, 234] width 63 height 15
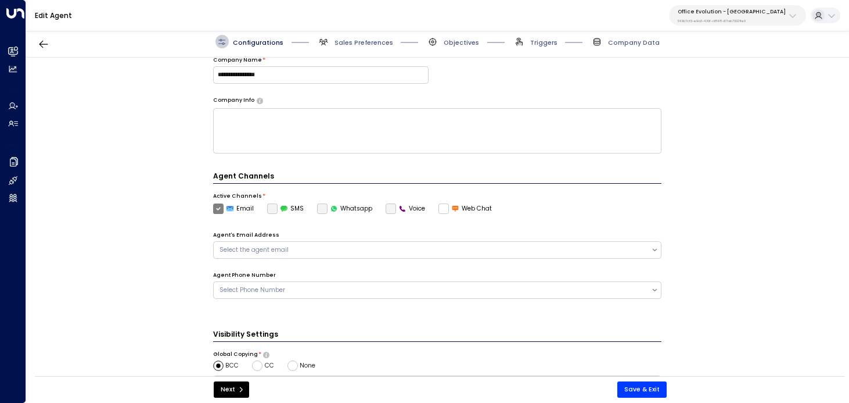
scroll to position [209, 0]
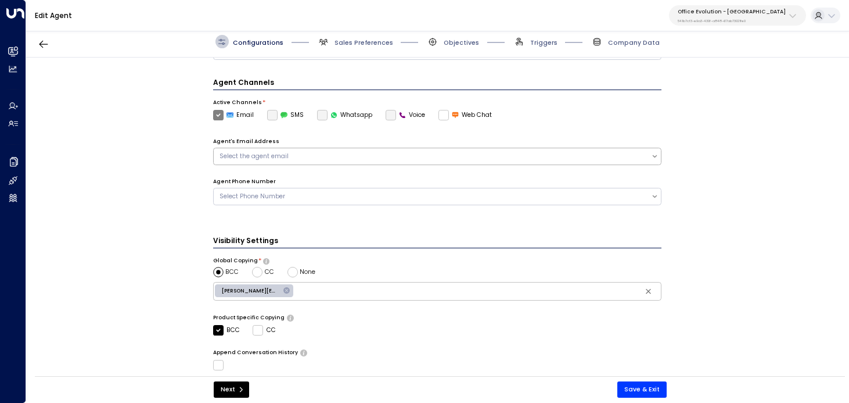
click at [394, 155] on div "Select the agent email" at bounding box center [433, 156] width 426 height 9
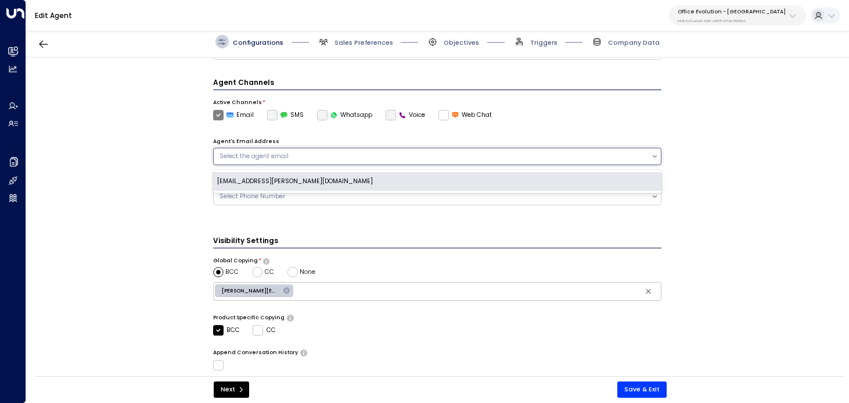
click at [383, 178] on div "[EMAIL_ADDRESS][PERSON_NAME][DOMAIN_NAME]" at bounding box center [437, 181] width 449 height 19
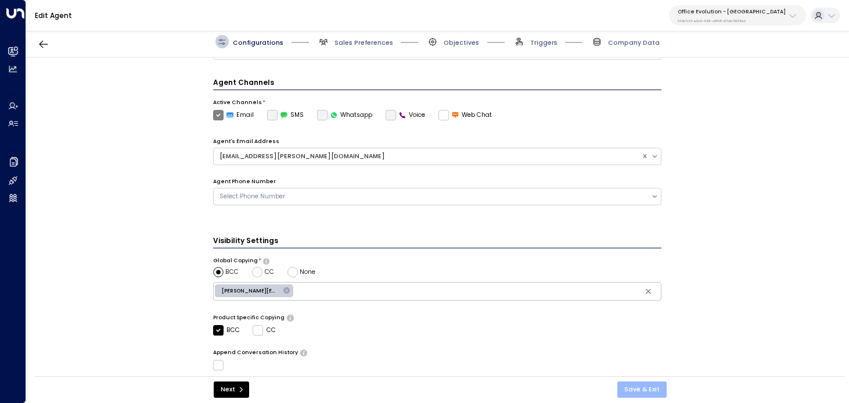
click at [642, 393] on button "Save & Exit" at bounding box center [641, 389] width 49 height 16
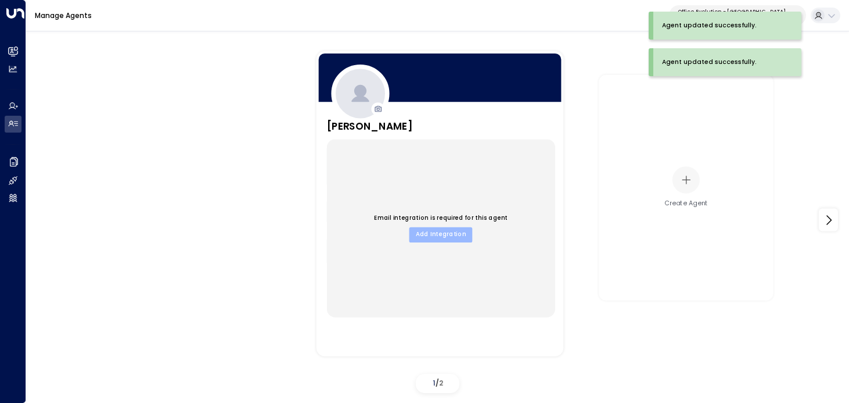
click at [440, 235] on button "Add Integration" at bounding box center [440, 234] width 63 height 15
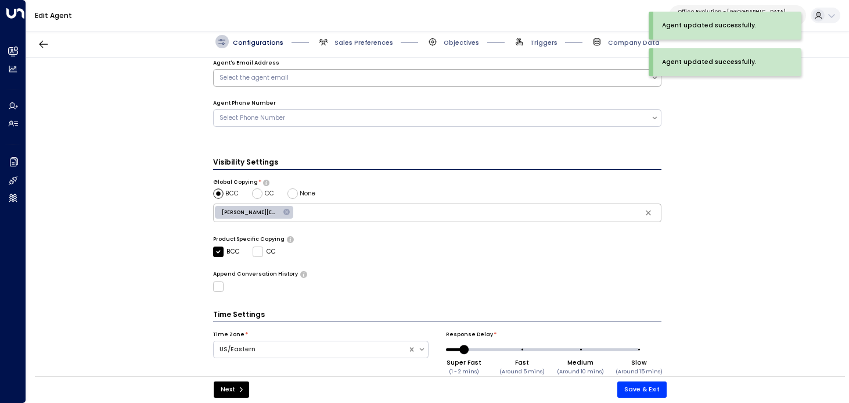
scroll to position [288, 0]
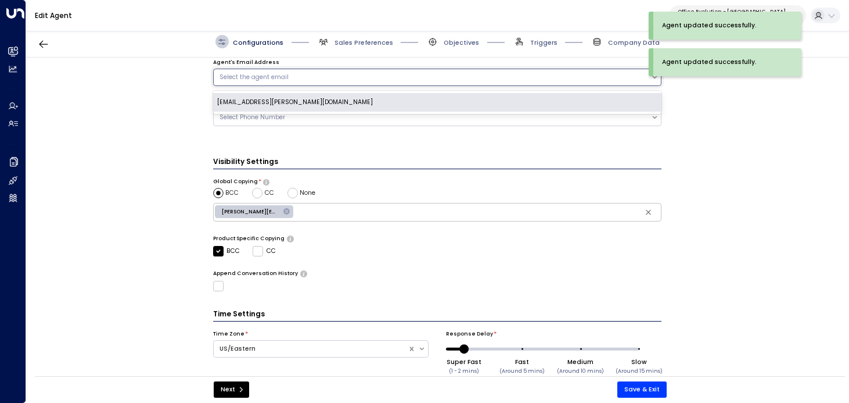
click at [399, 82] on div "Select the agent email" at bounding box center [437, 77] width 449 height 17
click at [393, 103] on div "[EMAIL_ADDRESS][PERSON_NAME][DOMAIN_NAME]" at bounding box center [437, 102] width 449 height 19
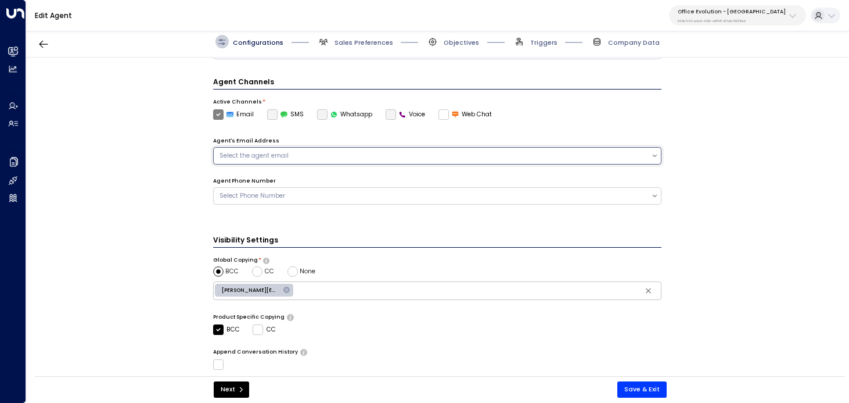
scroll to position [209, 0]
click at [412, 167] on div "Agent's Email Address [EMAIL_ADDRESS][PERSON_NAME][DOMAIN_NAME]" at bounding box center [437, 158] width 449 height 40
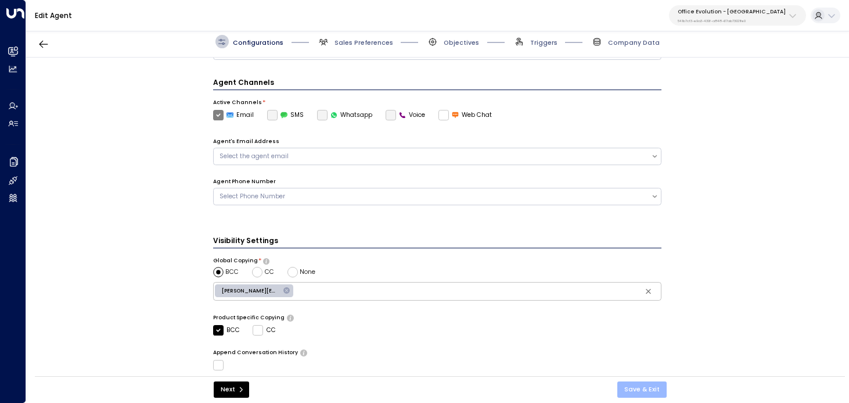
click at [647, 387] on button "Save & Exit" at bounding box center [641, 389] width 49 height 16
